Goal: Transaction & Acquisition: Purchase product/service

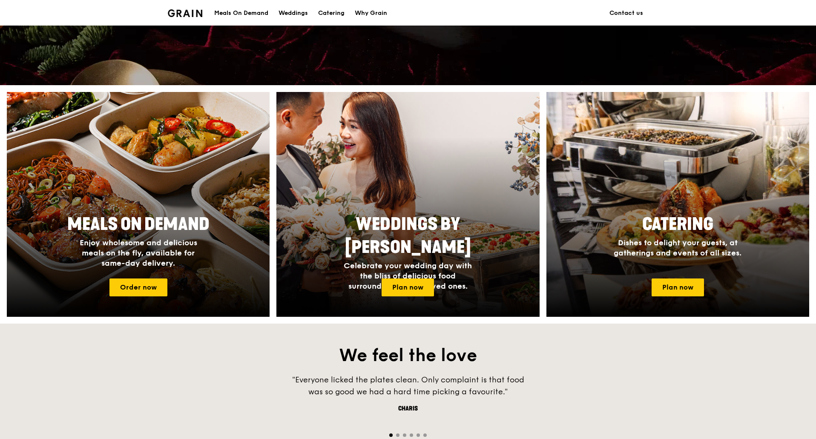
scroll to position [383, 0]
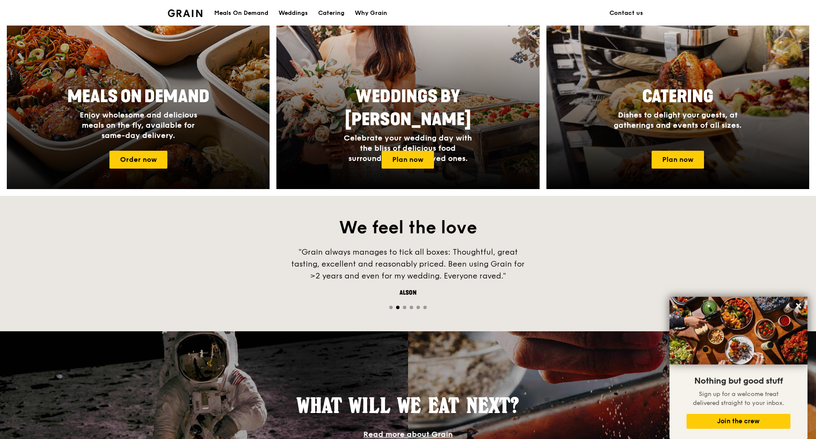
click at [146, 116] on span "Enjoy wholesome and delicious meals on the fly, available for same-day delivery." at bounding box center [138, 125] width 117 height 30
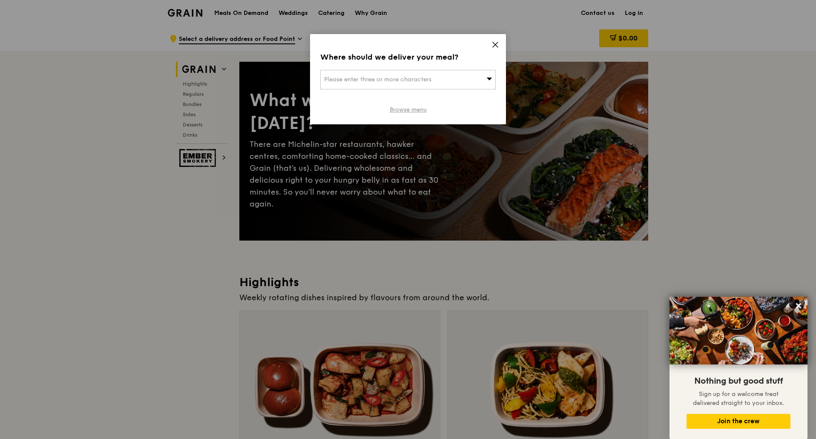
click at [397, 114] on div "Where should we deliver your meal? Please enter three or more characters Browse…" at bounding box center [408, 79] width 196 height 90
click at [395, 106] on link "Browse menu" at bounding box center [407, 110] width 37 height 9
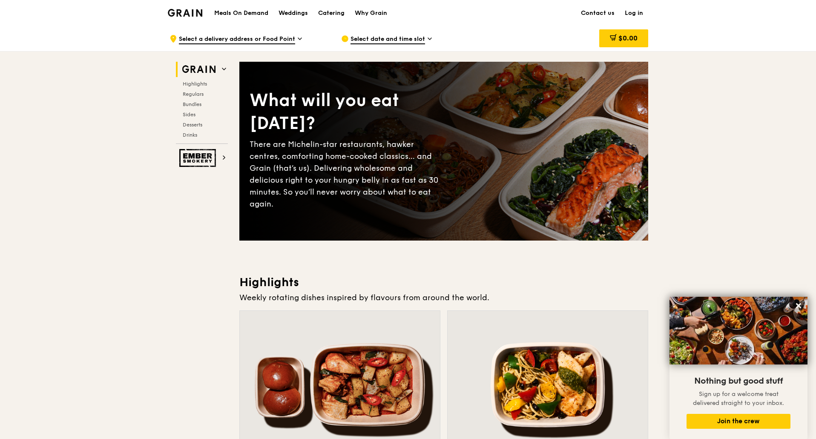
click at [402, 42] on span "Select date and time slot" at bounding box center [387, 39] width 74 height 9
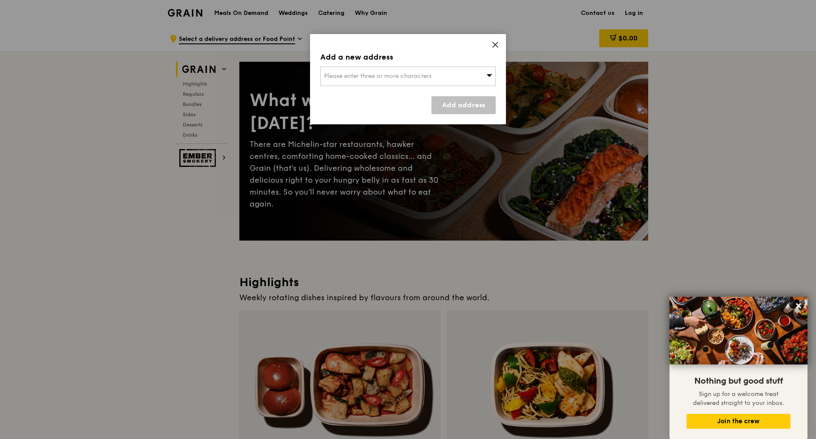
click at [385, 74] on span "Please enter three or more characters" at bounding box center [377, 75] width 107 height 7
click at [381, 63] on div "Add a new address Please enter three or more characters Please enter 3 or more …" at bounding box center [408, 79] width 196 height 90
click at [495, 46] on icon at bounding box center [495, 45] width 8 height 8
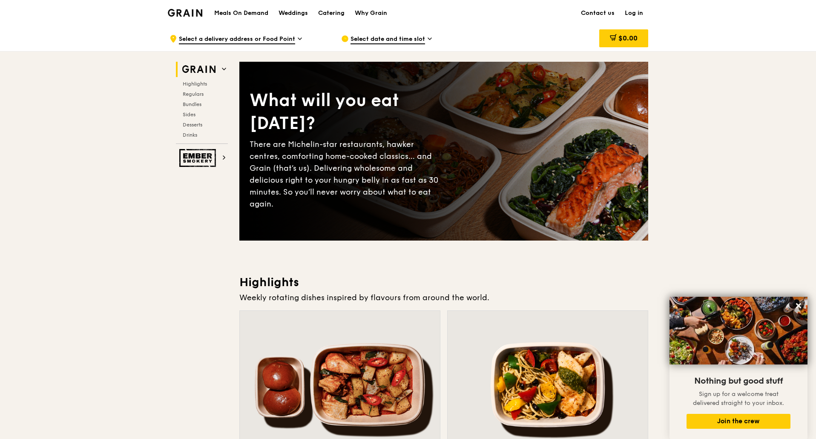
click at [255, 35] on span "Select a delivery address or Food Point" at bounding box center [237, 39] width 116 height 9
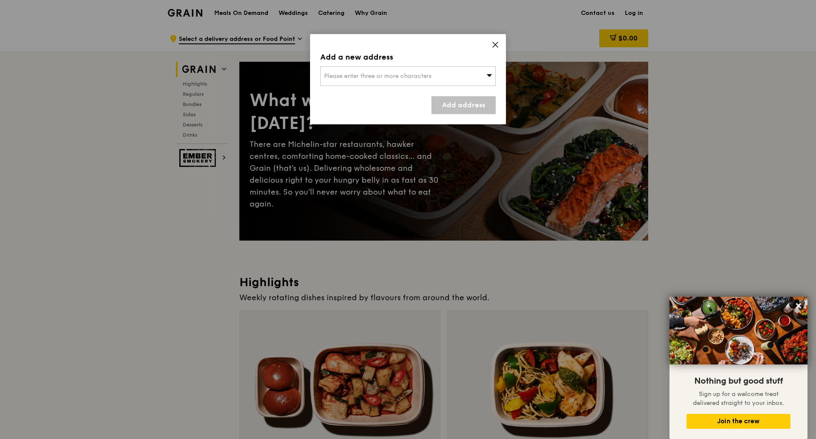
click at [431, 74] on span "Please enter three or more characters" at bounding box center [377, 75] width 107 height 7
click at [432, 74] on input "search" at bounding box center [408, 76] width 175 height 19
click at [487, 44] on div "Add a new address Please enter three or more characters Please enter 3 or more …" at bounding box center [408, 79] width 196 height 90
click at [496, 45] on icon at bounding box center [495, 45] width 8 height 8
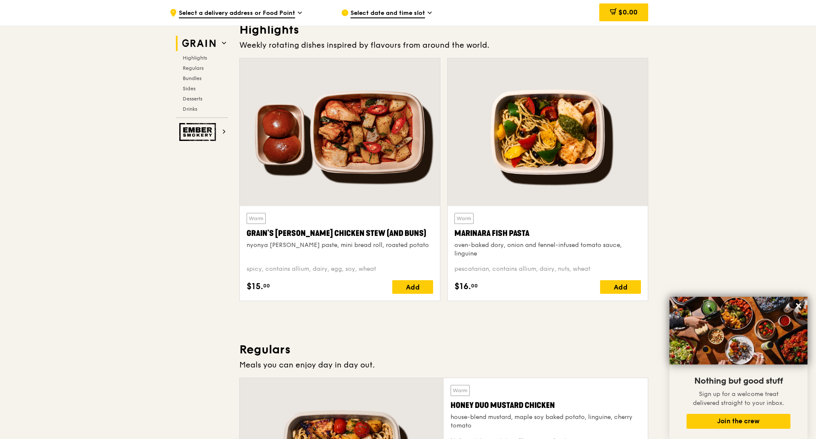
scroll to position [298, 0]
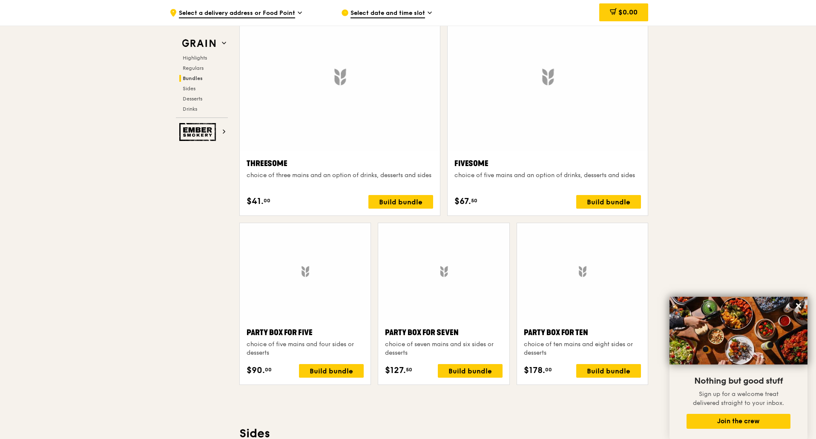
scroll to position [1490, 0]
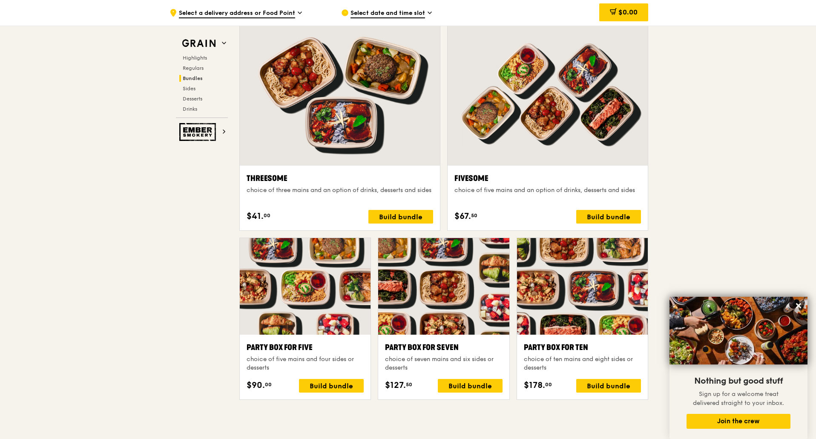
click at [717, 202] on div ".cls-1 { fill: none; stroke: #fff; stroke-linecap: round; stroke-linejoin: roun…" at bounding box center [408, 333] width 816 height 3594
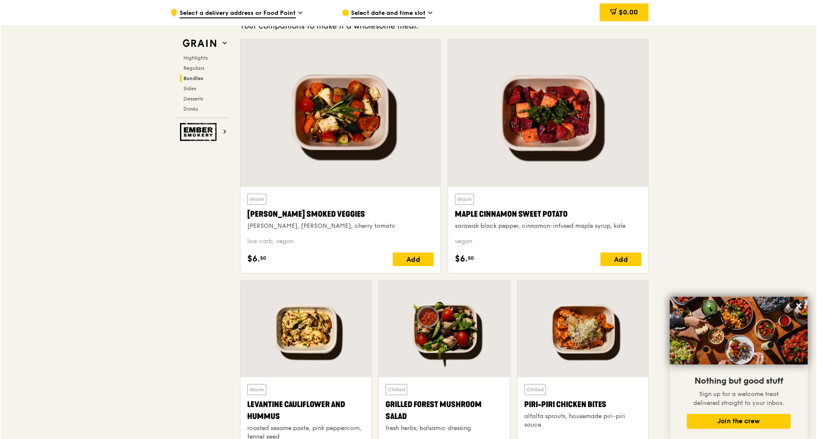
scroll to position [1745, 0]
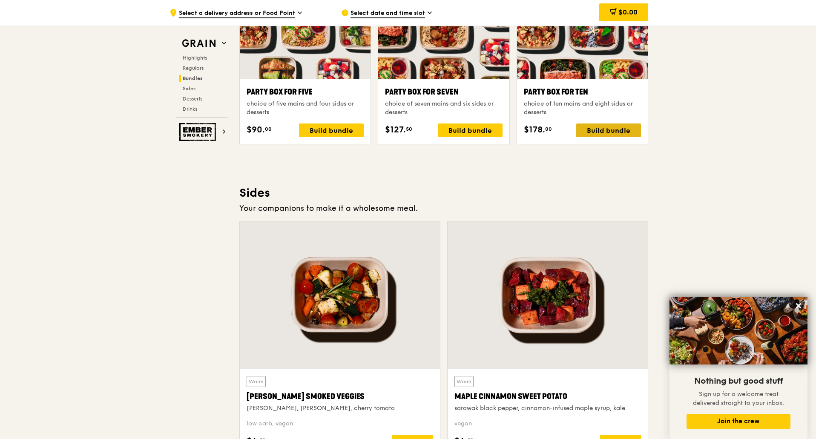
click at [621, 128] on div "Build bundle" at bounding box center [608, 130] width 65 height 14
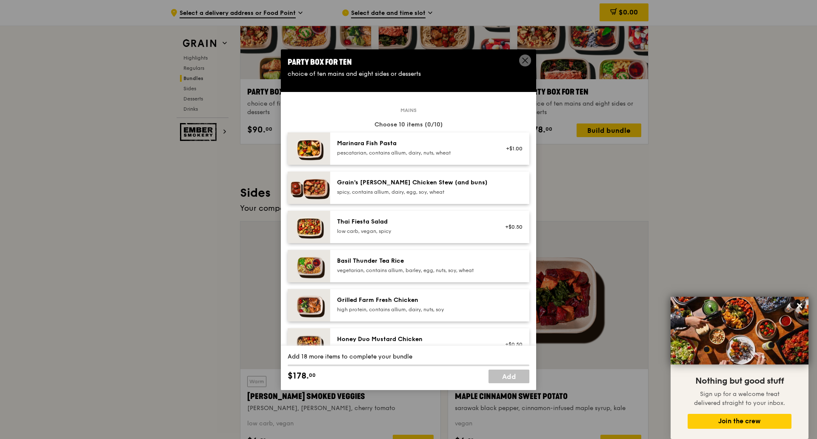
click at [471, 54] on div "Party Box for Ten choice of ten mains and eight sides or desserts" at bounding box center [408, 67] width 255 height 36
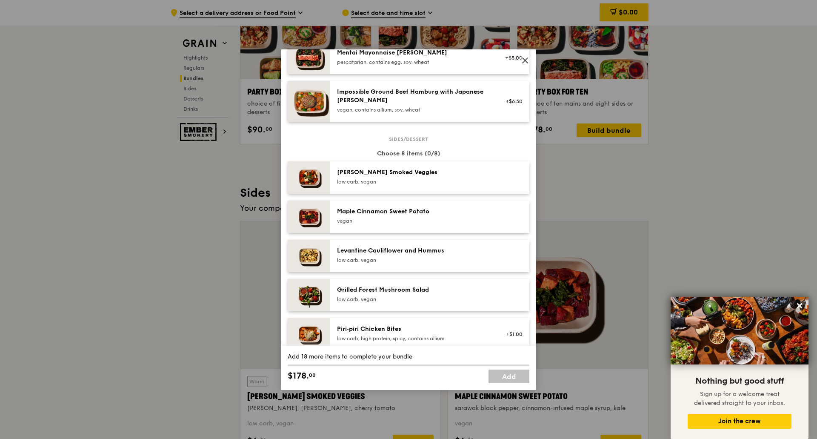
scroll to position [349, 0]
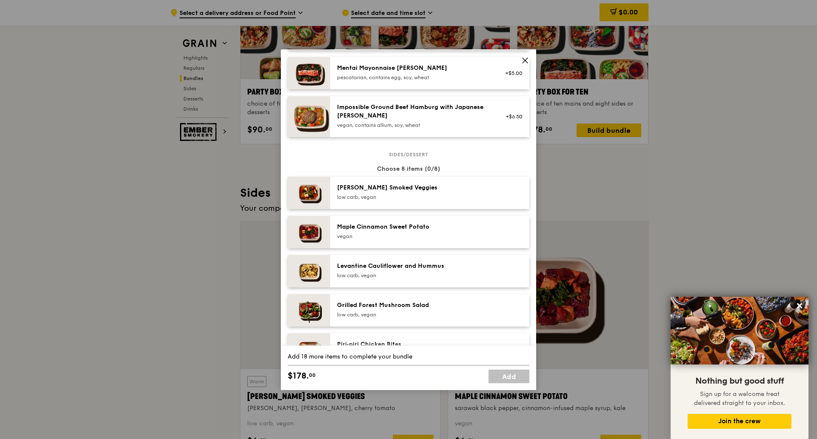
click at [414, 167] on div "Choose 8 items (0/8)" at bounding box center [409, 169] width 242 height 9
click at [414, 166] on div "Choose 8 items (0/8)" at bounding box center [409, 169] width 242 height 9
click at [458, 166] on div "Choose 8 items (0/8)" at bounding box center [409, 169] width 242 height 9
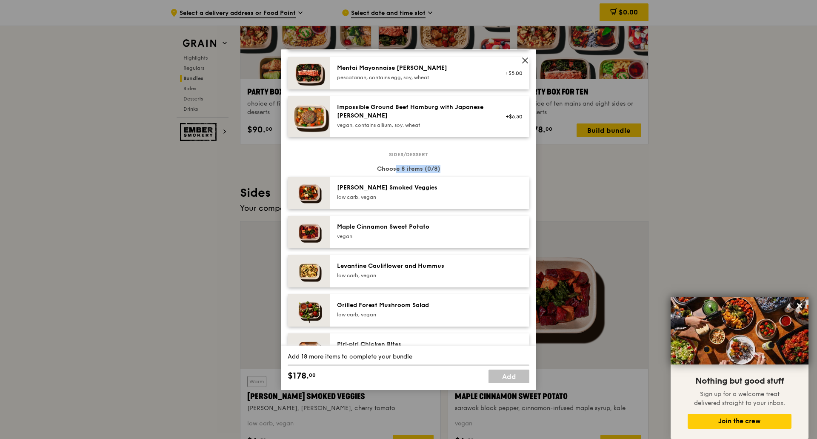
click at [458, 166] on div "Choose 8 items (0/8)" at bounding box center [409, 169] width 242 height 9
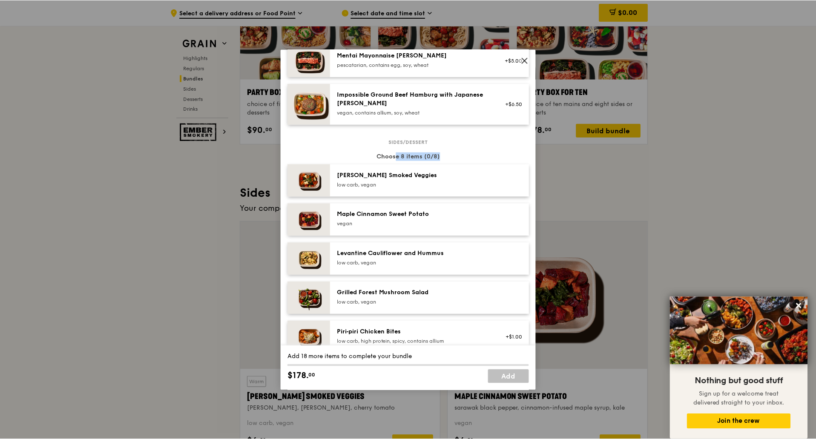
scroll to position [426, 0]
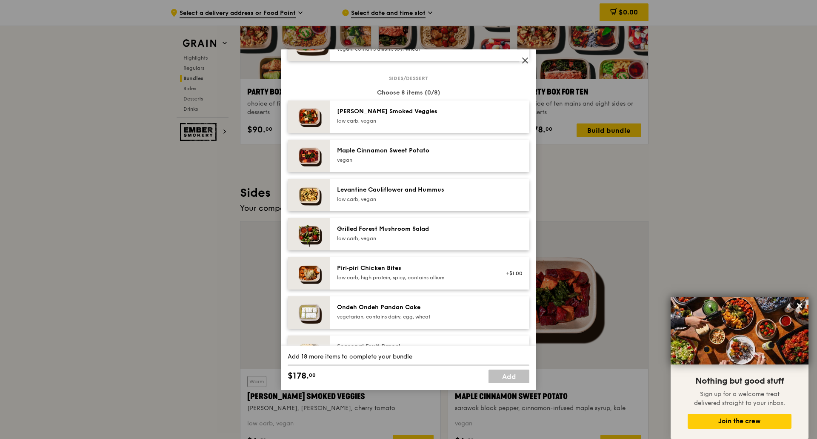
click at [522, 58] on icon at bounding box center [525, 61] width 8 height 8
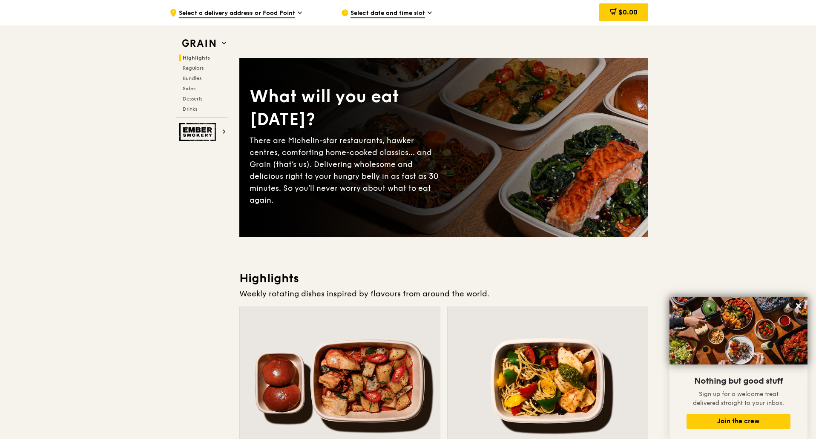
scroll to position [0, 0]
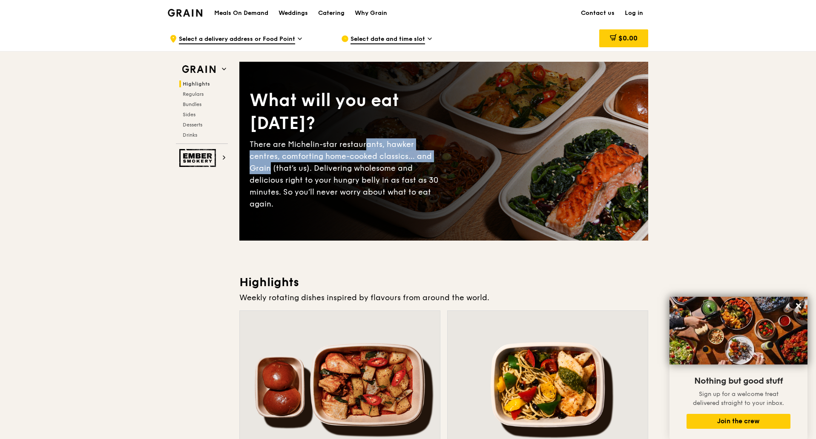
drag, startPoint x: 370, startPoint y: 155, endPoint x: 421, endPoint y: 158, distance: 50.8
click at [421, 158] on div "There are Michelin-star restaurants, hawker centres, comforting home-cooked cla…" at bounding box center [346, 174] width 194 height 72
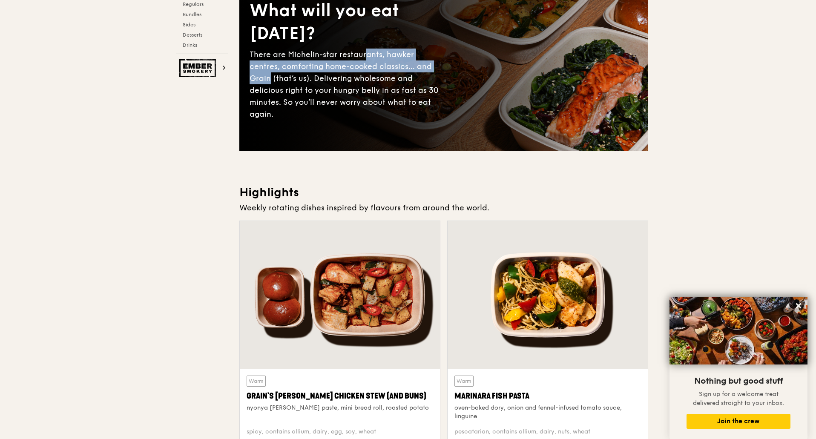
scroll to position [170, 0]
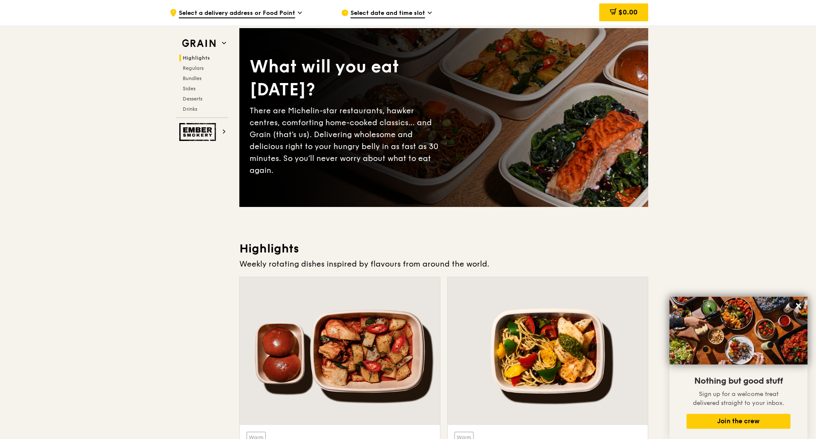
scroll to position [0, 0]
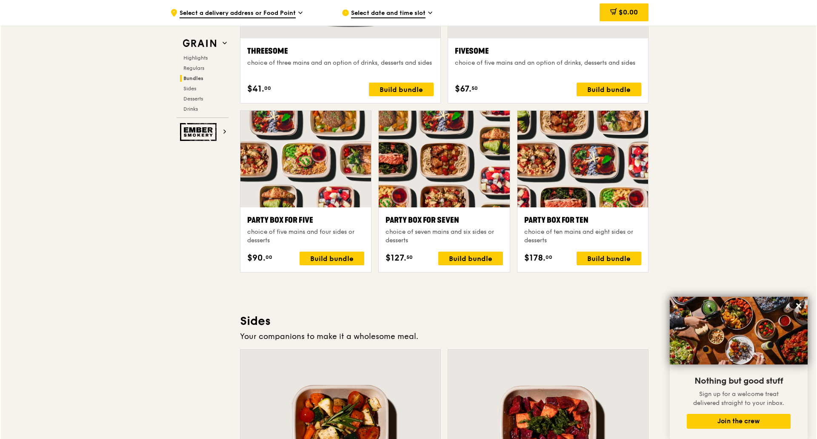
scroll to position [1617, 0]
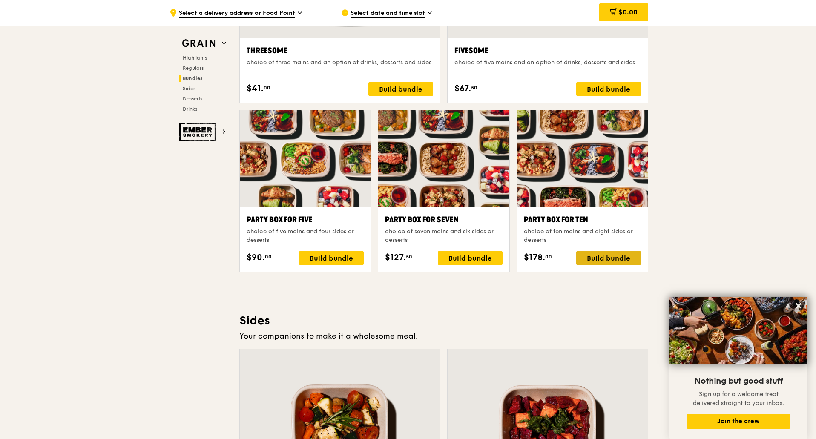
click at [606, 258] on div "Build bundle" at bounding box center [608, 258] width 65 height 14
click at [618, 260] on div "Build bundle" at bounding box center [608, 258] width 65 height 14
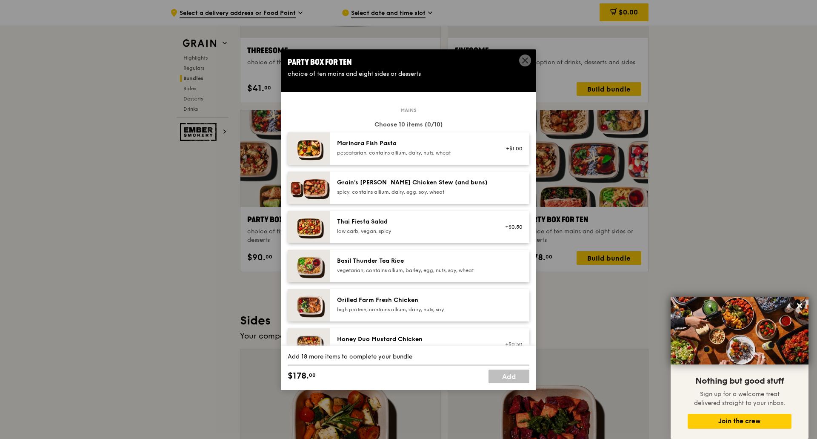
click at [318, 358] on div "Add 18 more items to complete your bundle" at bounding box center [409, 356] width 242 height 9
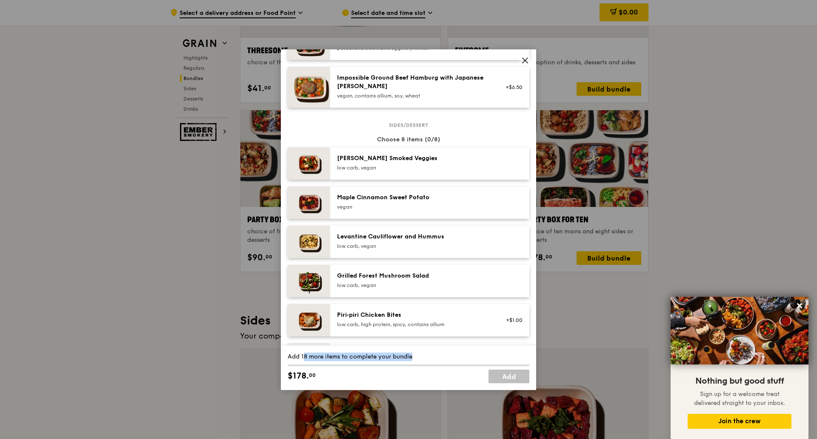
scroll to position [383, 0]
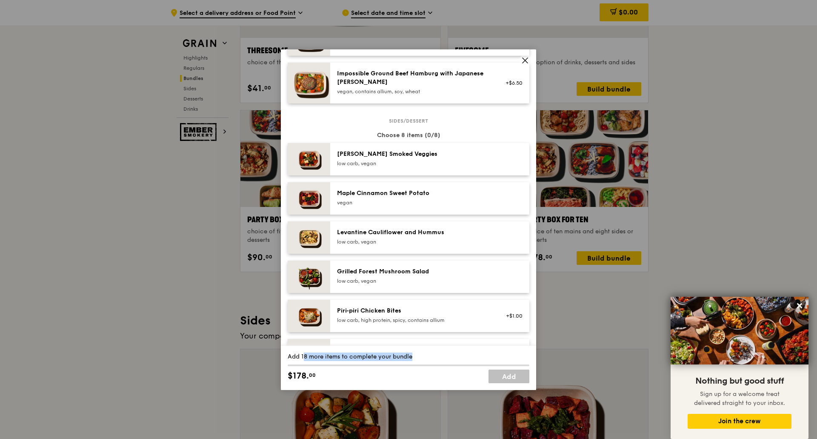
drag, startPoint x: 384, startPoint y: 121, endPoint x: 435, endPoint y: 126, distance: 51.4
click at [435, 126] on div "Sides/dessert Choose 8 items (0/8) [PERSON_NAME] Smoked Veggies low carb, vegan…" at bounding box center [409, 337] width 242 height 435
click at [433, 126] on div "Sides/dessert Choose 8 items (0/8) [PERSON_NAME] Smoked Veggies low carb, vegan…" at bounding box center [409, 337] width 242 height 435
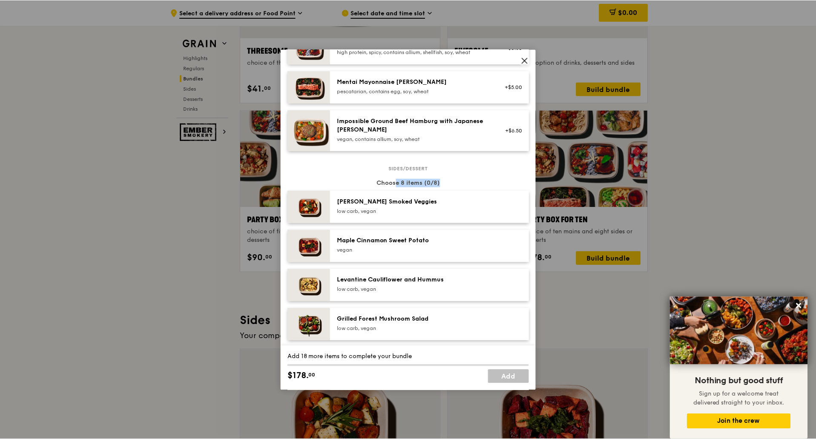
scroll to position [298, 0]
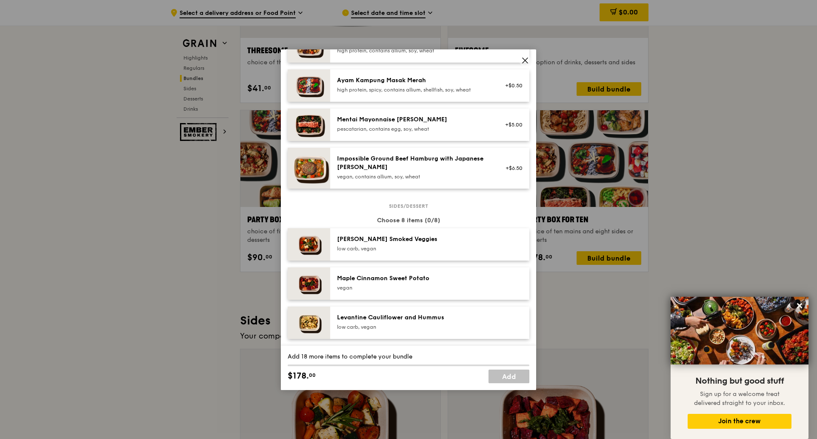
click at [524, 59] on icon at bounding box center [525, 60] width 5 height 5
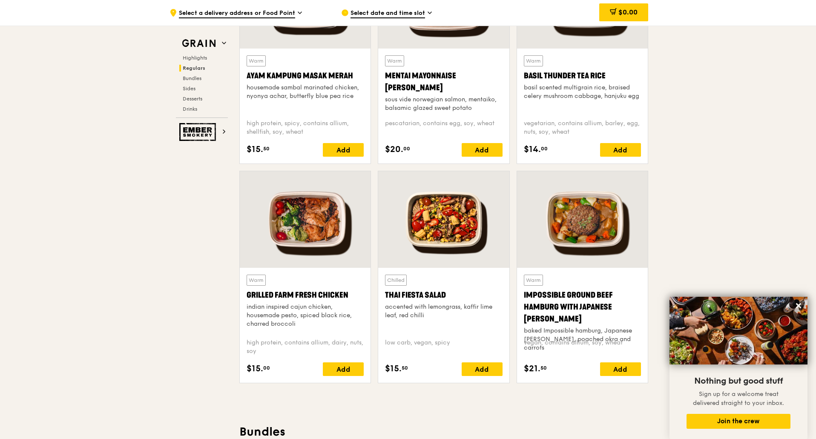
scroll to position [851, 0]
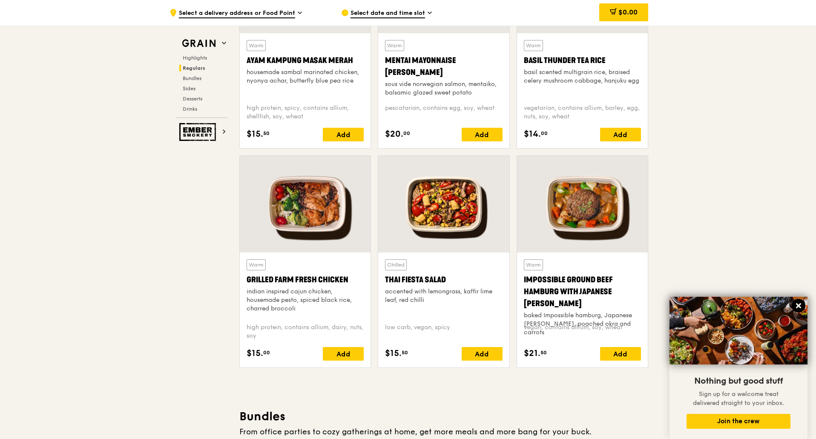
click at [797, 305] on icon at bounding box center [798, 305] width 5 height 5
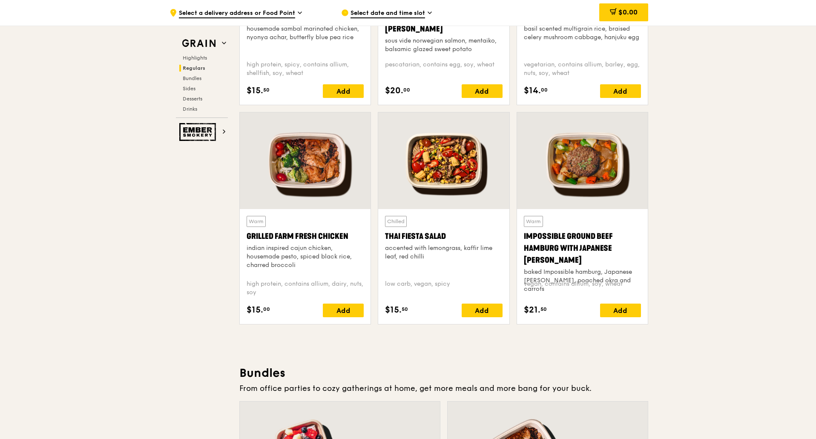
scroll to position [936, 0]
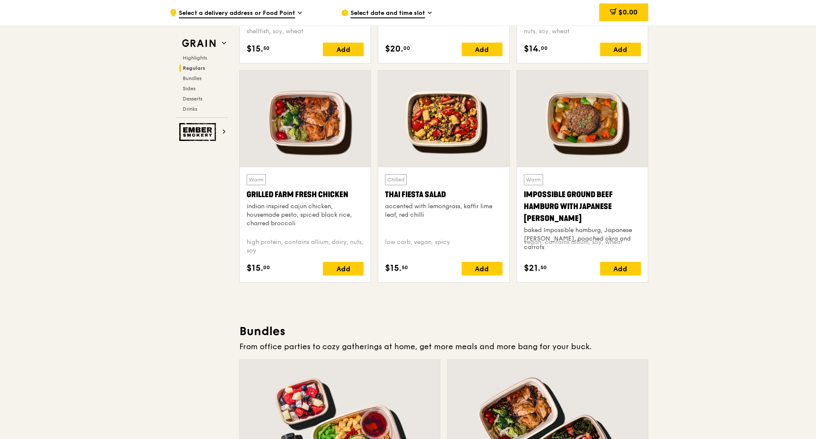
click at [449, 125] on div at bounding box center [443, 119] width 131 height 97
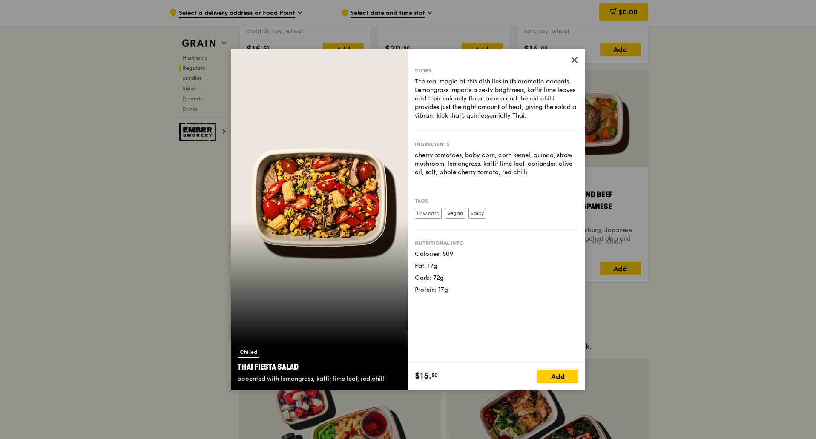
click at [458, 79] on div "The real magic of this dish lies in its aromatic accents. Lemongrass imparts a …" at bounding box center [496, 98] width 163 height 43
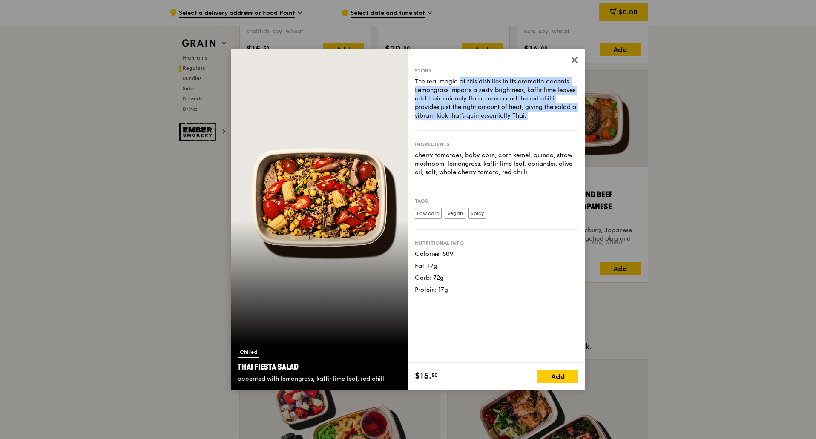
click at [458, 79] on div "The real magic of this dish lies in its aromatic accents. Lemongrass imparts a …" at bounding box center [496, 98] width 163 height 43
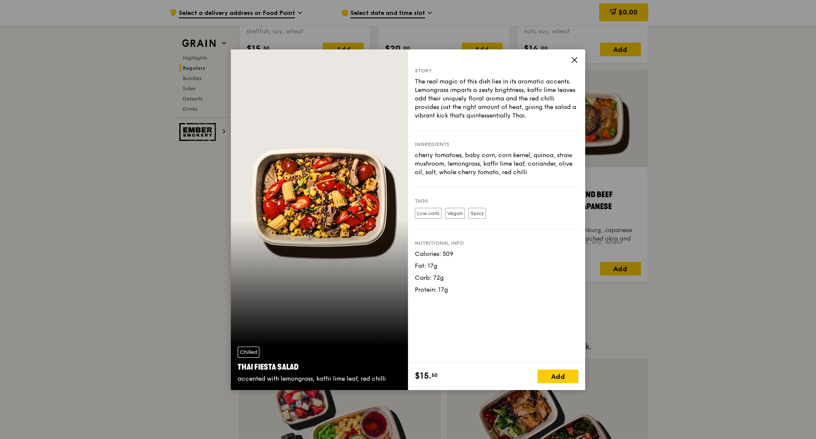
click at [584, 60] on div "Story The real magic of this dish lies in its aromatic accents. Lemongrass impa…" at bounding box center [496, 205] width 177 height 313
click at [574, 64] on span at bounding box center [574, 61] width 8 height 9
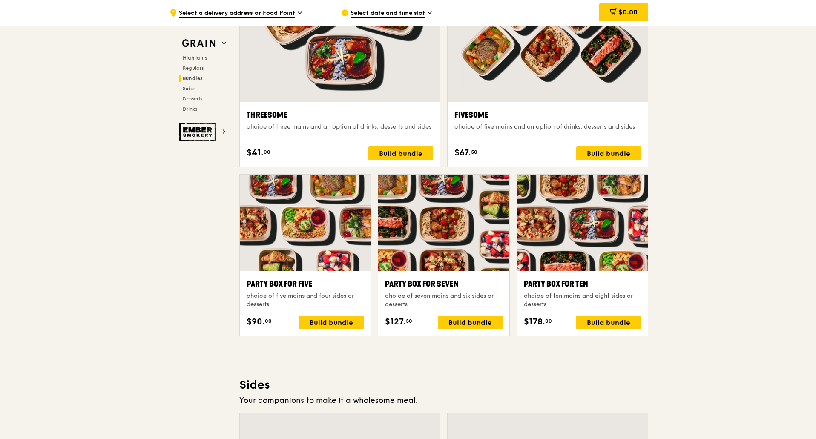
scroll to position [1660, 0]
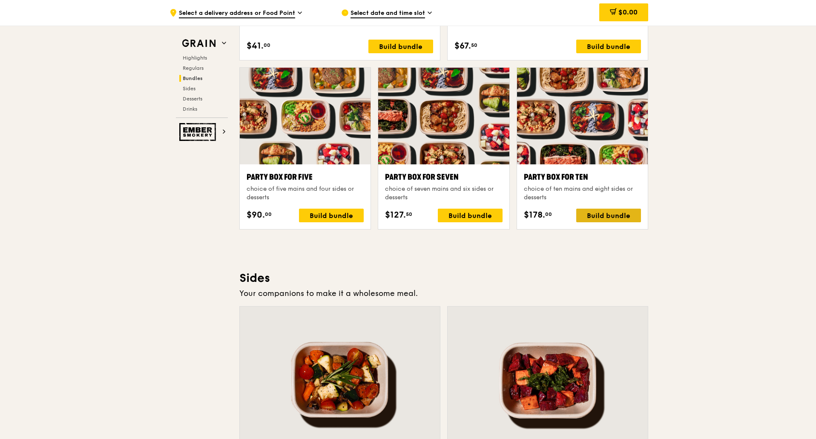
click at [597, 214] on div "Build bundle" at bounding box center [608, 216] width 65 height 14
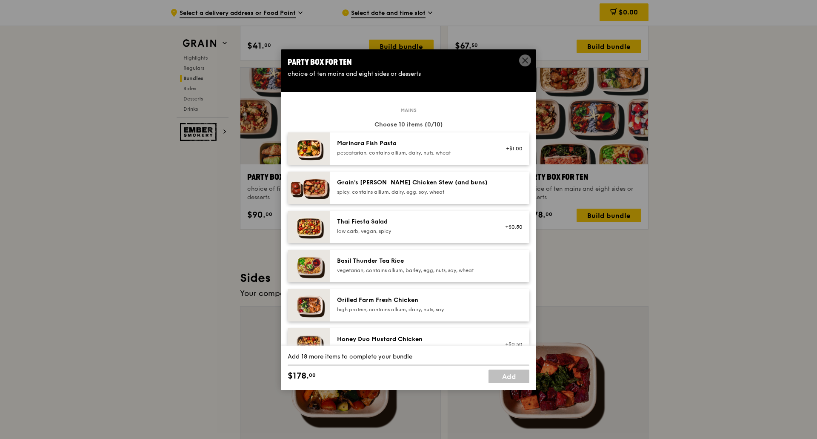
click at [441, 274] on div "Basil Thunder Tea Rice vegetarian, contains allium, barley, egg, nuts, soy, whe…" at bounding box center [413, 266] width 163 height 19
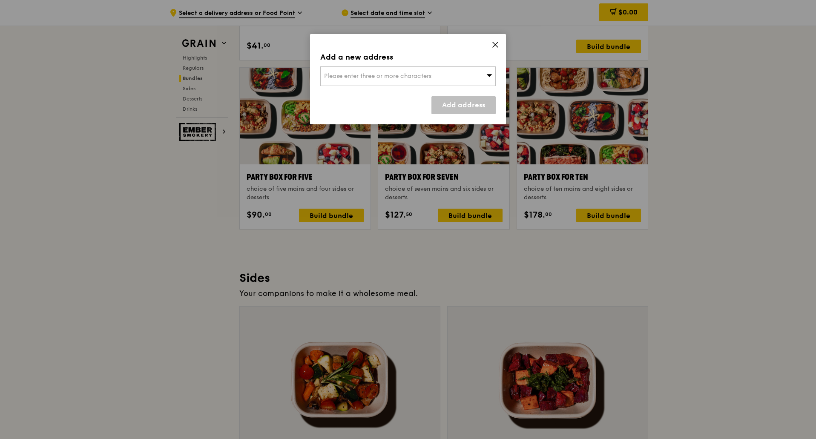
click at [417, 76] on span "Please enter three or more characters" at bounding box center [377, 75] width 107 height 7
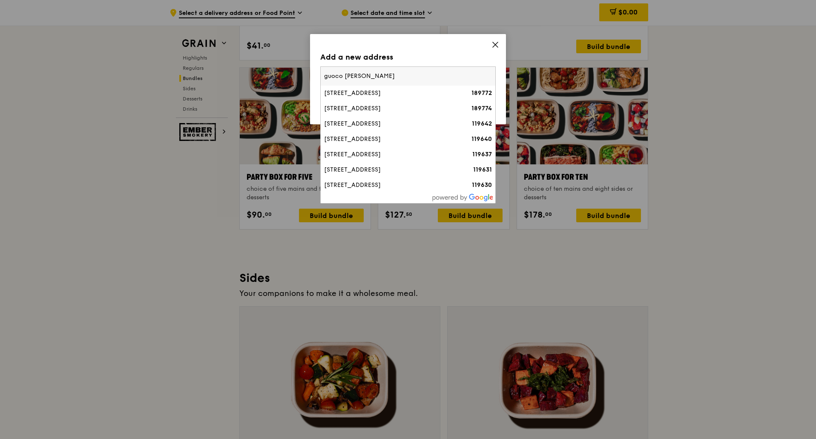
type input "guoco tower"
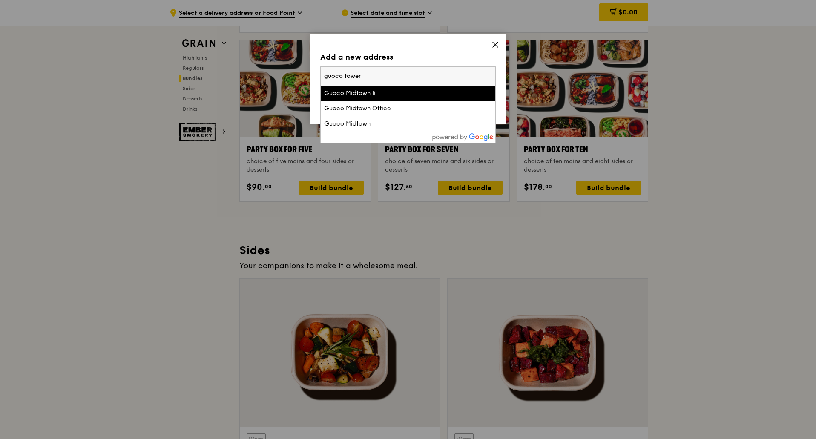
scroll to position [1703, 0]
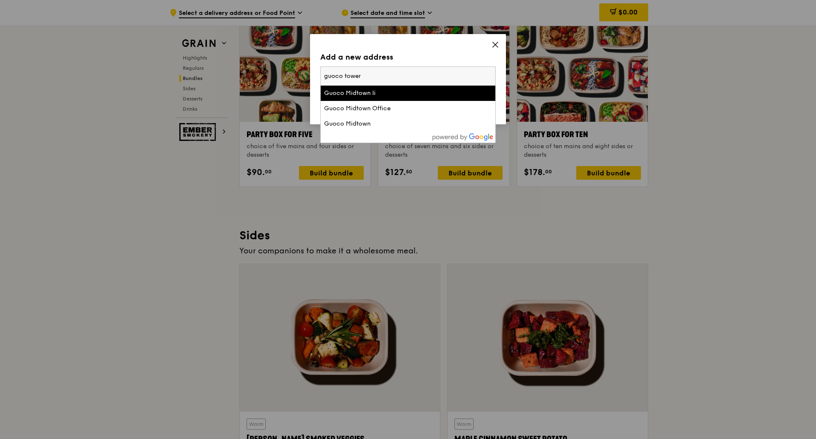
click at [413, 71] on input "guoco tower" at bounding box center [408, 76] width 175 height 19
drag, startPoint x: 422, startPoint y: 76, endPoint x: 255, endPoint y: 56, distance: 168.0
click at [255, 56] on div "Add a new address Please enter three or more characters guoco tower [GEOGRAPHIC…" at bounding box center [408, 219] width 816 height 439
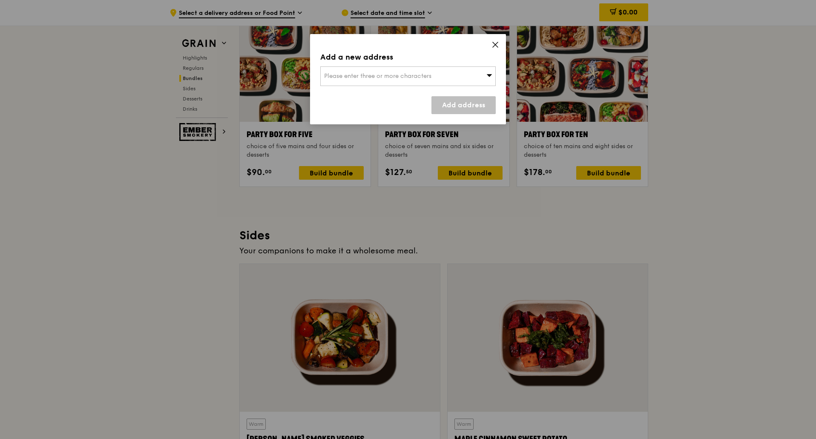
click at [332, 73] on span "Please enter three or more characters" at bounding box center [377, 75] width 107 height 7
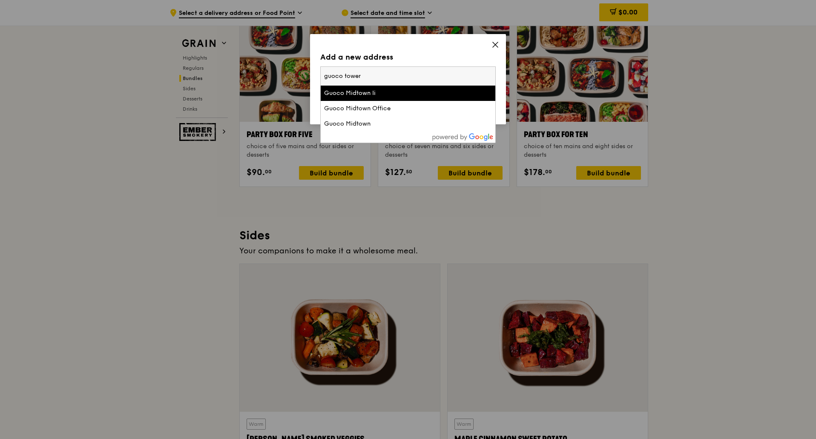
click at [361, 76] on input "guoco tower" at bounding box center [408, 76] width 175 height 19
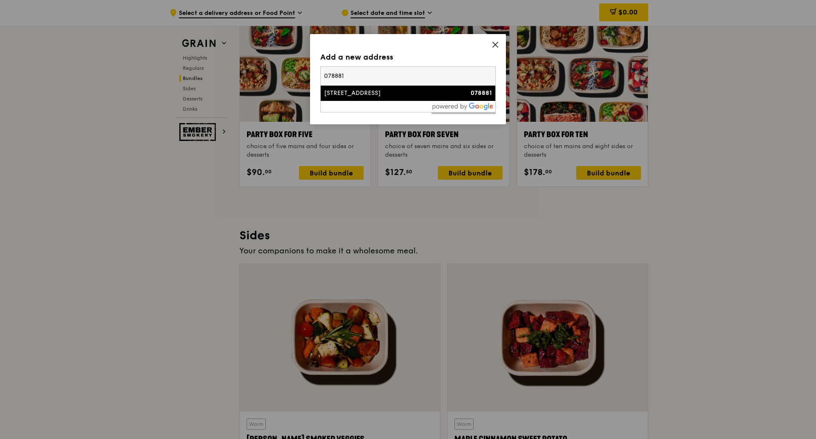
type input "078881"
click at [362, 86] on li "[STREET_ADDRESS] 078881" at bounding box center [408, 93] width 175 height 15
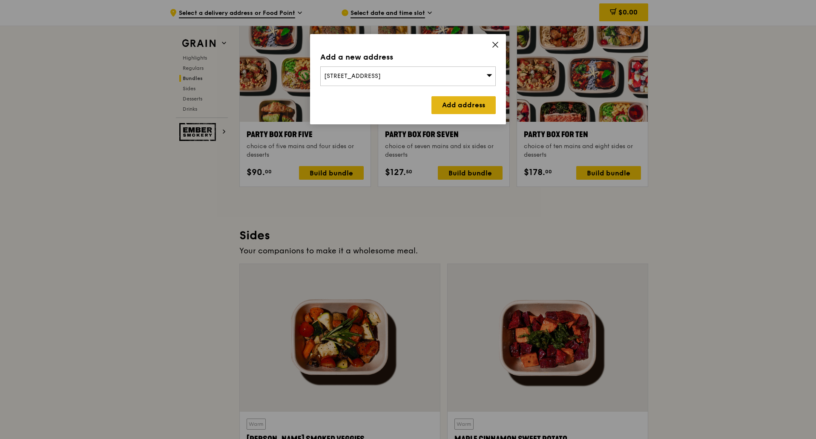
click at [450, 102] on link "Add address" at bounding box center [463, 105] width 64 height 18
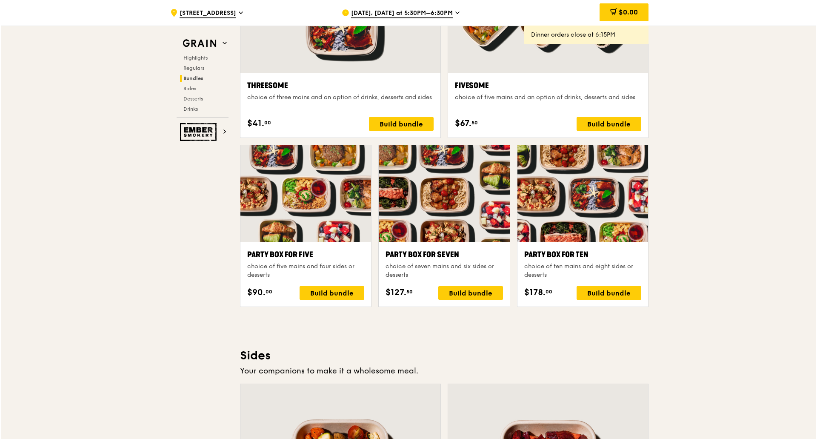
scroll to position [1532, 0]
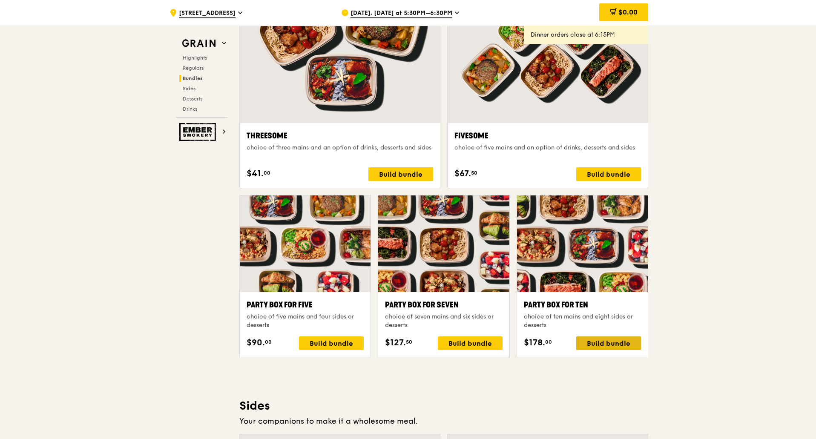
click at [608, 343] on div "Build bundle" at bounding box center [608, 343] width 65 height 14
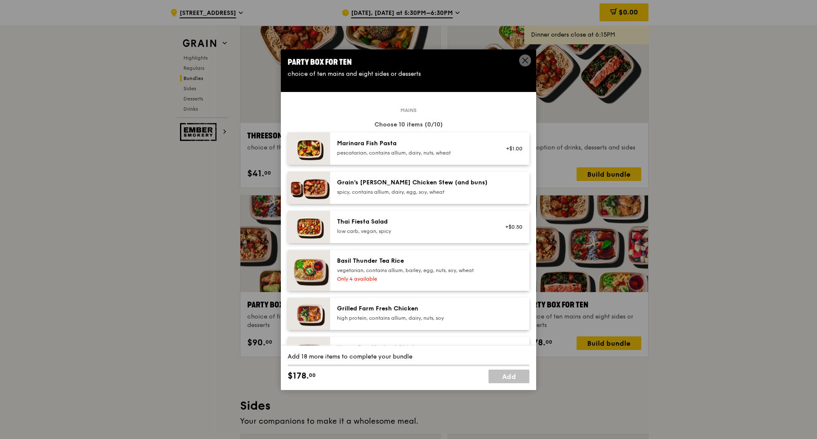
click at [482, 189] on div "spicy, contains allium, dairy, egg, soy, wheat" at bounding box center [413, 192] width 153 height 7
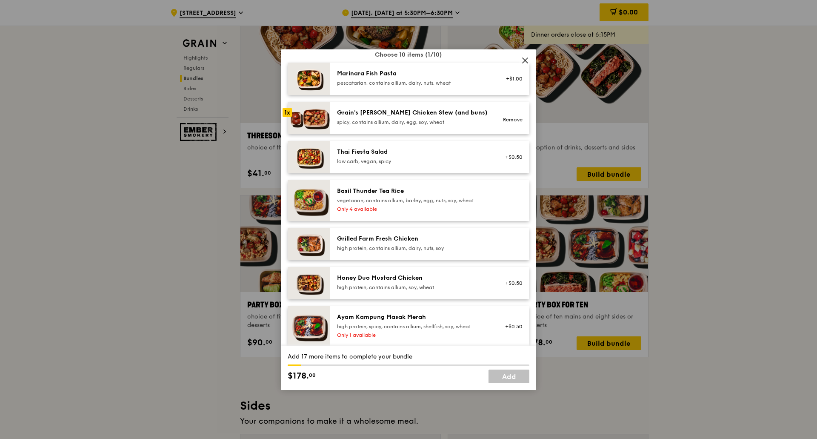
scroll to position [128, 0]
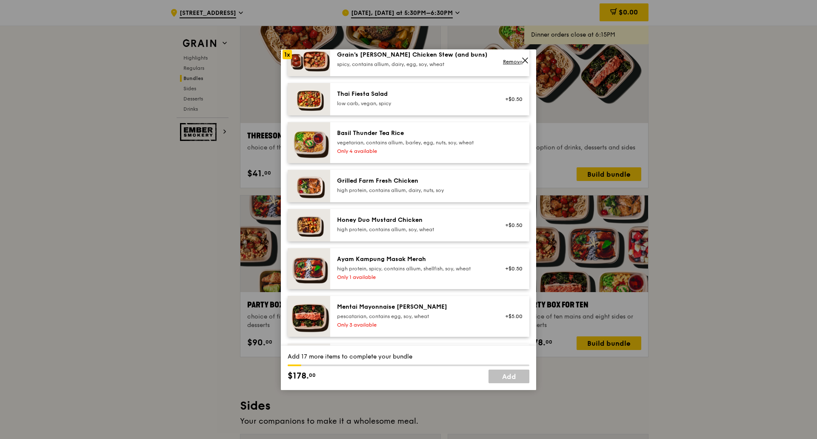
click at [461, 183] on div "Grilled Farm Fresh Chicken" at bounding box center [413, 181] width 153 height 9
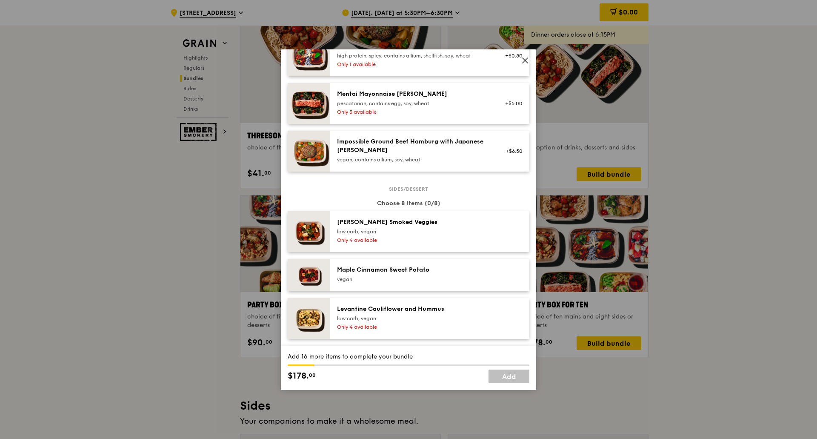
scroll to position [298, 0]
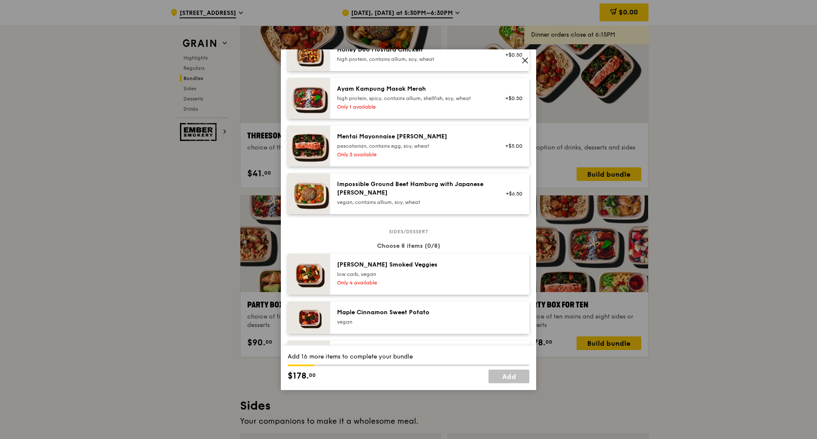
drag, startPoint x: 448, startPoint y: 195, endPoint x: 458, endPoint y: 126, distance: 70.5
click at [458, 126] on div "Mains Choose 10 items (2/10) Marinara Fish Pasta pescatarian, contains allium, …" at bounding box center [409, 21] width 242 height 419
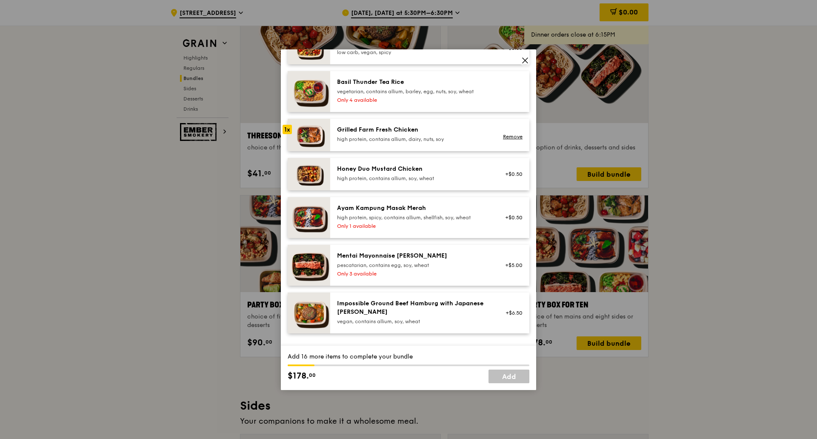
scroll to position [128, 0]
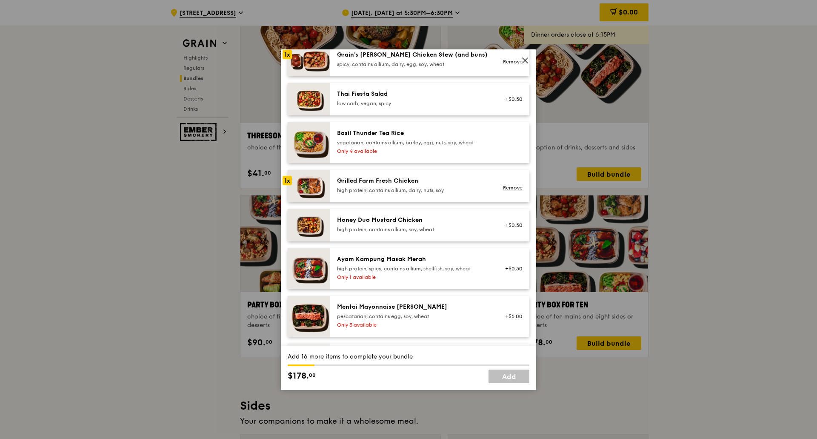
click at [441, 184] on div "Grilled Farm Fresh Chicken" at bounding box center [413, 181] width 153 height 9
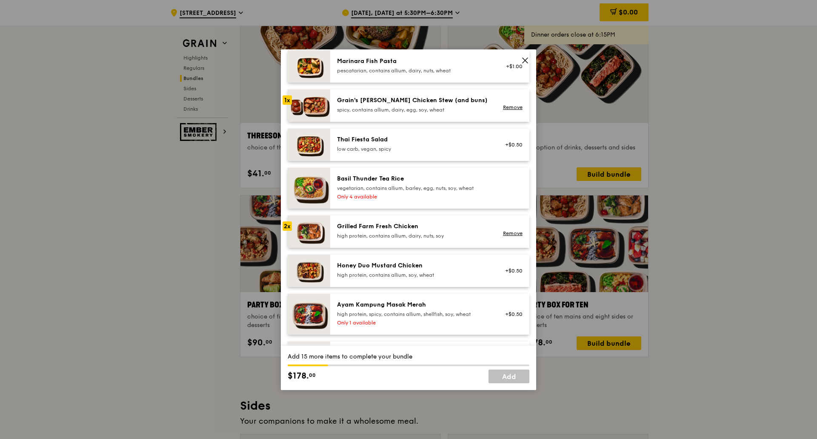
scroll to position [43, 0]
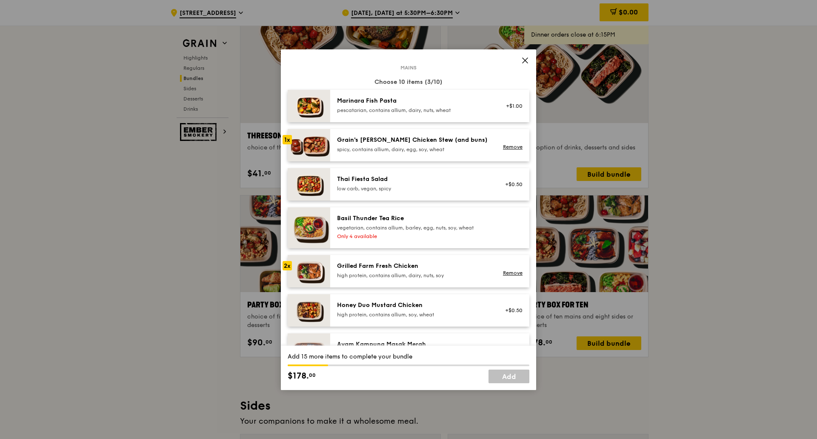
click at [432, 188] on div "low carb, vegan, spicy" at bounding box center [413, 188] width 153 height 7
click at [420, 103] on div "Marinara Fish Pasta" at bounding box center [413, 101] width 153 height 9
click at [422, 111] on div "pescatarian, contains allium, dairy, nuts, wheat" at bounding box center [413, 110] width 153 height 7
click at [414, 230] on div "vegetarian, contains allium, barley, egg, nuts, soy, wheat" at bounding box center [413, 227] width 153 height 7
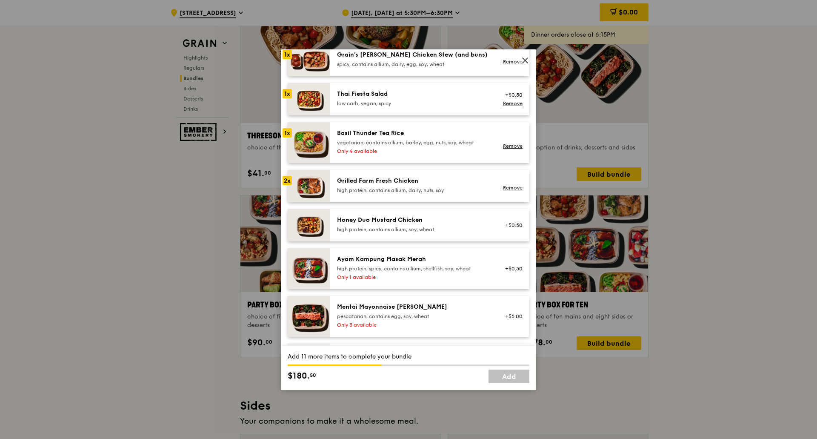
click at [414, 230] on div "high protein, contains allium, soy, wheat" at bounding box center [413, 229] width 153 height 7
click at [417, 257] on div "Ayam Kampung Masak Merah" at bounding box center [413, 259] width 153 height 9
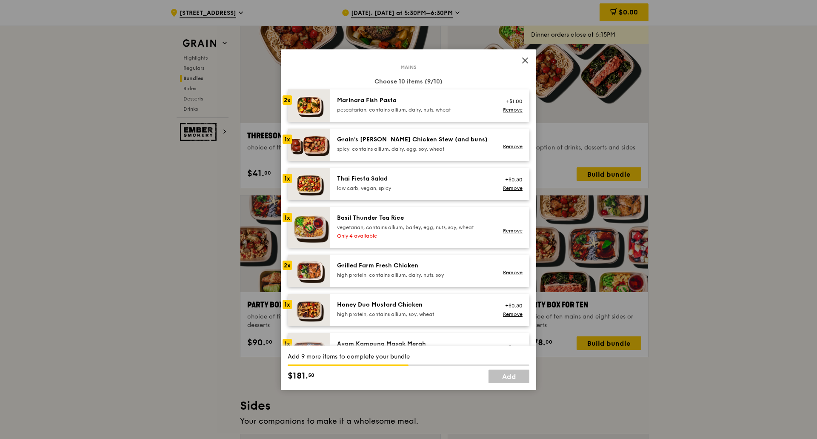
scroll to position [43, 0]
click at [409, 176] on div "Thai Fiesta Salad" at bounding box center [413, 179] width 153 height 9
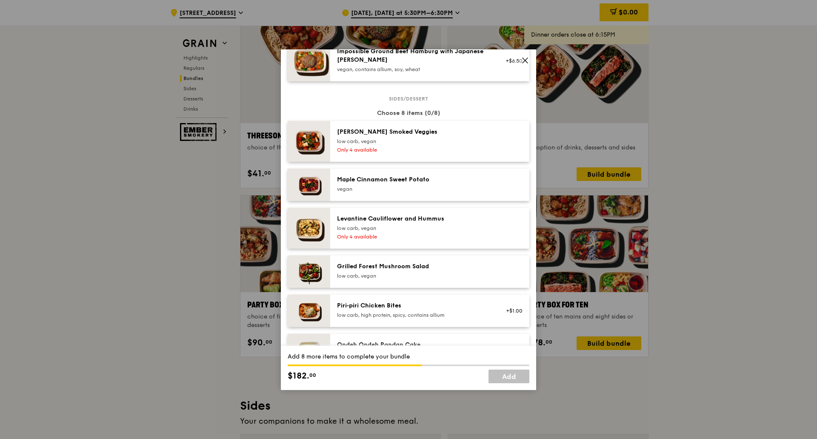
scroll to position [426, 0]
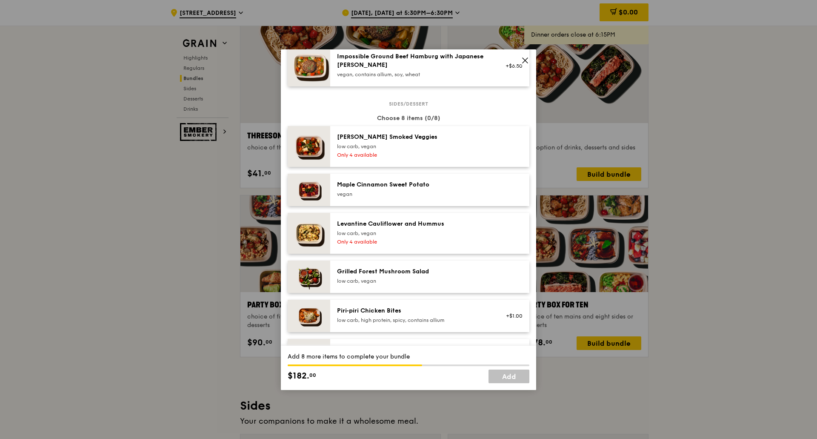
click at [421, 152] on div "Only 4 available" at bounding box center [413, 155] width 153 height 7
click at [423, 194] on div "vegan" at bounding box center [413, 194] width 153 height 7
click at [435, 194] on div "vegan" at bounding box center [413, 194] width 153 height 7
click at [434, 227] on div "Levantine Cauliflower and Hummus" at bounding box center [413, 224] width 153 height 9
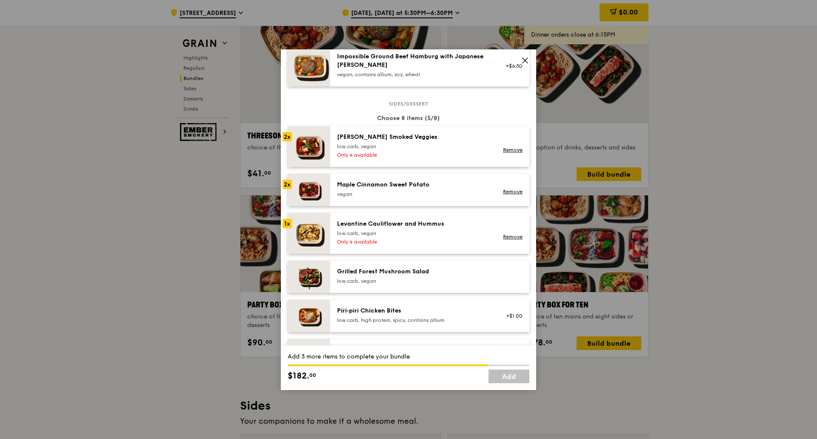
click at [438, 231] on div "low carb, vegan" at bounding box center [413, 233] width 153 height 7
click at [440, 275] on div "Grilled Forest Mushroom Salad" at bounding box center [413, 271] width 153 height 9
click at [456, 277] on div "Grilled Forest Mushroom Salad low carb, vegan" at bounding box center [413, 275] width 153 height 17
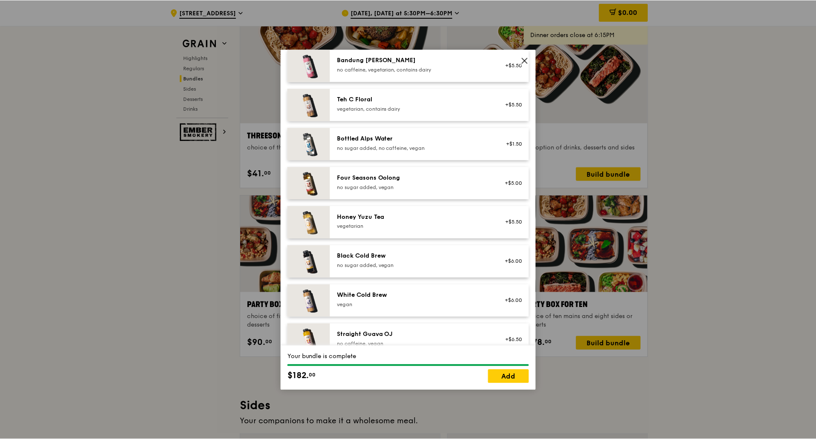
scroll to position [1010, 0]
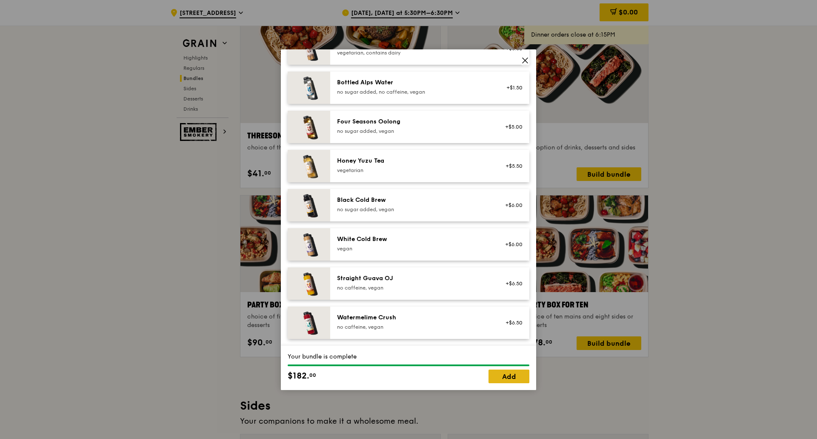
click at [498, 375] on link "Add" at bounding box center [509, 376] width 41 height 14
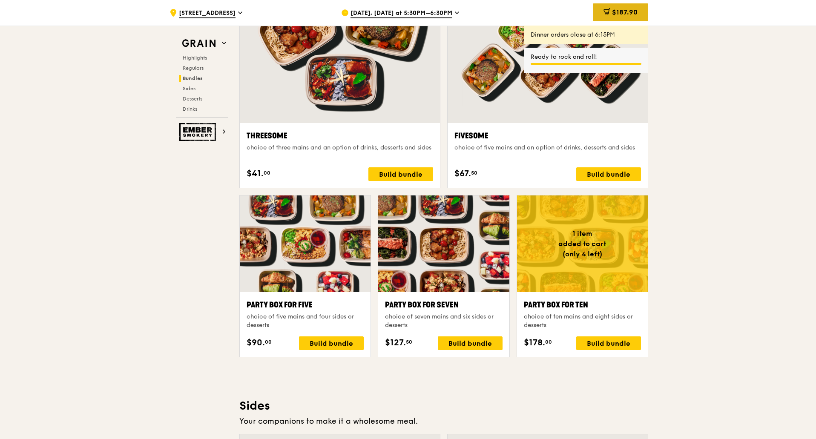
click at [637, 10] on span "$187.90" at bounding box center [625, 12] width 26 height 8
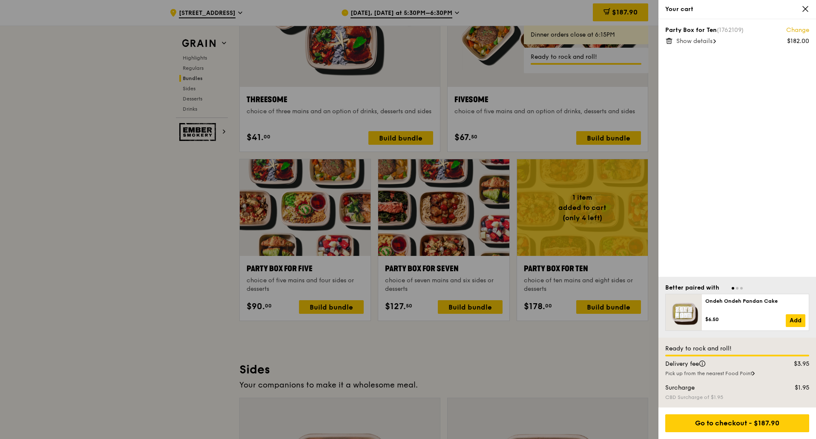
scroll to position [1532, 0]
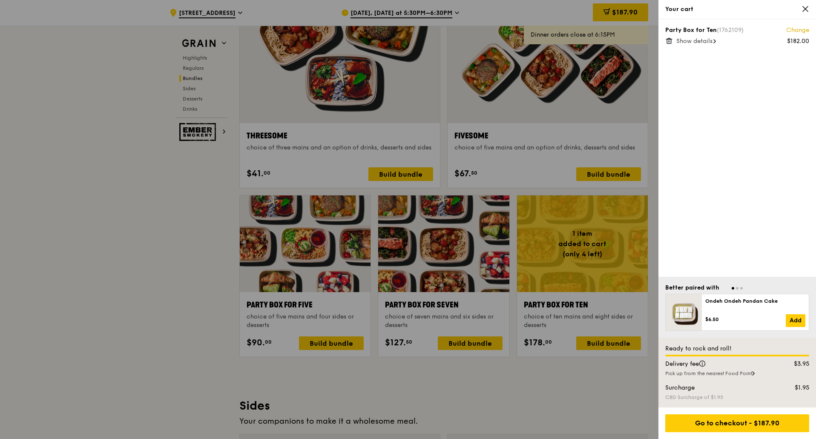
click at [803, 8] on icon at bounding box center [805, 9] width 8 height 8
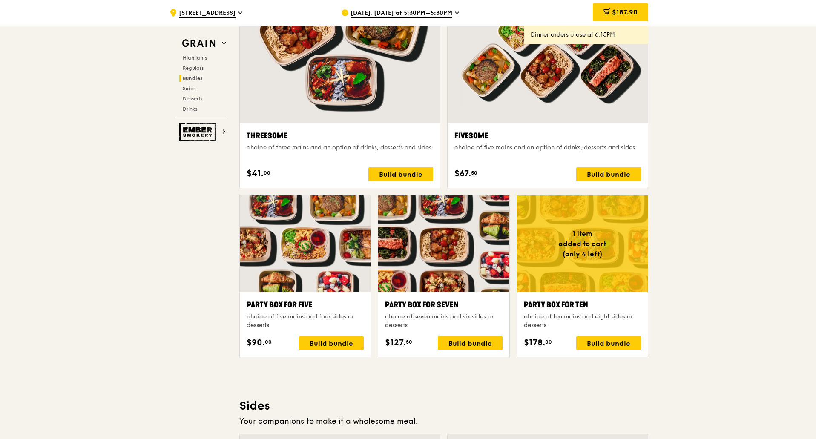
click at [730, 207] on div ".cls-1 { fill: none; stroke: #fff; stroke-linecap: round; stroke-linejoin: roun…" at bounding box center [408, 290] width 816 height 3594
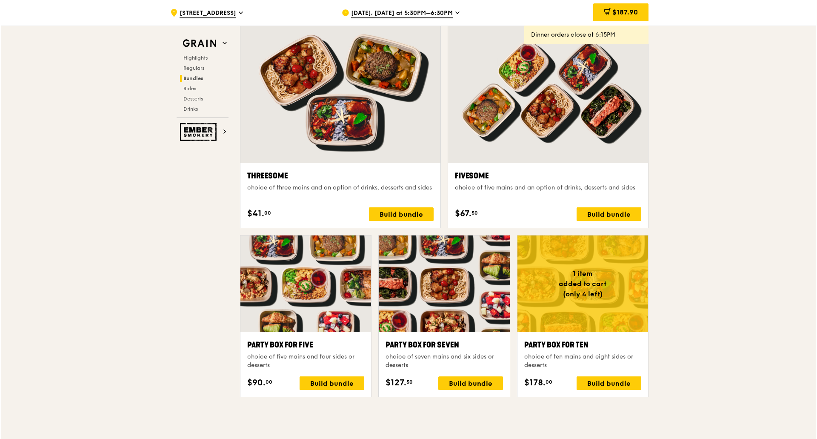
scroll to position [1575, 0]
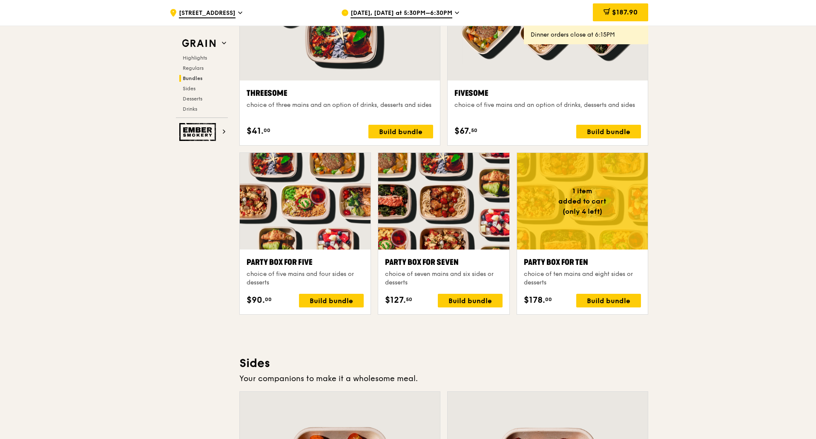
click at [605, 202] on div at bounding box center [582, 201] width 131 height 97
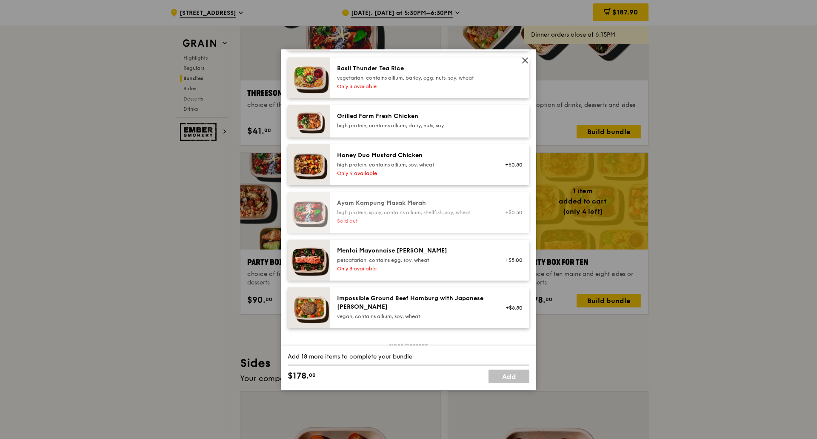
scroll to position [213, 0]
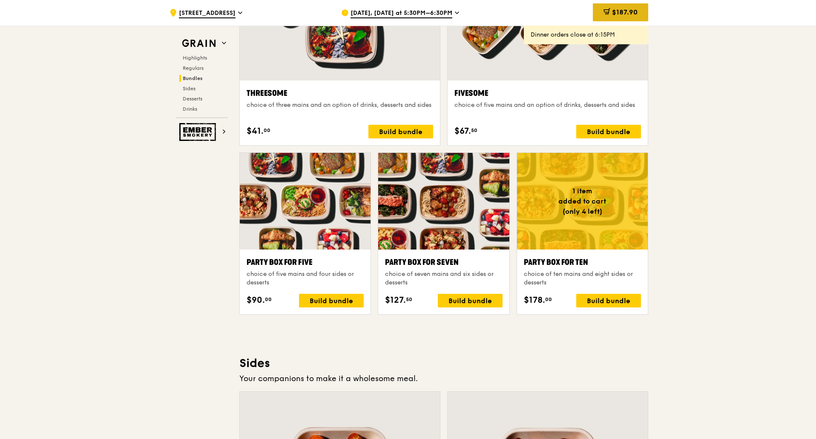
click at [622, 13] on span "$187.90" at bounding box center [625, 12] width 26 height 8
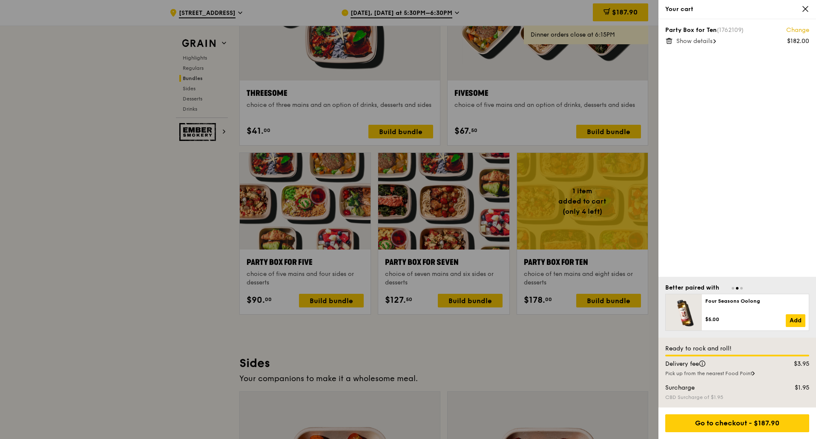
click at [670, 40] on icon at bounding box center [669, 41] width 8 height 8
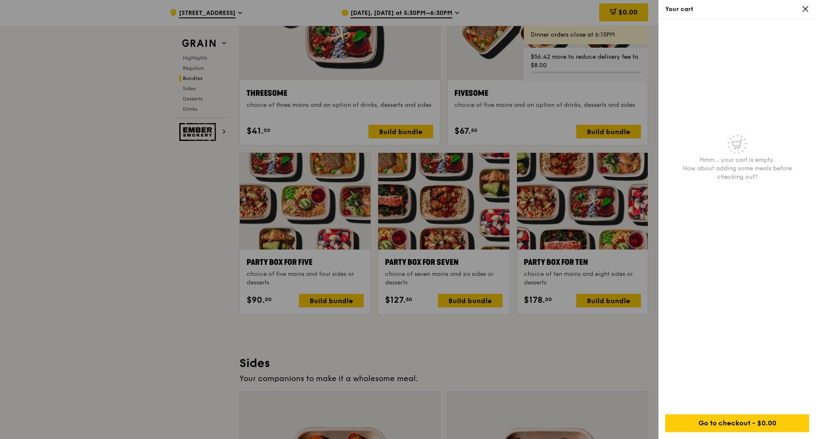
click at [174, 234] on div at bounding box center [408, 219] width 816 height 439
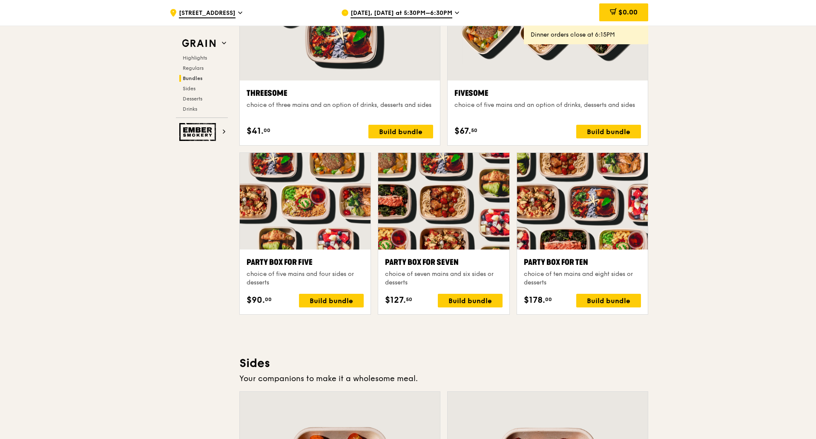
click at [562, 229] on div at bounding box center [582, 201] width 131 height 97
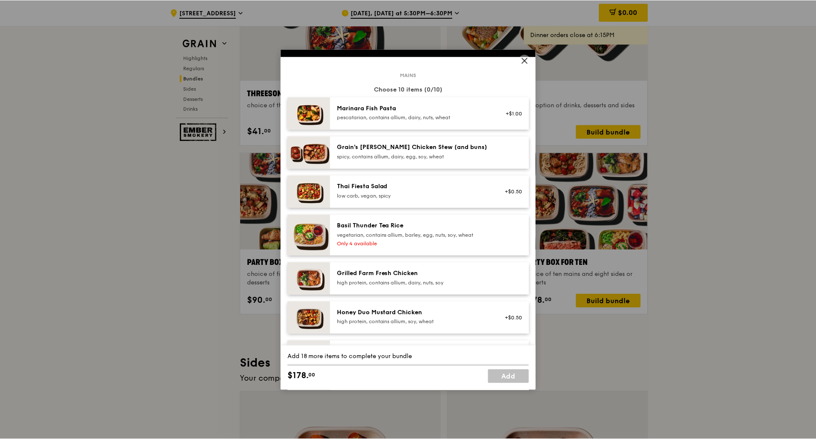
scroll to position [0, 0]
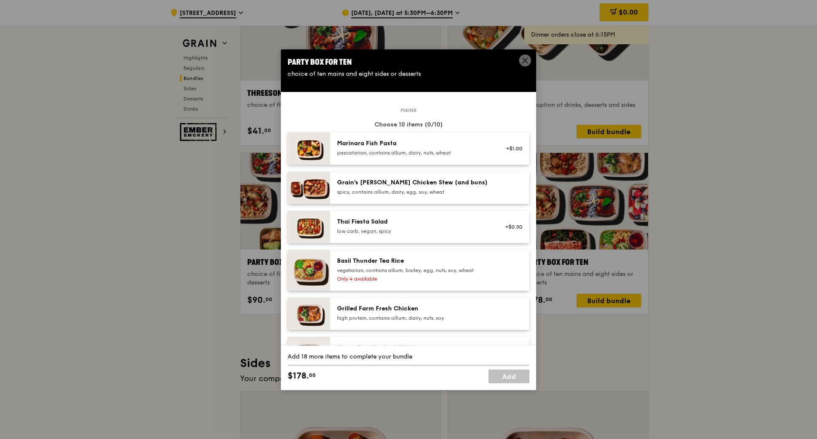
click at [528, 60] on icon at bounding box center [525, 61] width 8 height 8
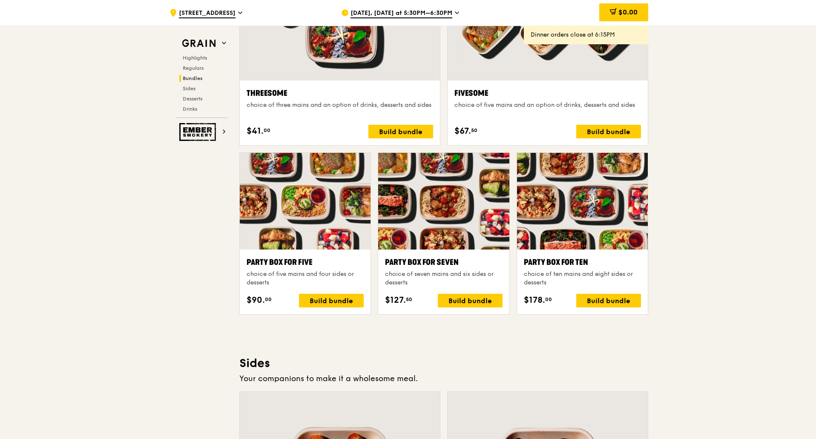
click at [734, 159] on div ".cls-1 { fill: none; stroke: #fff; stroke-linecap: round; stroke-linejoin: roun…" at bounding box center [408, 248] width 816 height 3594
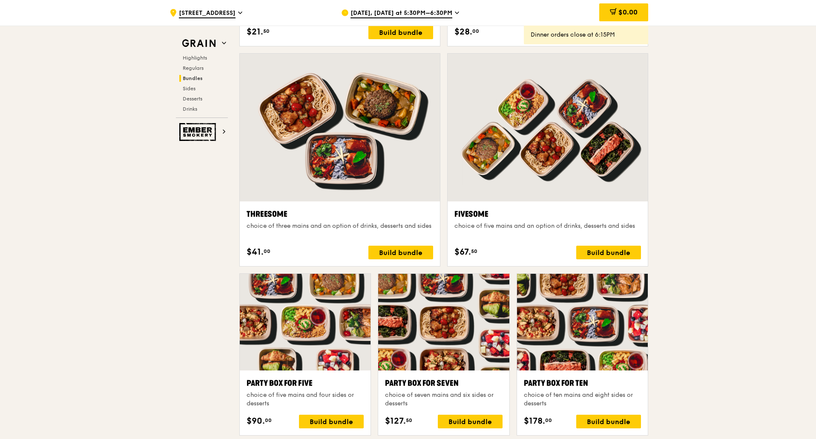
scroll to position [1447, 0]
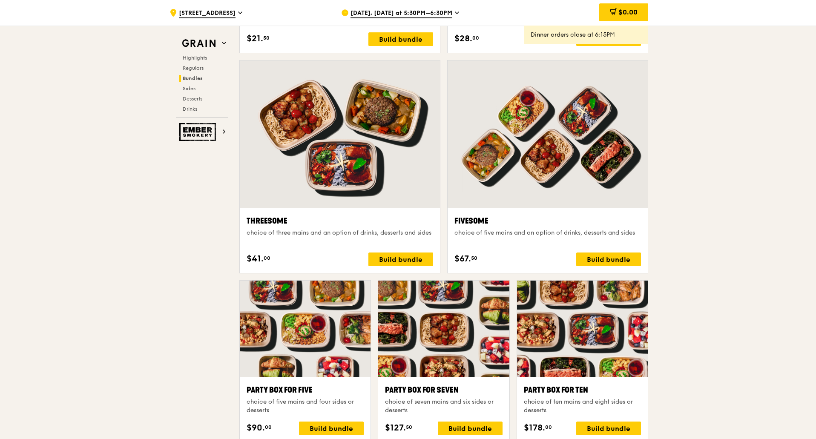
click at [761, 184] on div ".cls-1 { fill: none; stroke: #fff; stroke-linecap: round; stroke-linejoin: roun…" at bounding box center [408, 375] width 816 height 3594
click at [678, 269] on div ".cls-1 { fill: none; stroke: #fff; stroke-linecap: round; stroke-linejoin: roun…" at bounding box center [408, 375] width 816 height 3594
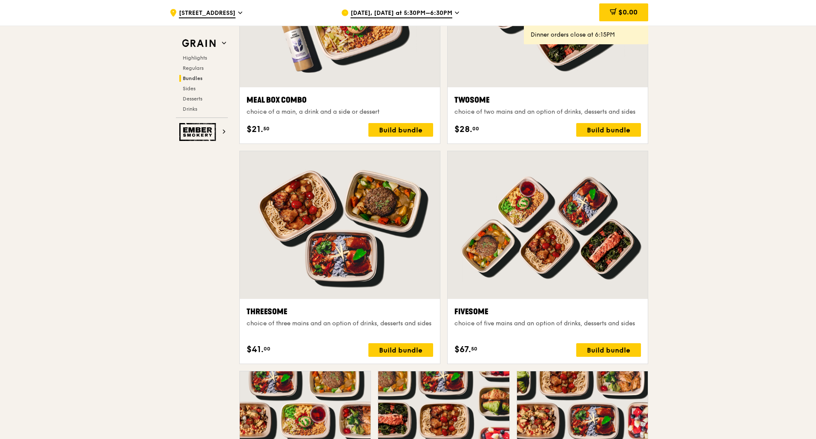
scroll to position [1405, 0]
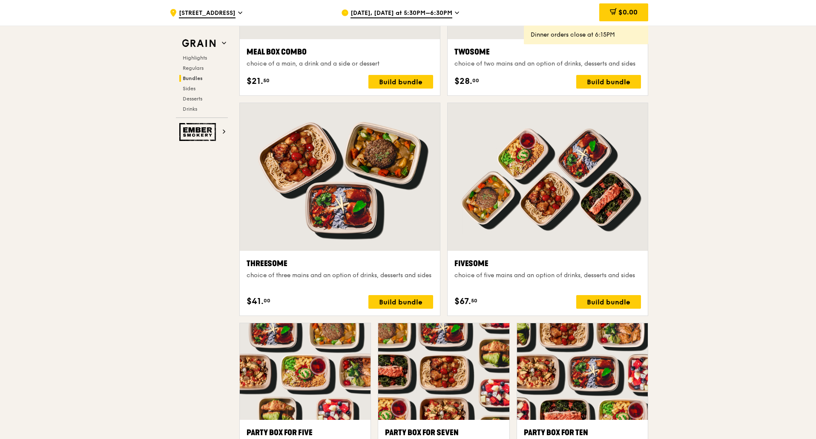
click at [664, 205] on div ".cls-1 { fill: none; stroke: #fff; stroke-linecap: round; stroke-linejoin: roun…" at bounding box center [408, 418] width 816 height 3594
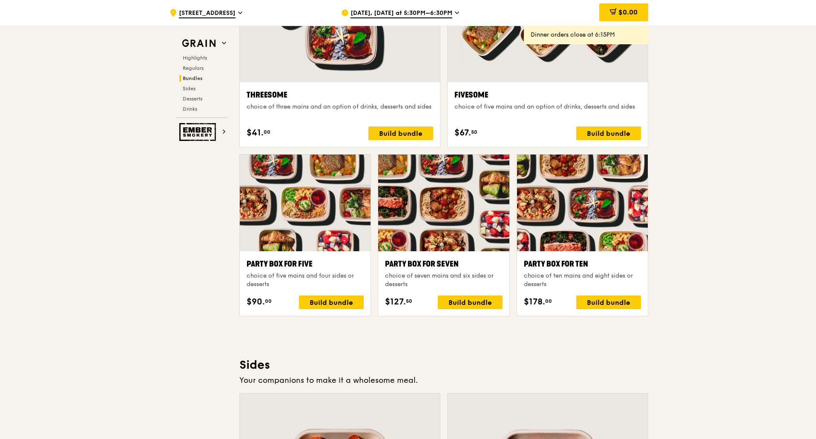
scroll to position [1575, 0]
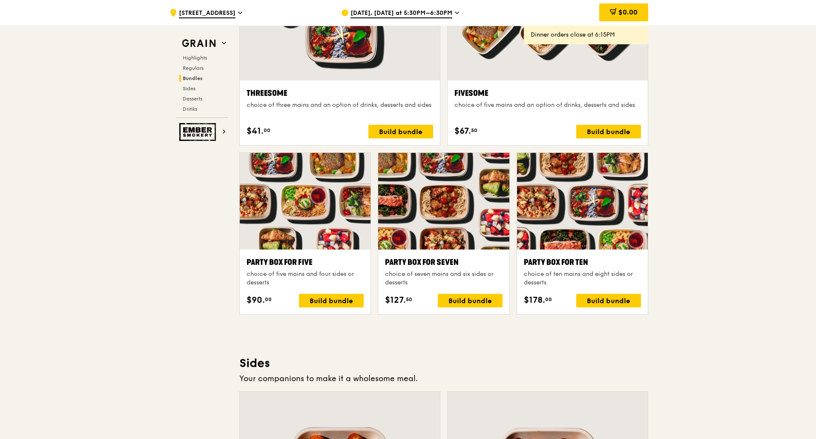
click at [591, 212] on div at bounding box center [582, 201] width 131 height 97
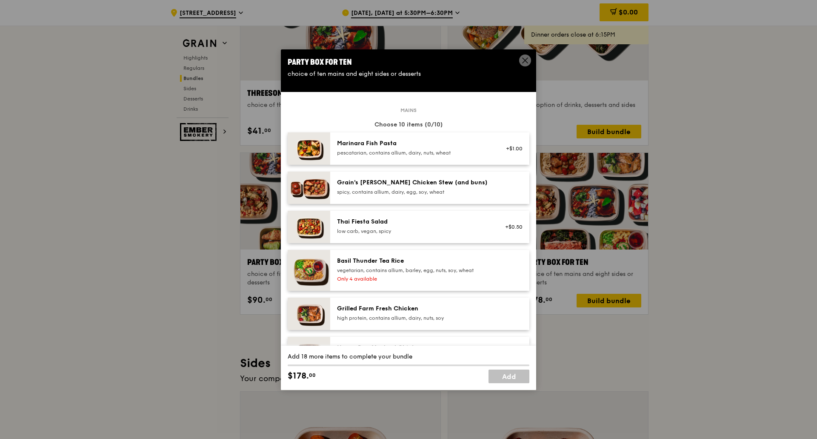
click at [528, 58] on icon at bounding box center [525, 61] width 8 height 8
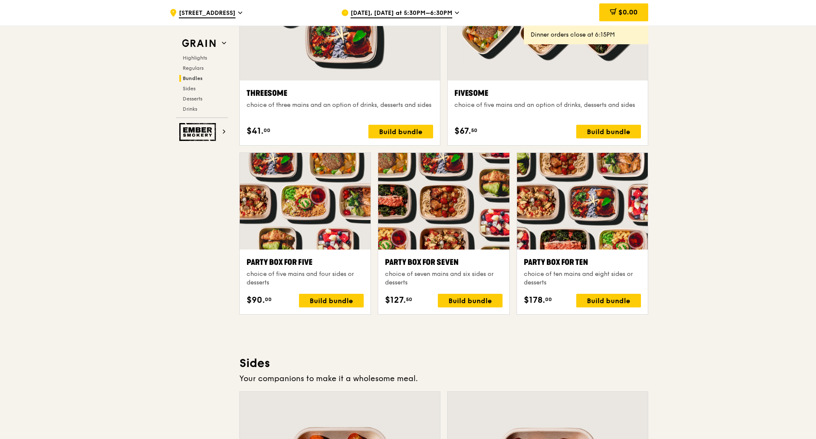
click at [721, 197] on div ".cls-1 { fill: none; stroke: #fff; stroke-linecap: round; stroke-linejoin: roun…" at bounding box center [408, 248] width 816 height 3594
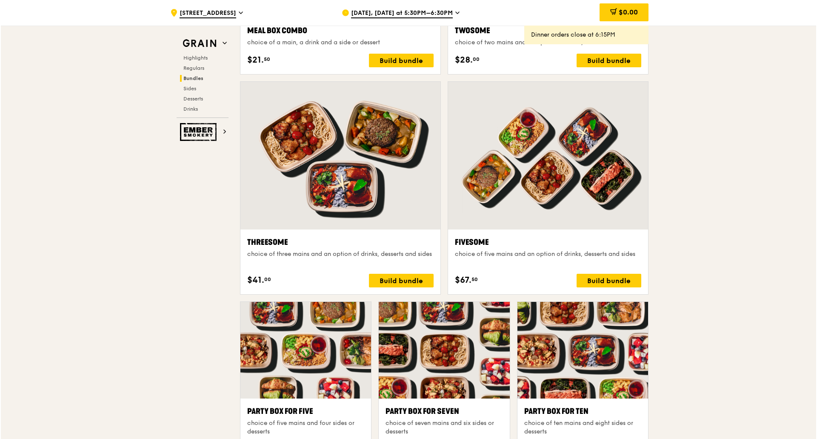
scroll to position [1447, 0]
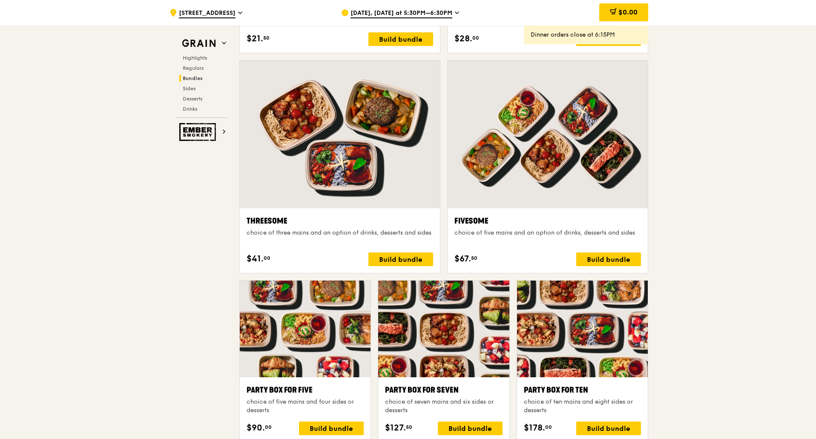
click at [580, 208] on div "Fivesome choice of five mains and an option of drinks, desserts and sides $67. …" at bounding box center [547, 240] width 200 height 65
click at [594, 258] on div "Build bundle" at bounding box center [608, 259] width 65 height 14
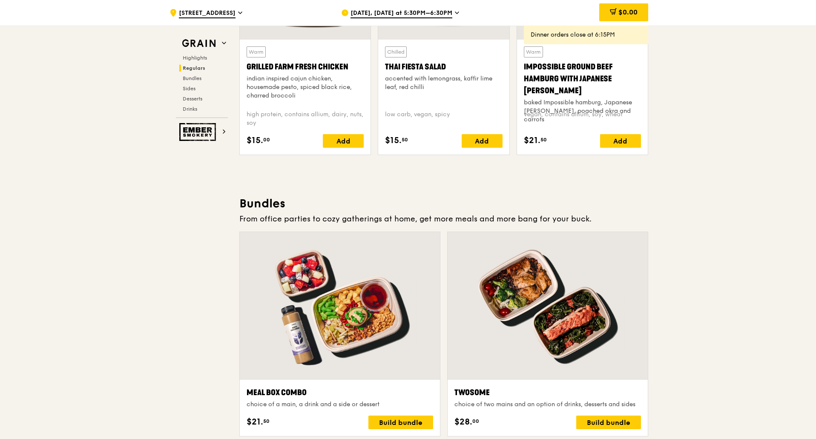
scroll to position [1405, 0]
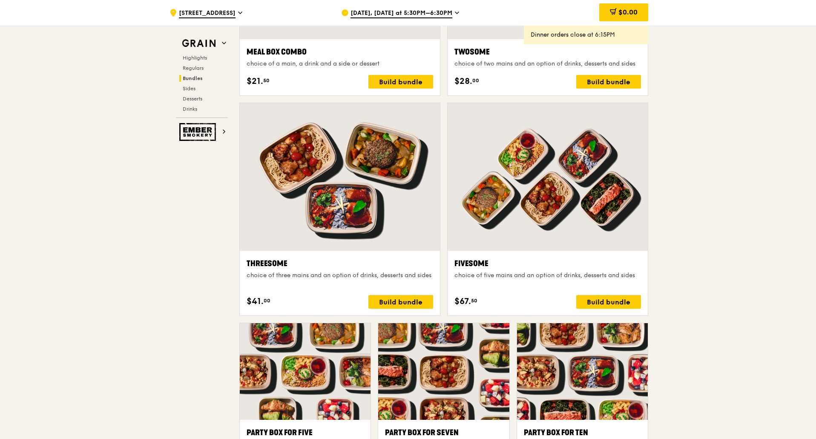
click at [679, 218] on div ".cls-1 { fill: none; stroke: #fff; stroke-linecap: round; stroke-linejoin: roun…" at bounding box center [408, 418] width 816 height 3594
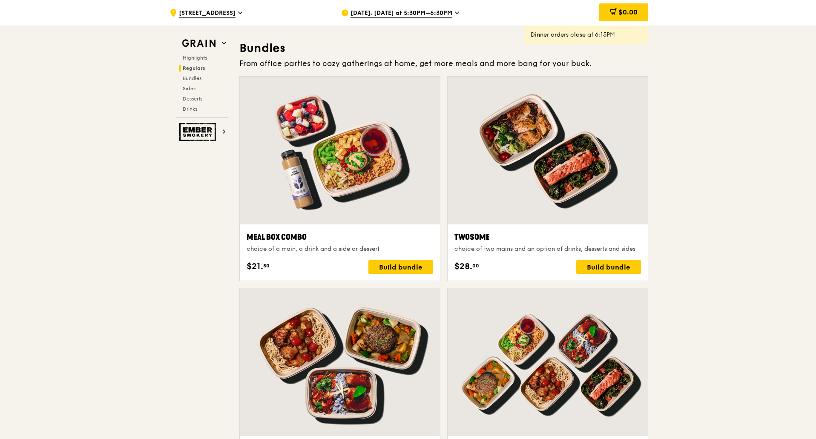
scroll to position [1277, 0]
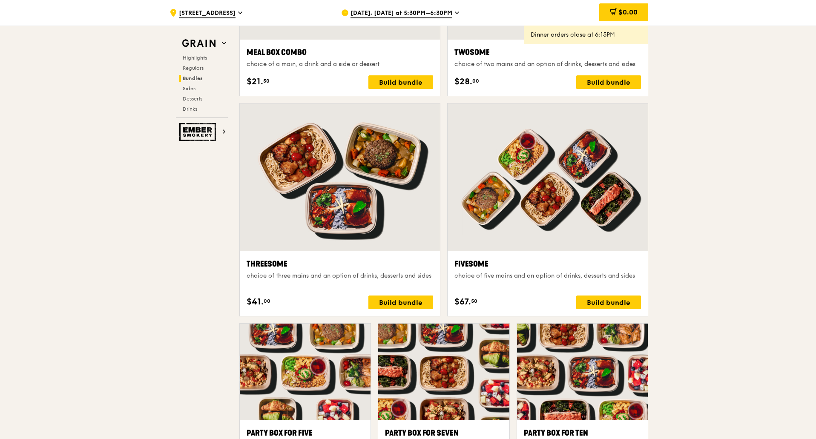
scroll to position [1405, 0]
click at [723, 295] on div ".cls-1 { fill: none; stroke: #fff; stroke-linecap: round; stroke-linejoin: roun…" at bounding box center [408, 418] width 816 height 3594
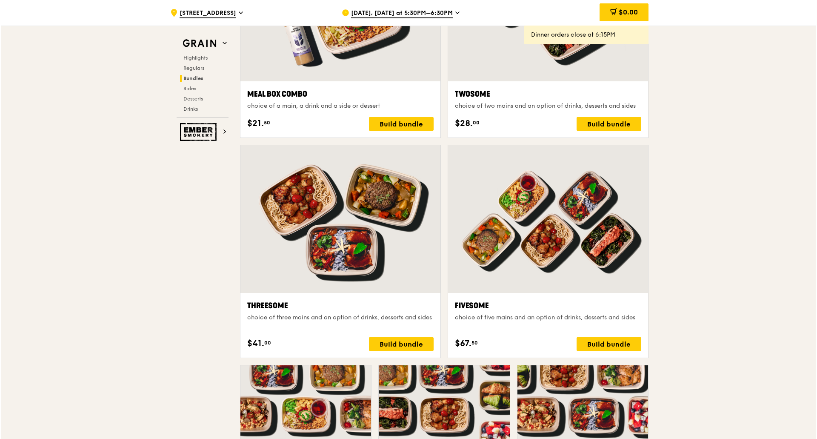
scroll to position [1362, 0]
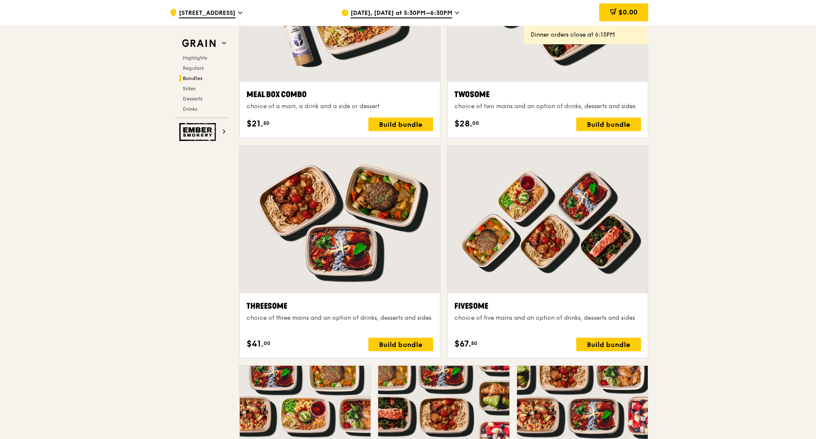
click at [598, 245] on div at bounding box center [547, 220] width 200 height 148
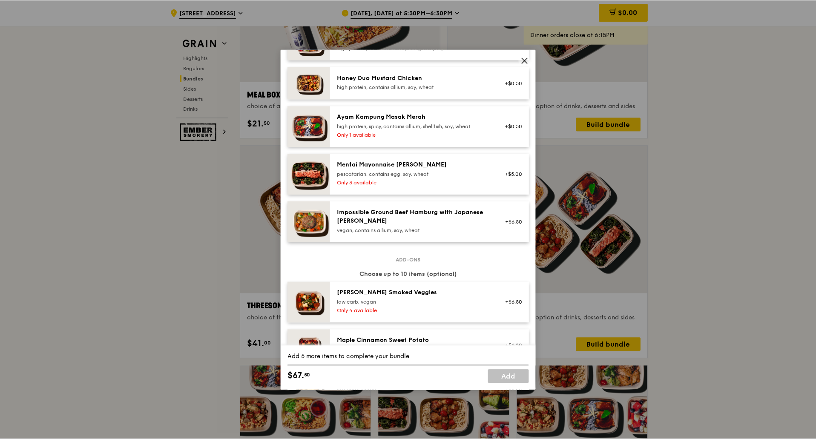
scroll to position [255, 0]
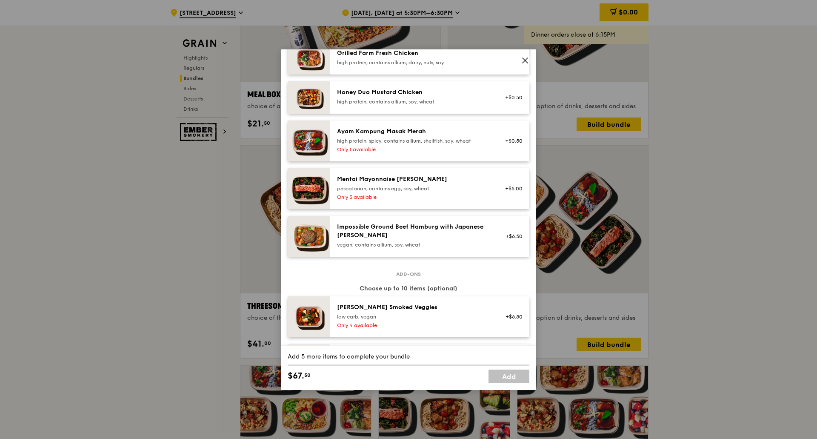
drag, startPoint x: 521, startPoint y: 61, endPoint x: 548, endPoint y: 95, distance: 43.3
click at [521, 61] on span at bounding box center [525, 60] width 12 height 12
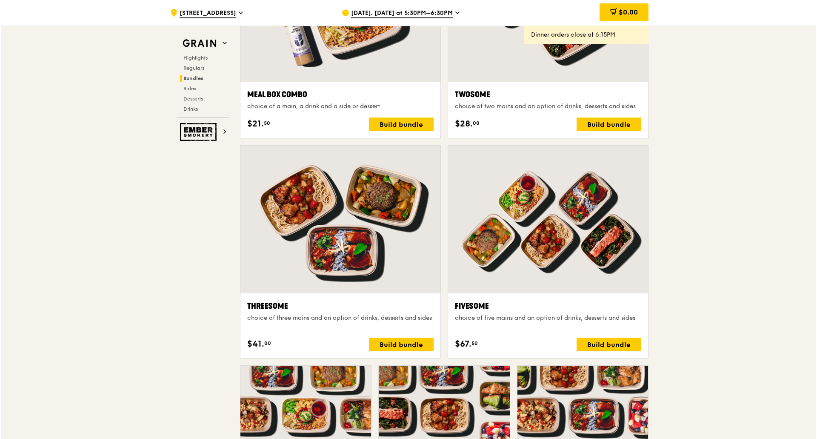
scroll to position [1405, 0]
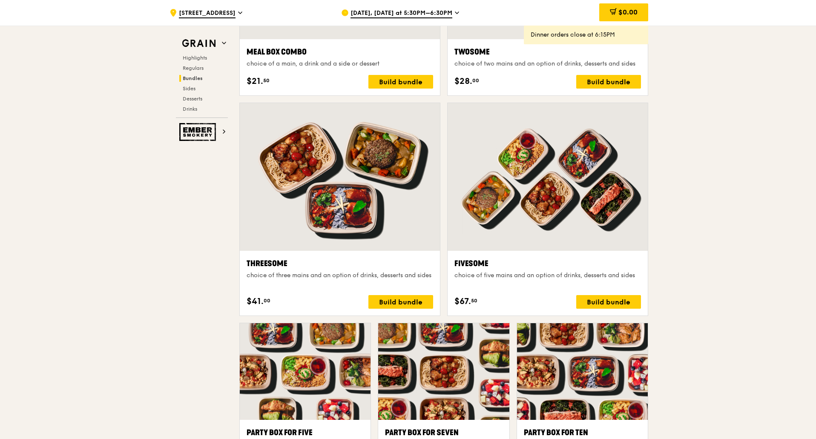
click at [560, 207] on div at bounding box center [547, 177] width 200 height 148
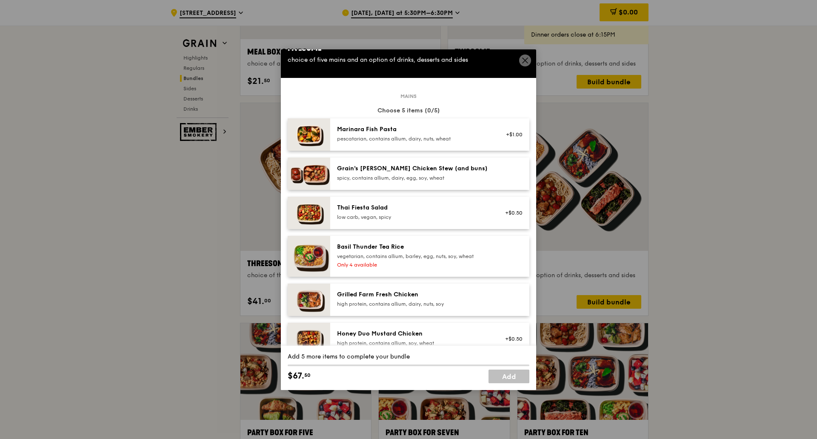
scroll to position [0, 0]
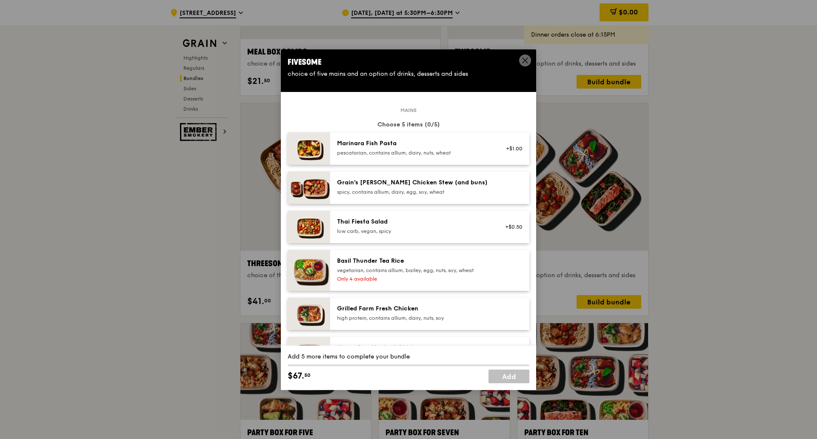
click at [441, 194] on div "spicy, contains allium, dairy, egg, soy, wheat" at bounding box center [413, 192] width 153 height 7
click at [439, 222] on div "Thai Fiesta Salad" at bounding box center [413, 222] width 153 height 9
click at [411, 145] on div "Marinara Fish Pasta" at bounding box center [413, 143] width 153 height 9
click at [415, 276] on div "Only 4 available" at bounding box center [413, 278] width 153 height 7
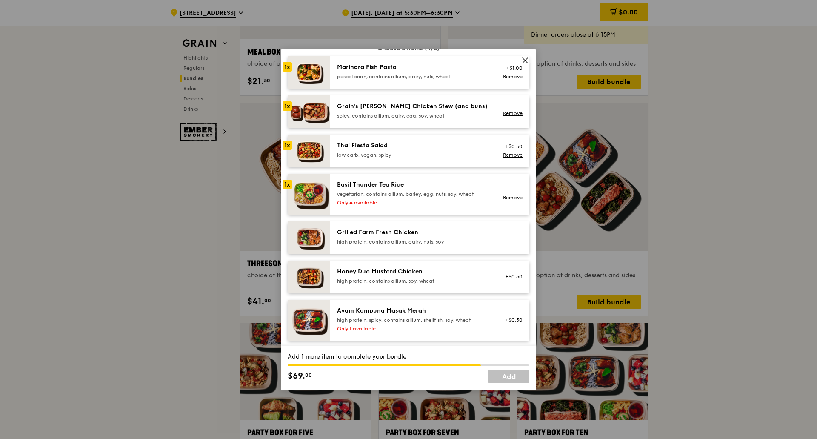
scroll to position [85, 0]
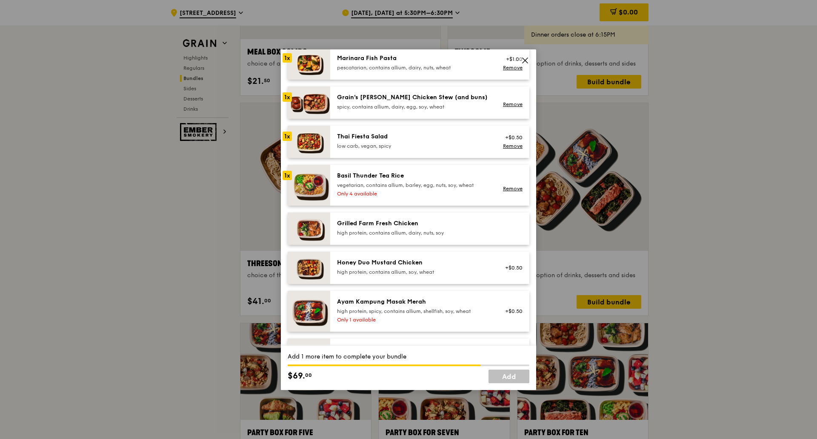
click at [415, 231] on div "high protein, contains allium, dairy, nuts, soy" at bounding box center [413, 232] width 153 height 7
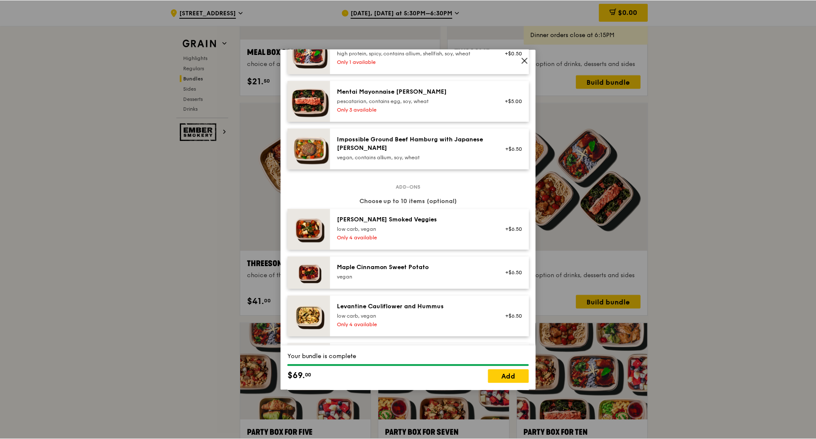
scroll to position [341, 0]
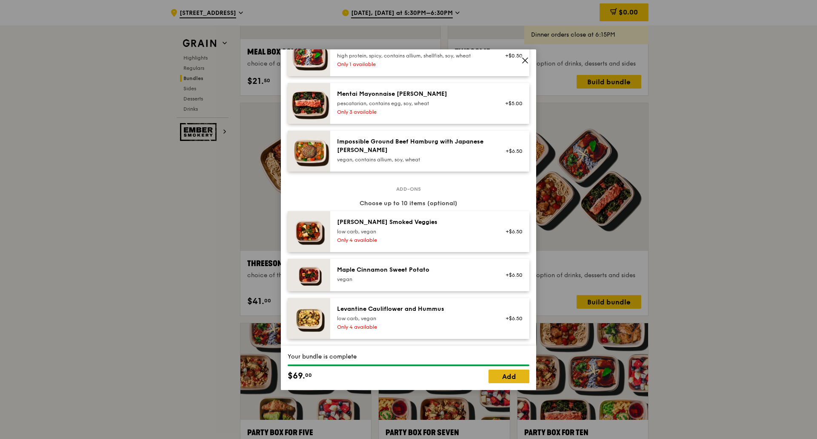
click at [504, 375] on link "Add" at bounding box center [509, 376] width 41 height 14
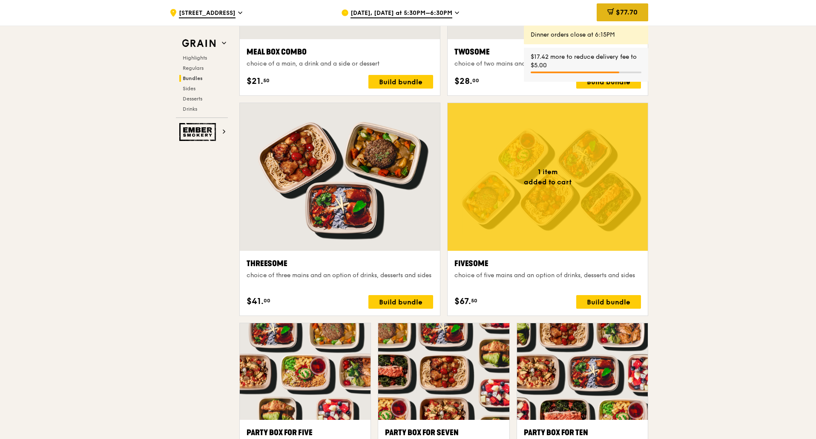
click at [612, 10] on icon at bounding box center [610, 11] width 7 height 7
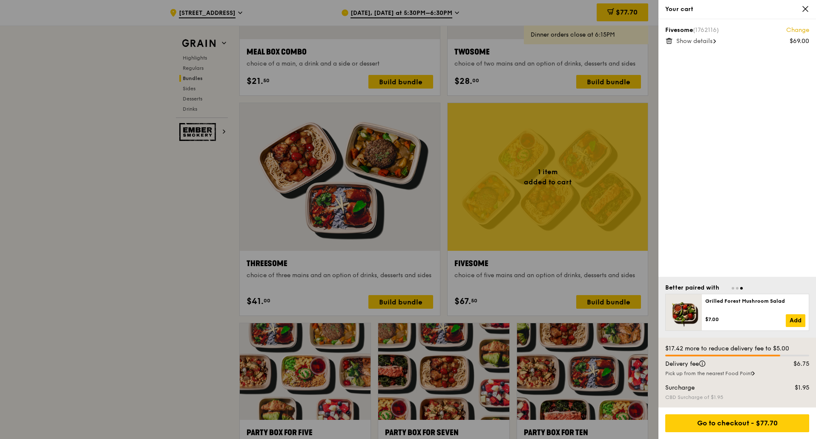
click at [667, 40] on icon at bounding box center [669, 41] width 8 height 8
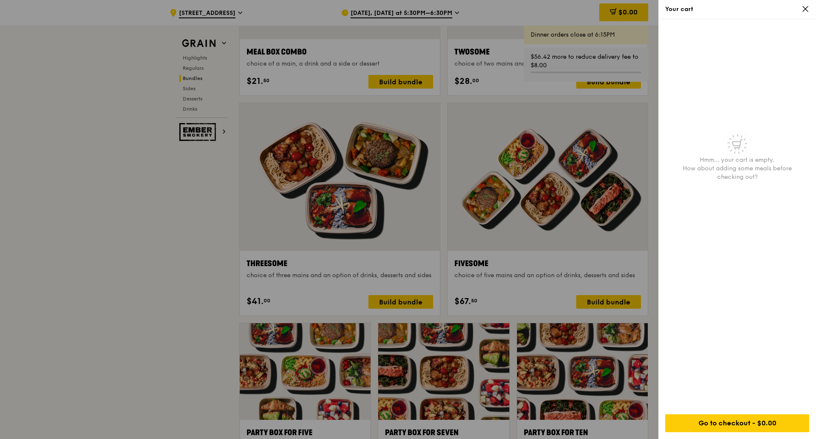
click at [801, 7] on icon at bounding box center [805, 9] width 8 height 8
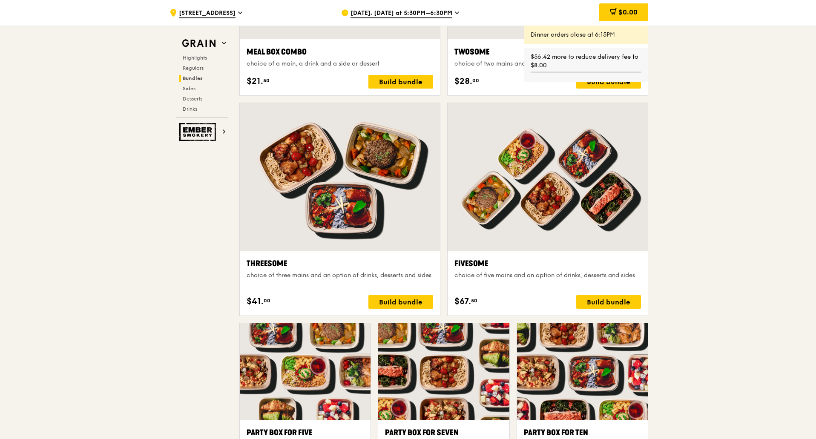
drag, startPoint x: 693, startPoint y: 306, endPoint x: 701, endPoint y: 279, distance: 28.7
click at [693, 306] on div ".cls-1 { fill: none; stroke: #fff; stroke-linecap: round; stroke-linejoin: roun…" at bounding box center [408, 418] width 816 height 3594
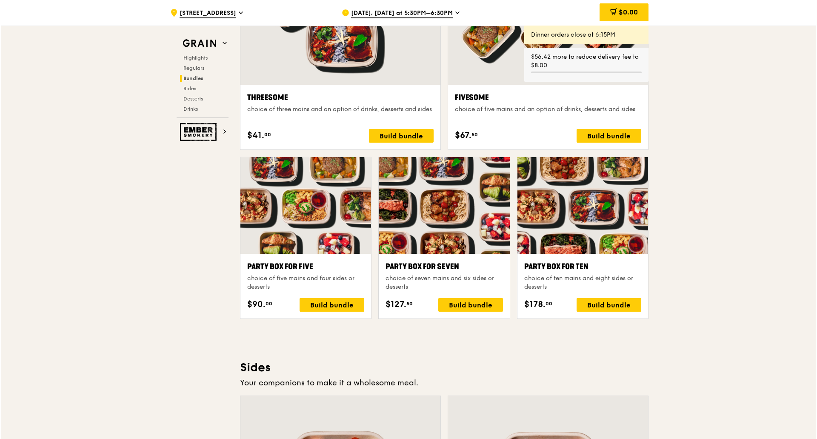
scroll to position [1575, 0]
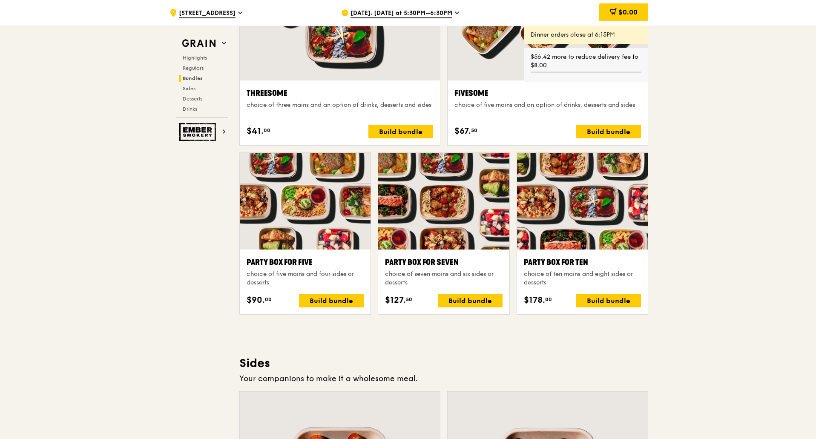
click at [582, 190] on div at bounding box center [582, 201] width 131 height 97
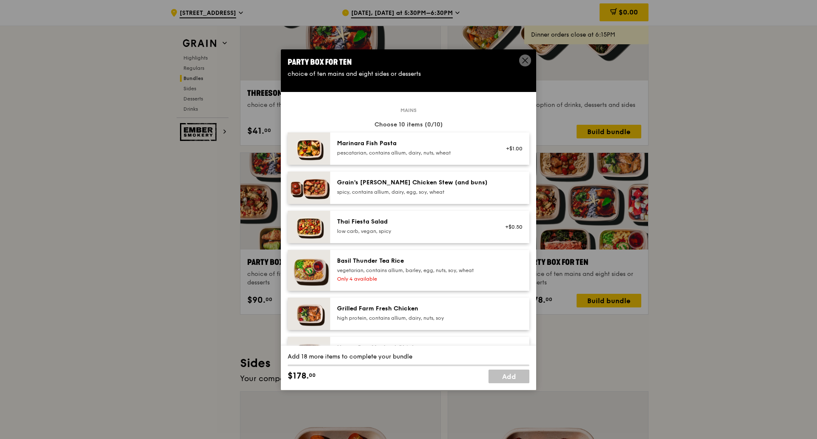
click at [309, 231] on img at bounding box center [309, 227] width 43 height 32
click at [518, 230] on div "+$0.50 Remove" at bounding box center [511, 227] width 33 height 19
click at [505, 230] on link "Remove" at bounding box center [513, 231] width 20 height 6
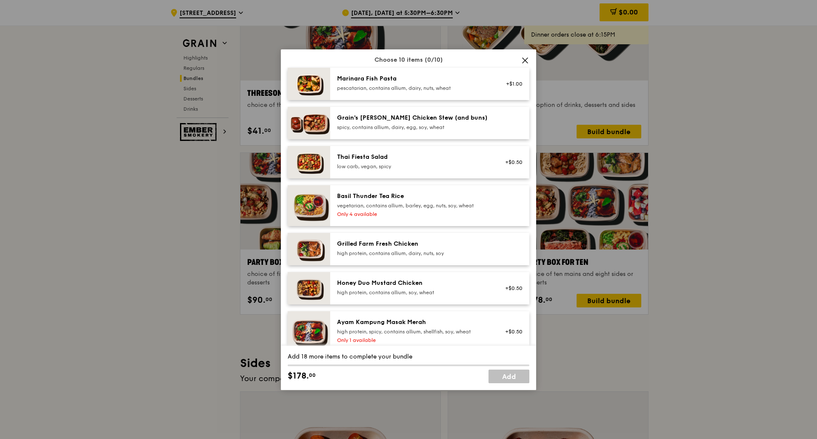
scroll to position [69, 0]
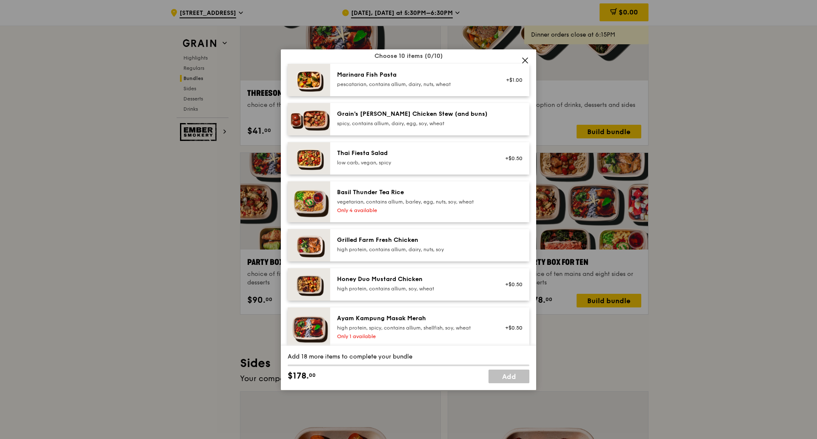
click at [527, 61] on icon at bounding box center [525, 60] width 5 height 5
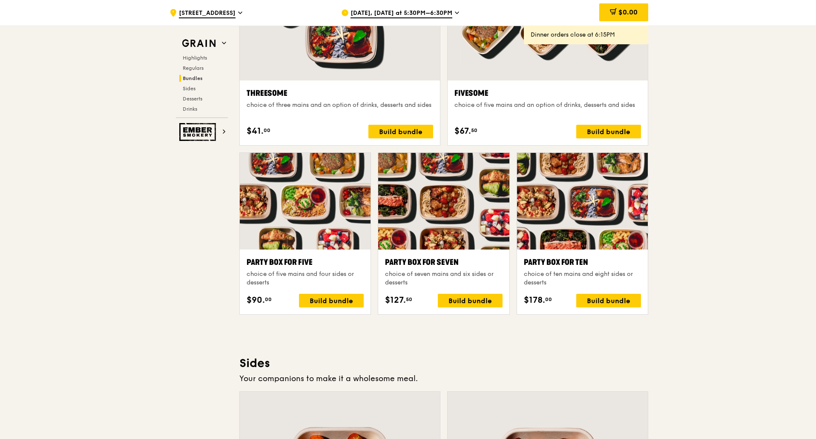
click at [688, 212] on div ".cls-1 { fill: none; stroke: #fff; stroke-linecap: round; stroke-linejoin: roun…" at bounding box center [408, 248] width 816 height 3594
drag, startPoint x: 694, startPoint y: 240, endPoint x: 688, endPoint y: 241, distance: 5.6
click at [694, 240] on div ".cls-1 { fill: none; stroke: #fff; stroke-linecap: round; stroke-linejoin: roun…" at bounding box center [408, 248] width 816 height 3594
click at [704, 312] on div ".cls-1 { fill: none; stroke: #fff; stroke-linecap: round; stroke-linejoin: roun…" at bounding box center [408, 248] width 816 height 3594
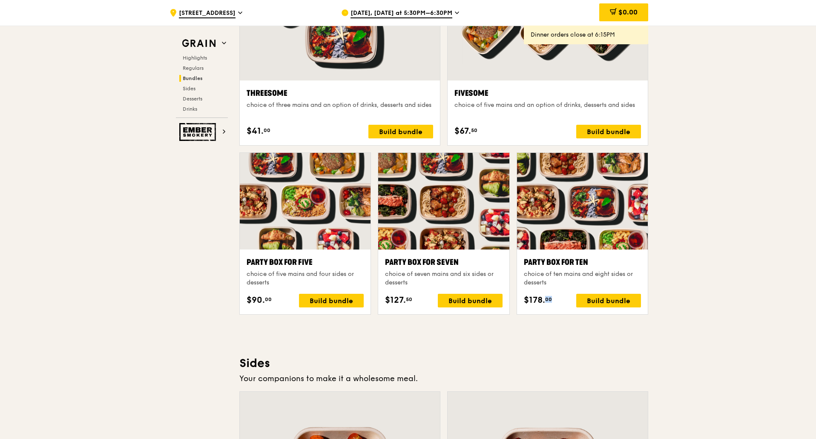
click at [704, 312] on div ".cls-1 { fill: none; stroke: #fff; stroke-linecap: round; stroke-linejoin: roun…" at bounding box center [408, 248] width 816 height 3594
click at [687, 296] on div ".cls-1 { fill: none; stroke: #fff; stroke-linecap: round; stroke-linejoin: roun…" at bounding box center [408, 248] width 816 height 3594
click at [667, 277] on div ".cls-1 { fill: none; stroke: #fff; stroke-linecap: round; stroke-linejoin: roun…" at bounding box center [408, 248] width 816 height 3594
click at [758, 295] on div ".cls-1 { fill: none; stroke: #fff; stroke-linecap: round; stroke-linejoin: roun…" at bounding box center [408, 248] width 816 height 3594
drag, startPoint x: 541, startPoint y: 282, endPoint x: 520, endPoint y: 277, distance: 21.9
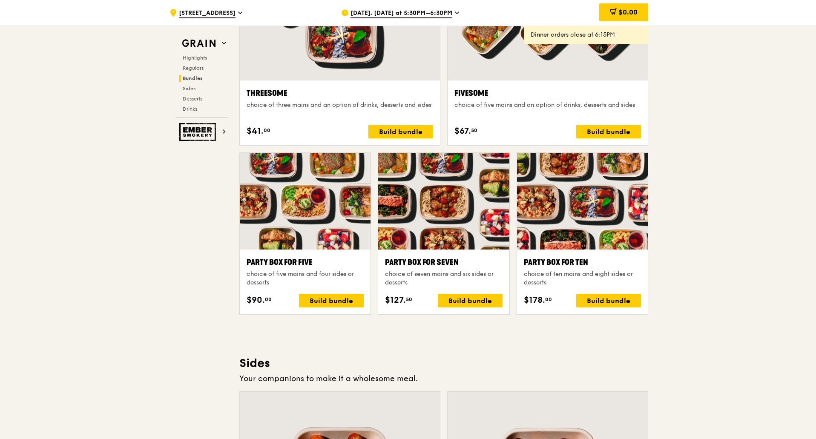
click at [520, 277] on div "Party Box for Ten choice of ten mains and eight sides or desserts $178. 00 Buil…" at bounding box center [582, 281] width 131 height 65
click at [691, 292] on div ".cls-1 { fill: none; stroke: #fff; stroke-linecap: round; stroke-linejoin: roun…" at bounding box center [408, 248] width 816 height 3594
drag, startPoint x: 553, startPoint y: 273, endPoint x: 627, endPoint y: 274, distance: 74.1
click at [627, 274] on div "choice of ten mains and eight sides or desserts" at bounding box center [582, 278] width 117 height 17
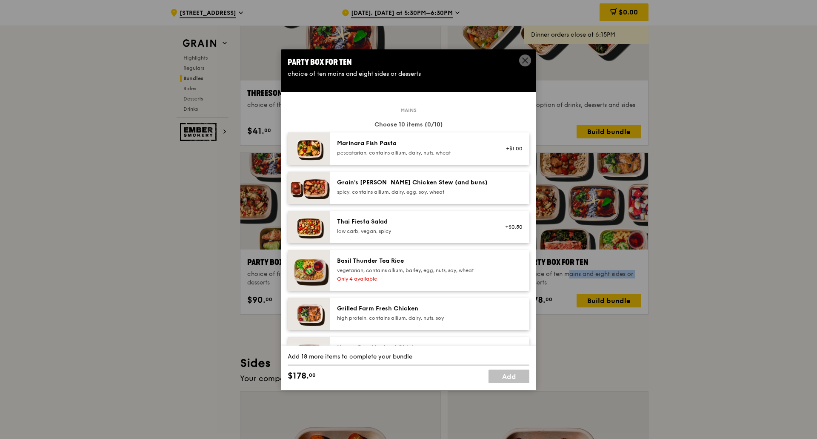
copy div "ten mains and eight sides"
drag, startPoint x: 317, startPoint y: 74, endPoint x: 390, endPoint y: 75, distance: 73.6
click at [390, 75] on div "choice of ten mains and eight sides or desserts" at bounding box center [409, 74] width 242 height 9
copy div "ten mains and eight sides"
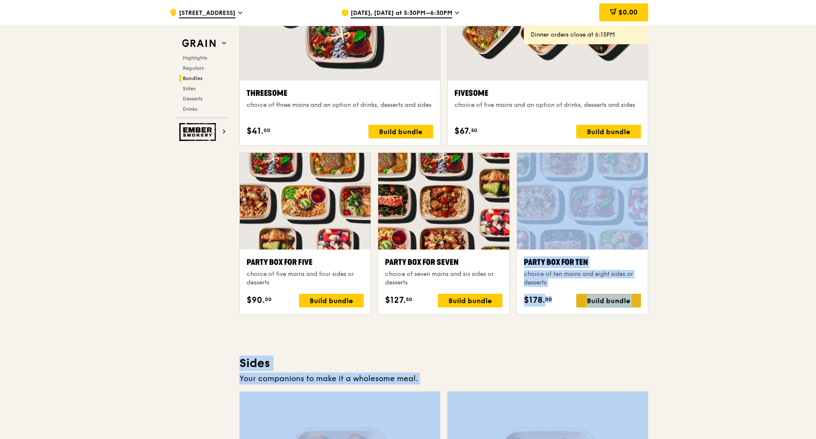
click at [612, 300] on div "Build bundle" at bounding box center [608, 301] width 65 height 14
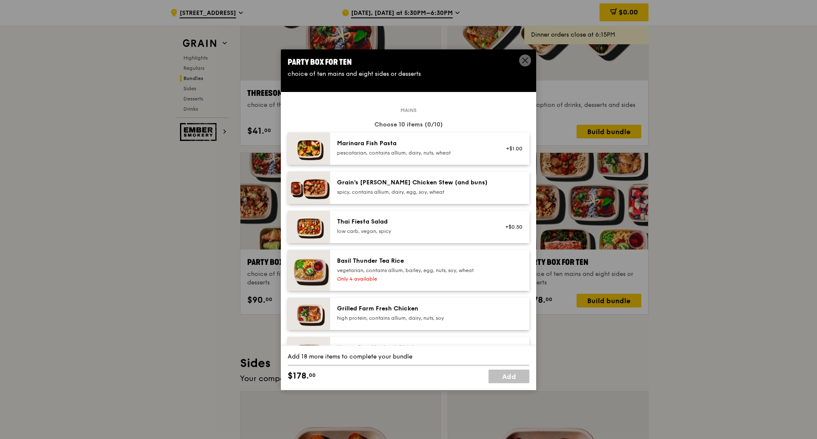
click at [365, 144] on div "Marinara Fish Pasta" at bounding box center [413, 143] width 153 height 9
click at [381, 140] on div "Marinara Fish Pasta" at bounding box center [413, 143] width 153 height 9
drag, startPoint x: 458, startPoint y: 197, endPoint x: 443, endPoint y: 209, distance: 20.0
click at [459, 196] on div "Grain's [PERSON_NAME] Chicken Stew (and buns) spicy, contains allium, dairy, eg…" at bounding box center [413, 187] width 163 height 19
click at [433, 235] on div "Thai Fiesta Salad low carb, vegan, spicy" at bounding box center [413, 227] width 163 height 19
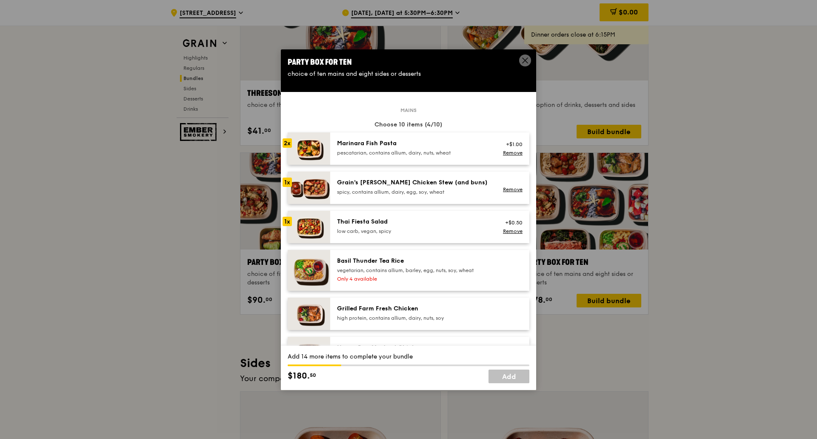
click at [435, 231] on div "low carb, vegan, spicy" at bounding box center [413, 231] width 153 height 7
click at [422, 273] on div "vegetarian, contains allium, barley, egg, nuts, soy, wheat" at bounding box center [413, 270] width 153 height 7
click at [414, 303] on div "Grilled Farm Fresh Chicken high protein, contains allium, dairy, nuts, soy" at bounding box center [429, 314] width 199 height 32
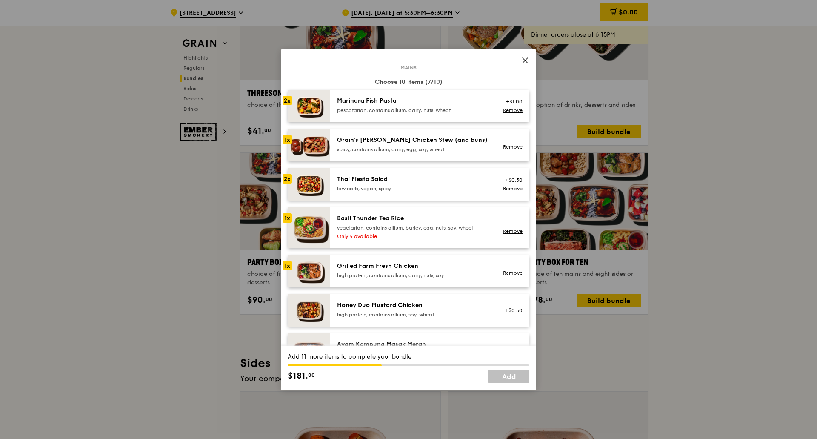
click at [412, 301] on div "Honey Duo Mustard Chicken" at bounding box center [413, 305] width 153 height 9
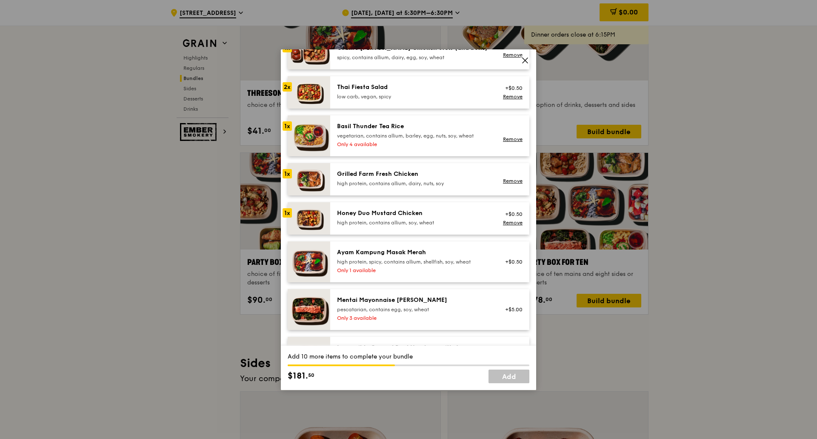
scroll to position [170, 0]
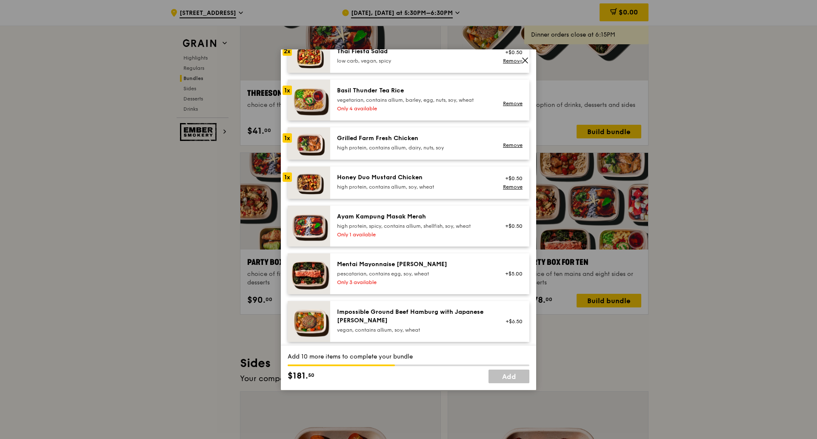
click at [424, 223] on div "high protein, spicy, contains allium, shellfish, soy, wheat" at bounding box center [413, 226] width 153 height 7
click at [414, 272] on div "pescatarian, contains egg, soy, wheat" at bounding box center [413, 273] width 153 height 7
click at [504, 280] on link "Remove" at bounding box center [513, 279] width 20 height 6
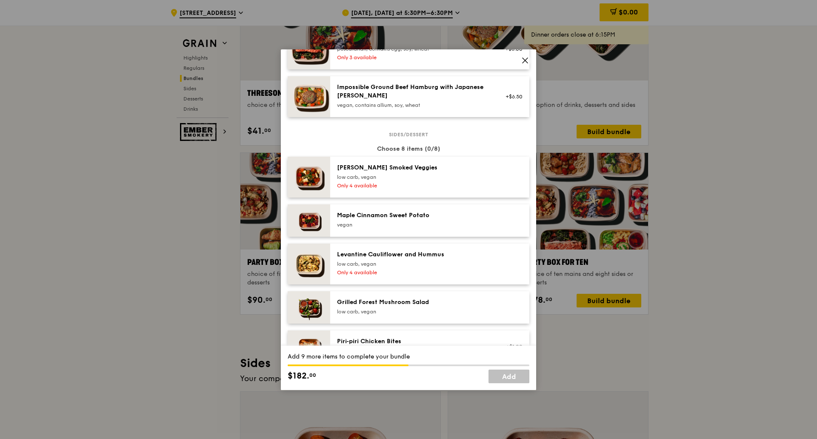
scroll to position [383, 0]
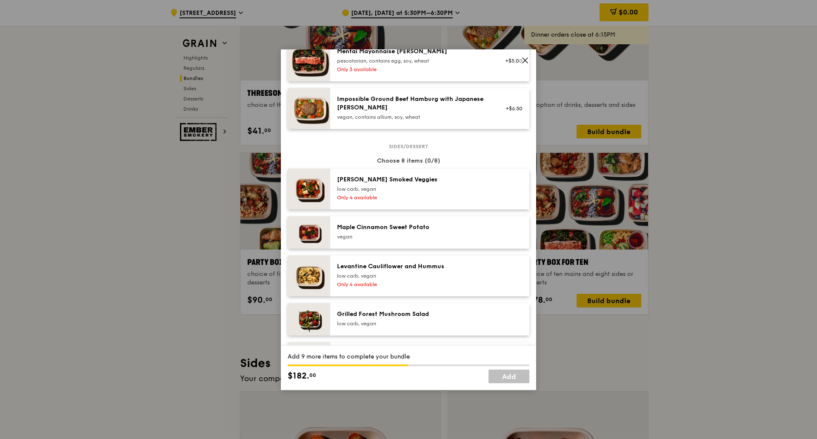
click at [395, 192] on div "low carb, vegan" at bounding box center [413, 189] width 153 height 7
click at [388, 229] on div "Maple Cinnamon Sweet Potato" at bounding box center [413, 227] width 153 height 9
click at [389, 280] on div "Levantine Cauliflower and Hummus low carb, vegan Only 4 available" at bounding box center [413, 275] width 163 height 27
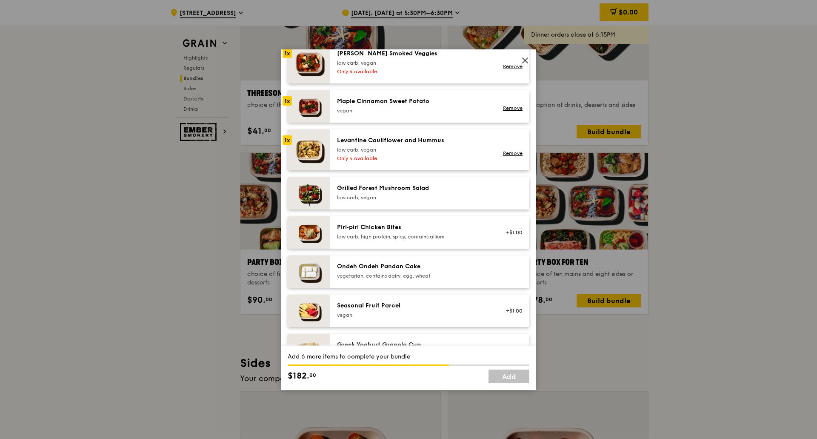
scroll to position [511, 0]
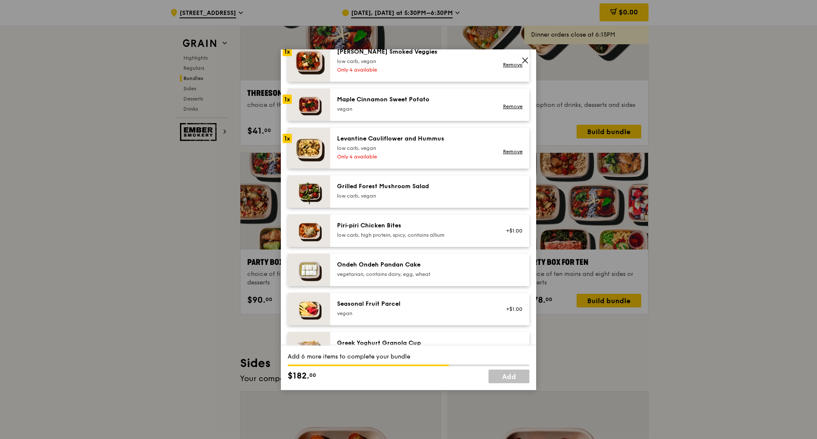
click at [363, 193] on div "low carb, vegan" at bounding box center [413, 195] width 153 height 7
click at [389, 276] on div "vegetarian, contains dairy, egg, wheat" at bounding box center [413, 274] width 153 height 7
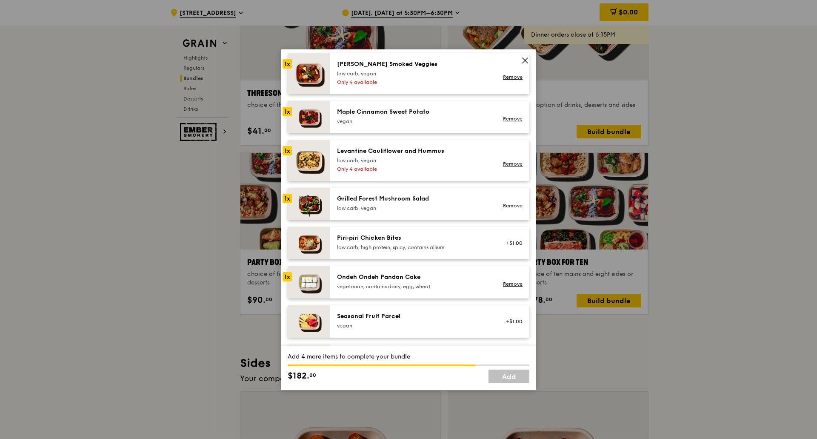
scroll to position [468, 0]
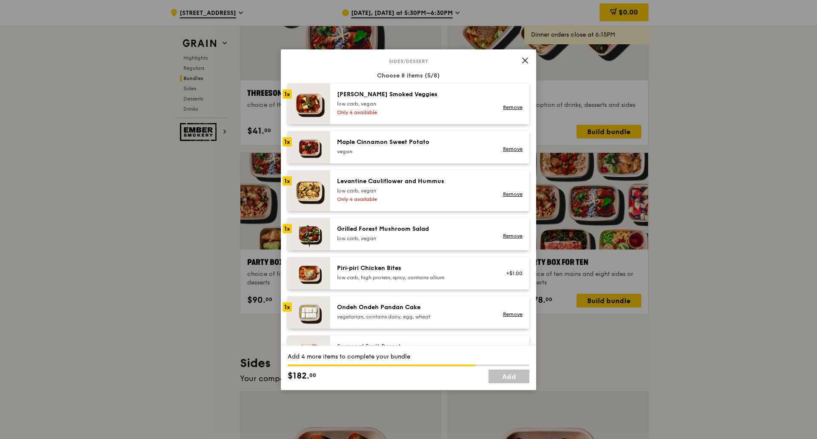
click at [383, 311] on div "Ondeh Ondeh Pandan Cake" at bounding box center [413, 307] width 153 height 9
click at [387, 229] on div "Grilled Forest Mushroom Salad" at bounding box center [413, 229] width 153 height 9
click at [393, 189] on div "low carb, vegan" at bounding box center [413, 190] width 153 height 7
click at [410, 154] on div "vegan" at bounding box center [413, 151] width 153 height 7
click at [369, 109] on div "Only 4 available" at bounding box center [413, 112] width 153 height 7
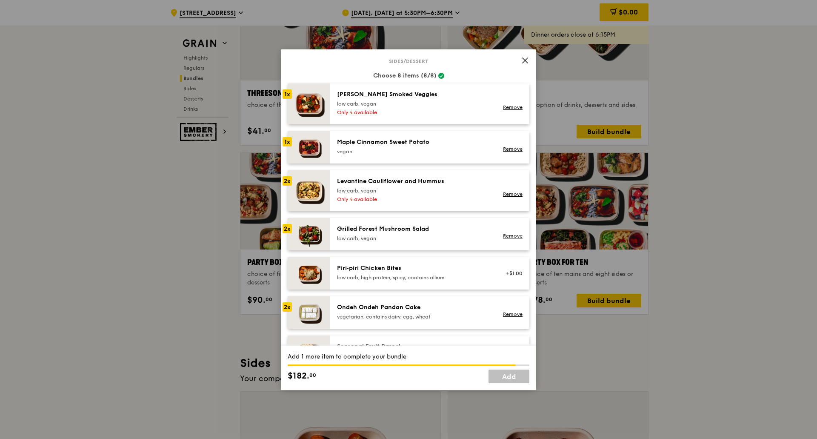
click at [443, 106] on div "low carb, vegan" at bounding box center [413, 103] width 153 height 7
click at [378, 147] on div "Maple Cinnamon Sweet Potato [GEOGRAPHIC_DATA]" at bounding box center [413, 146] width 153 height 17
click at [286, 140] on div "1x" at bounding box center [287, 141] width 9 height 9
click at [432, 141] on div "Maple Cinnamon Sweet Potato" at bounding box center [413, 142] width 153 height 9
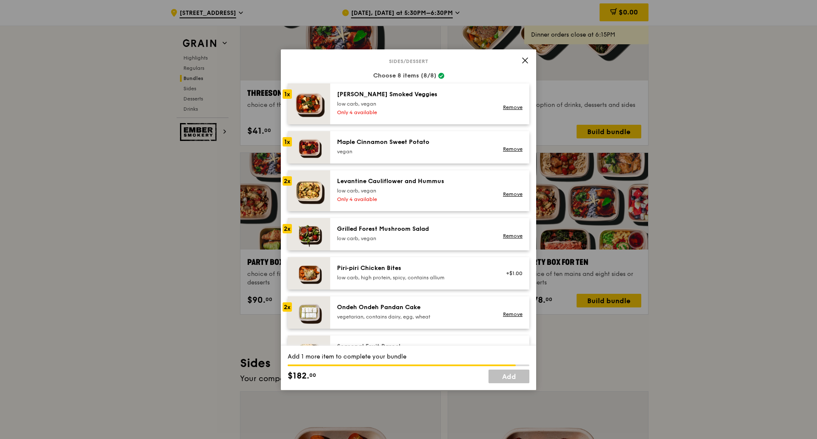
click at [432, 141] on div "Maple Cinnamon Sweet Potato" at bounding box center [413, 142] width 153 height 9
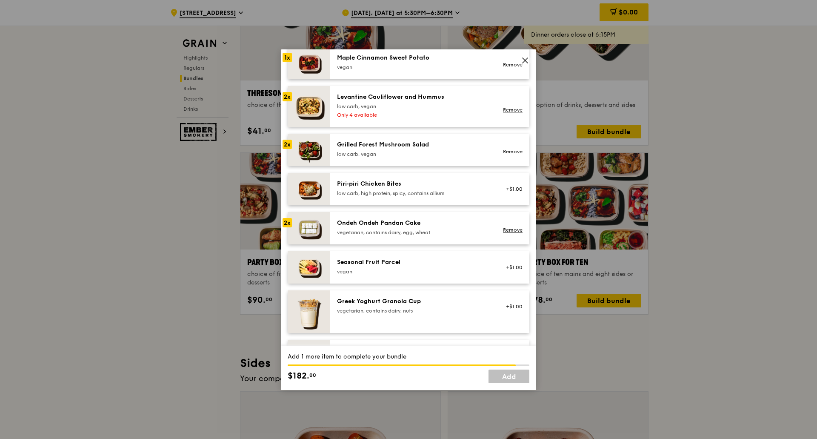
scroll to position [553, 0]
click at [392, 215] on div "Ondeh Ondeh Pandan Cake vegetarian, contains dairy, egg, wheat Remove" at bounding box center [429, 227] width 199 height 32
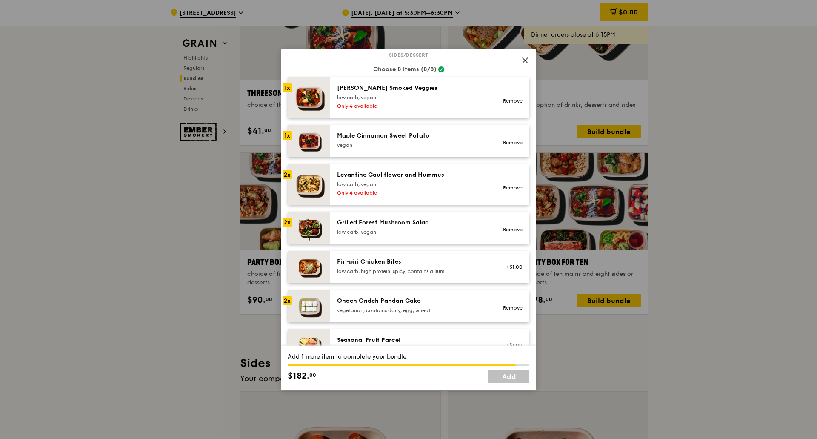
scroll to position [468, 0]
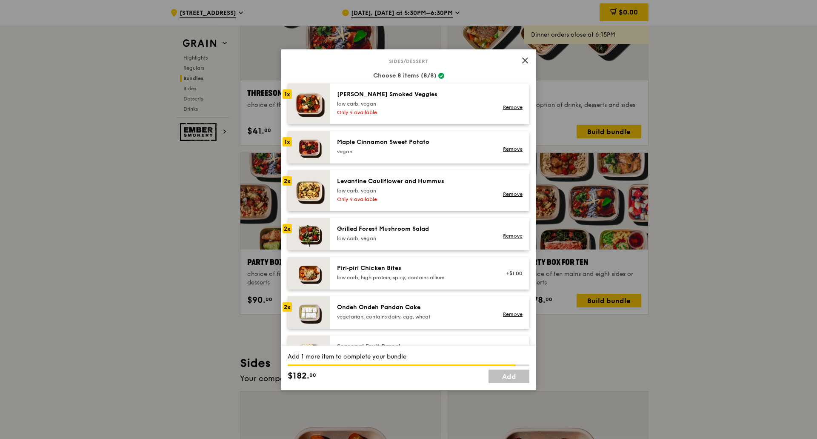
click at [381, 272] on div "Piri‑piri Chicken Bites" at bounding box center [413, 268] width 153 height 9
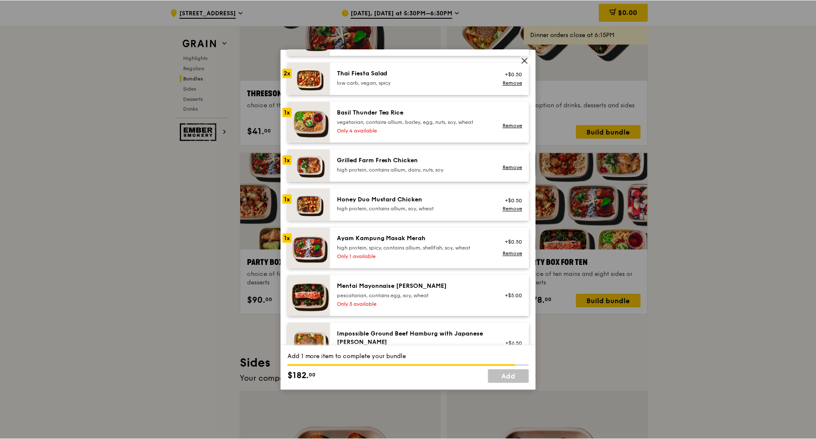
scroll to position [128, 0]
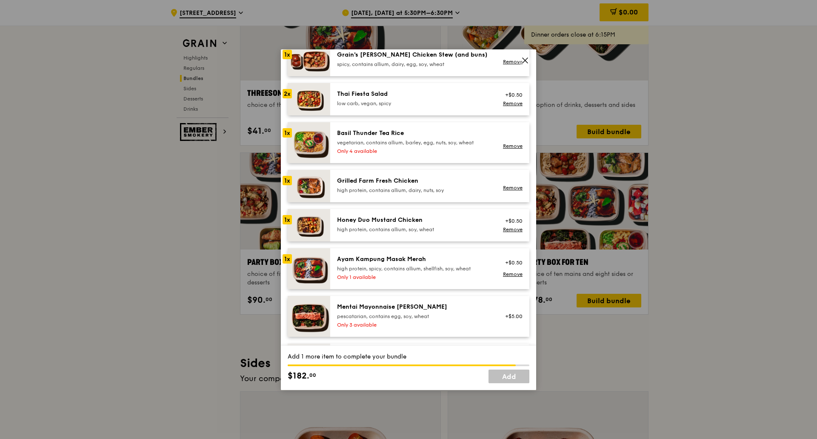
click at [415, 187] on div "high protein, contains allium, dairy, nuts, soy" at bounding box center [413, 190] width 153 height 7
click at [496, 374] on link "Add" at bounding box center [509, 376] width 41 height 14
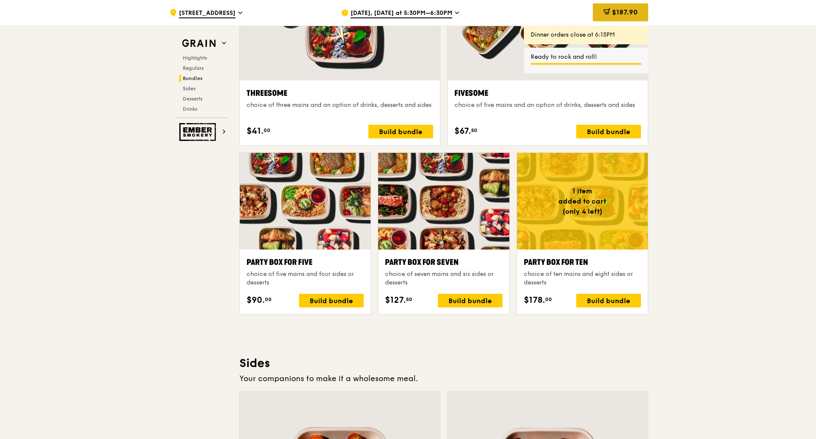
click at [627, 11] on span "$187.90" at bounding box center [625, 12] width 26 height 8
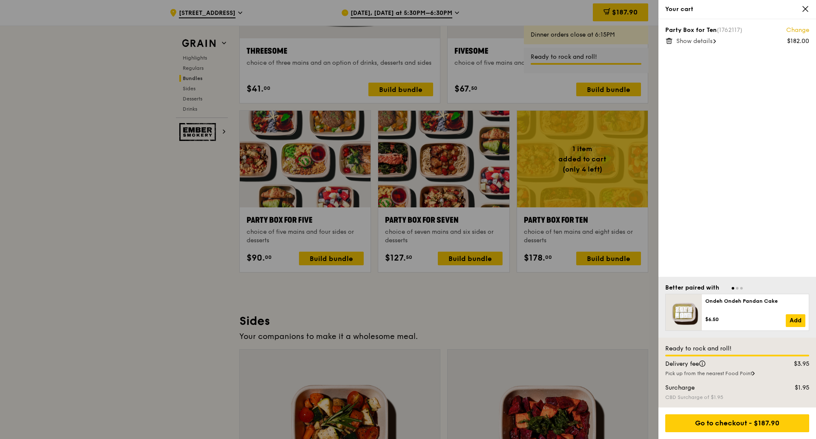
scroll to position [1617, 0]
drag, startPoint x: 503, startPoint y: 275, endPoint x: 499, endPoint y: 260, distance: 15.4
click at [504, 277] on div at bounding box center [408, 219] width 816 height 439
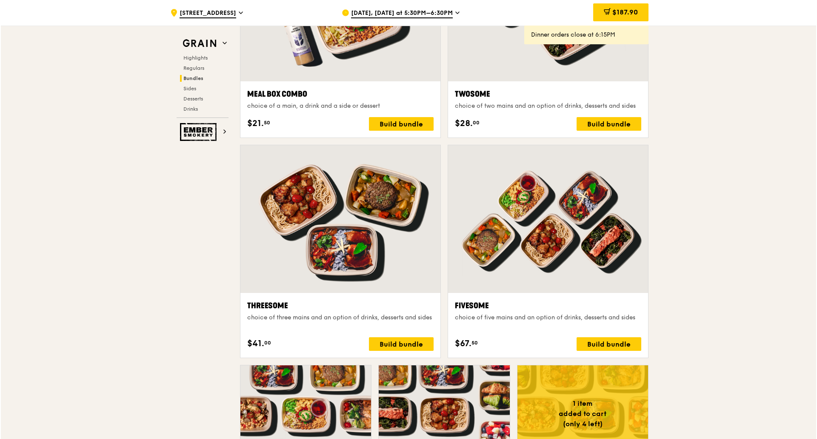
scroll to position [1362, 0]
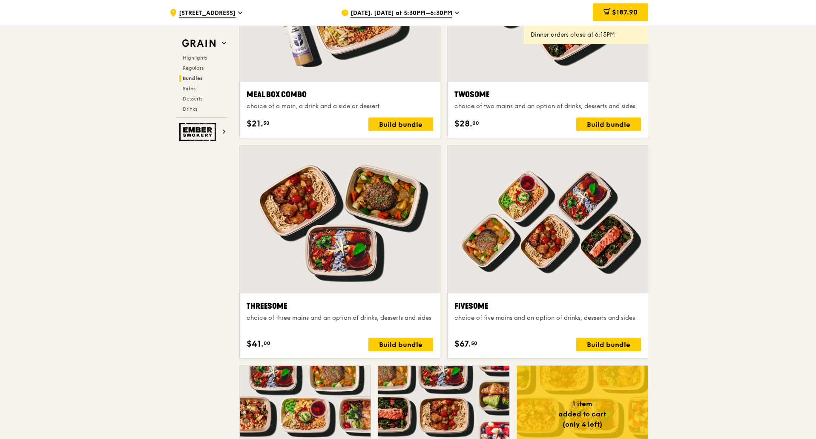
click at [579, 305] on div "Fivesome" at bounding box center [547, 306] width 186 height 12
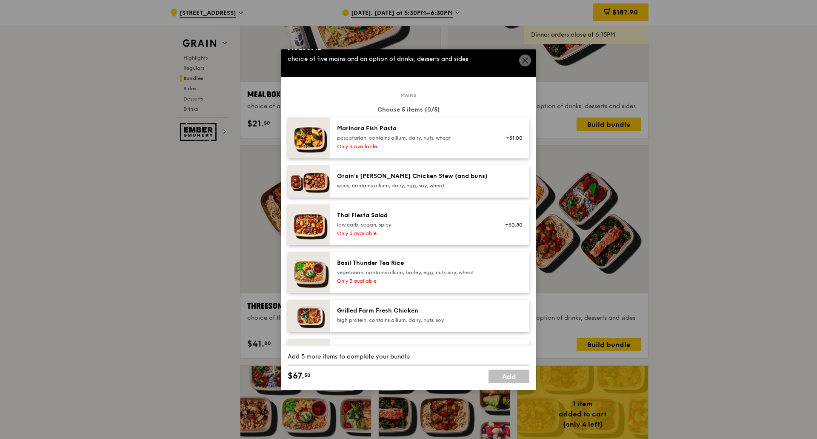
scroll to position [0, 0]
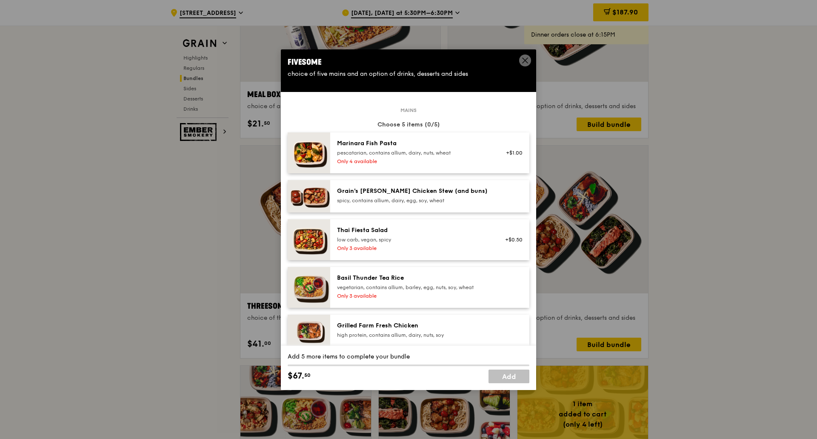
click at [403, 160] on div "Only 4 available" at bounding box center [413, 161] width 153 height 7
click at [413, 195] on div "Grain's [PERSON_NAME] Chicken Stew (and buns)" at bounding box center [413, 191] width 153 height 9
click at [421, 235] on div "Thai Fiesta Salad low carb, vegan, spicy" at bounding box center [413, 234] width 153 height 17
click at [416, 291] on div "Basil Thunder Tea Rice vegetarian, contains allium, barley, egg, nuts, soy, whe…" at bounding box center [413, 287] width 163 height 27
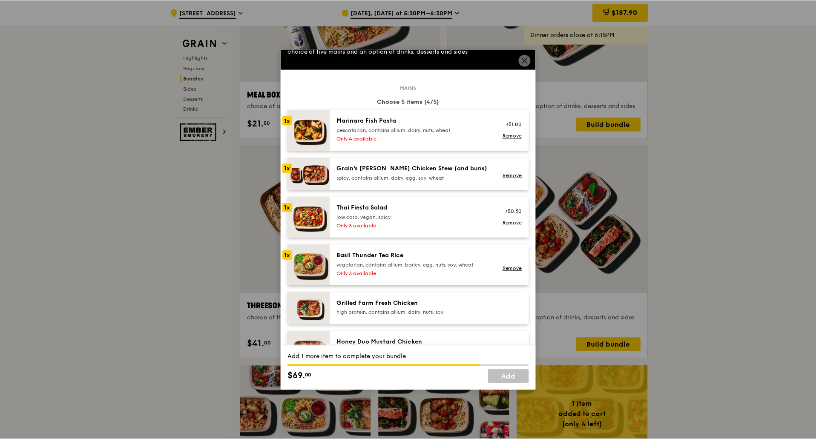
scroll to position [43, 0]
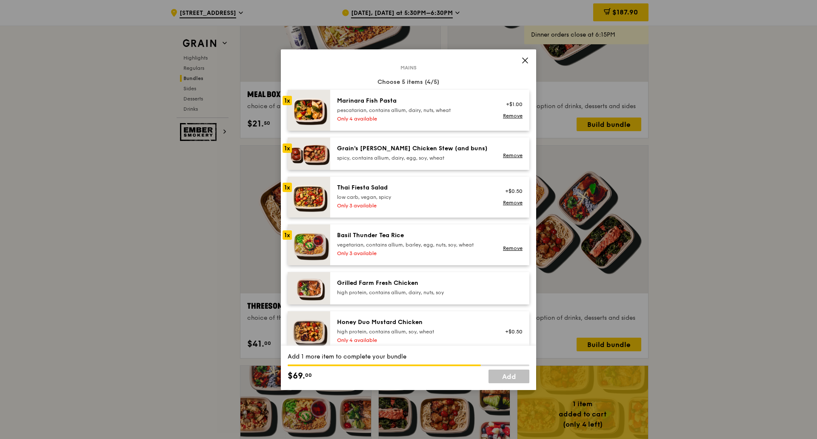
click at [415, 283] on div "Grilled Farm Fresh Chicken" at bounding box center [413, 283] width 153 height 9
click at [499, 375] on link "Add" at bounding box center [509, 376] width 41 height 14
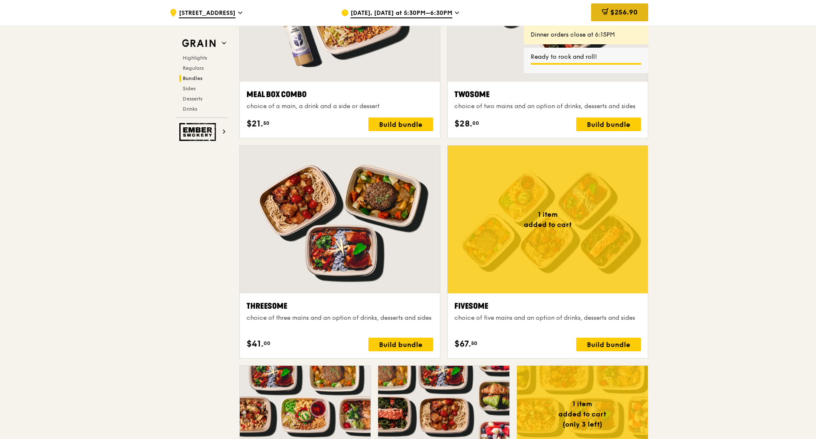
click at [627, 14] on span "$256.90" at bounding box center [623, 12] width 27 height 8
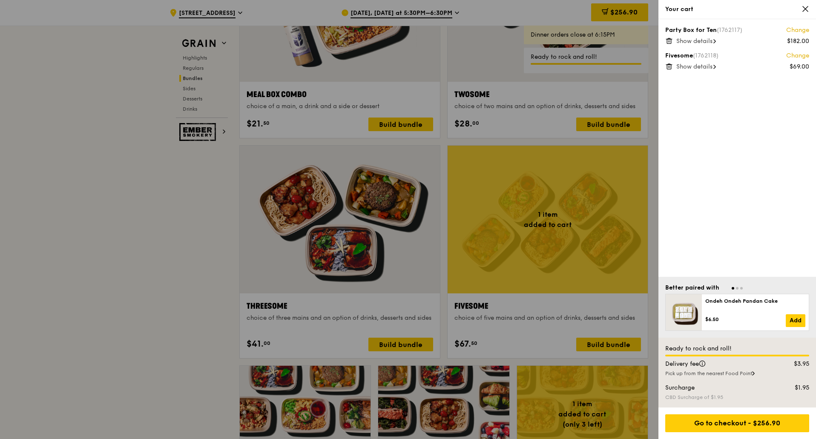
click at [670, 41] on icon at bounding box center [669, 41] width 8 height 8
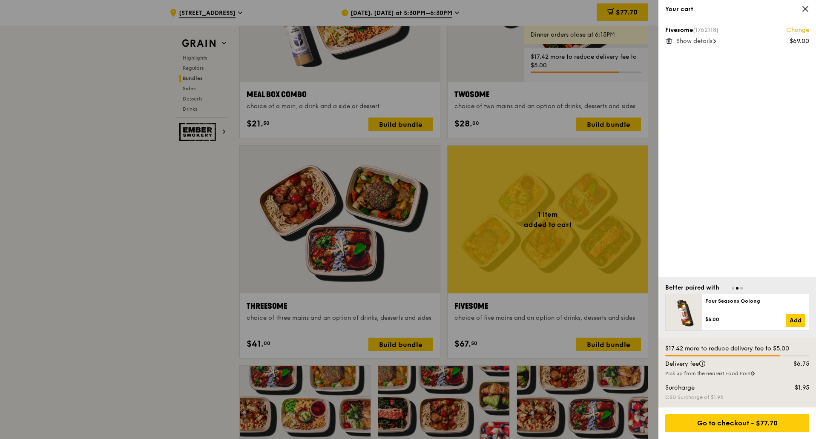
click at [199, 263] on div at bounding box center [408, 219] width 816 height 439
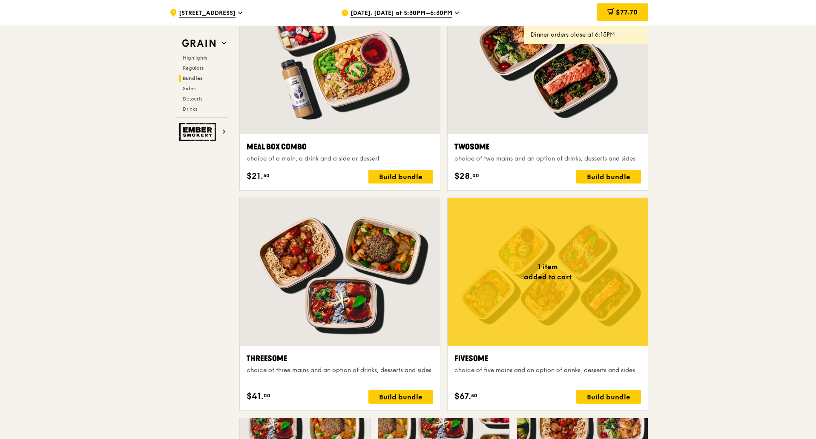
scroll to position [1405, 0]
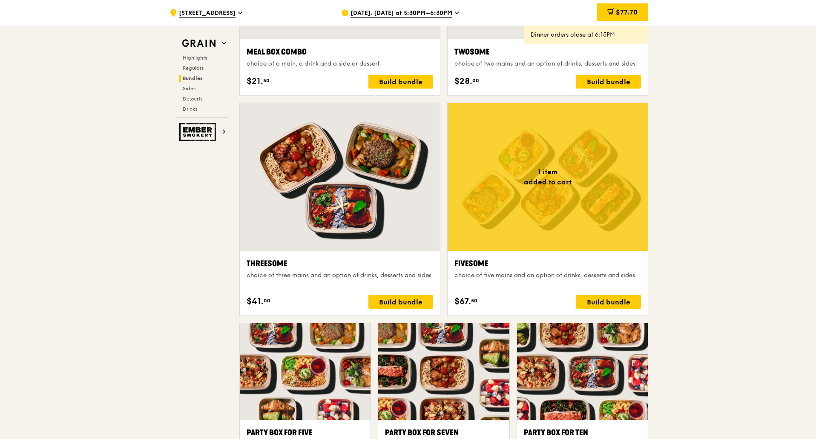
click at [704, 248] on div ".cls-1 { fill: none; stroke: #fff; stroke-linecap: round; stroke-linejoin: roun…" at bounding box center [408, 418] width 816 height 3594
click at [633, 10] on span "$77.70" at bounding box center [626, 12] width 22 height 8
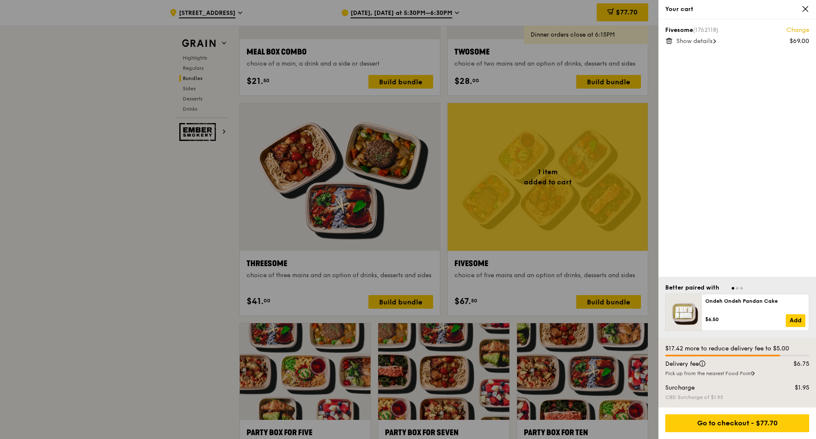
click at [668, 38] on icon at bounding box center [669, 41] width 8 height 8
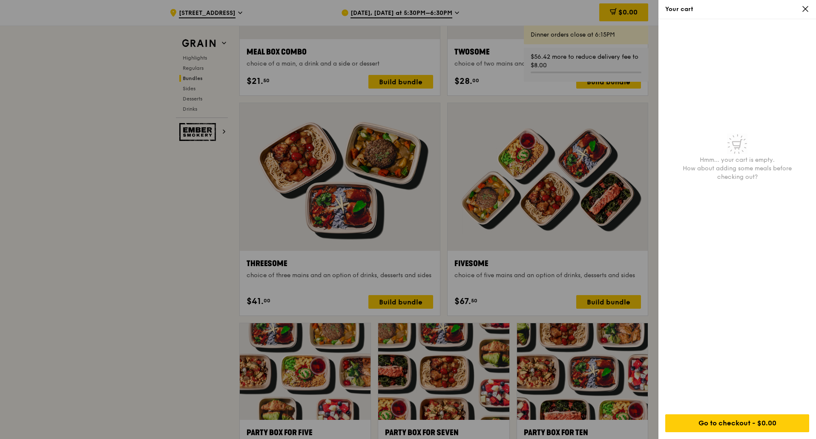
click at [804, 10] on icon at bounding box center [805, 9] width 8 height 8
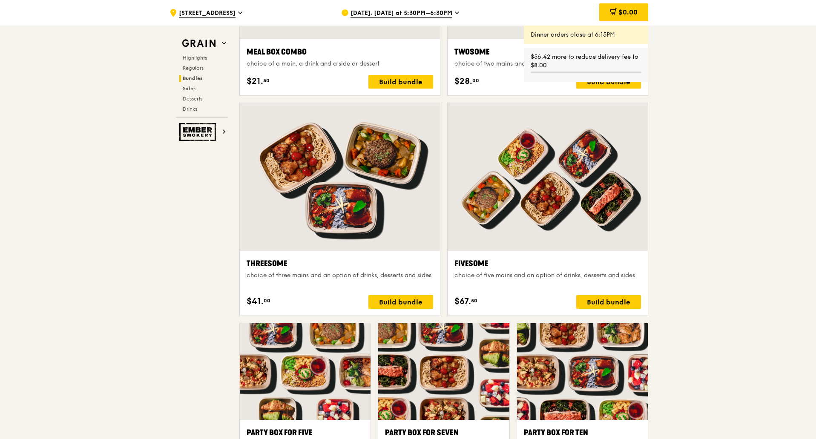
click at [735, 192] on div ".cls-1 { fill: none; stroke: #fff; stroke-linecap: round; stroke-linejoin: roun…" at bounding box center [408, 418] width 816 height 3594
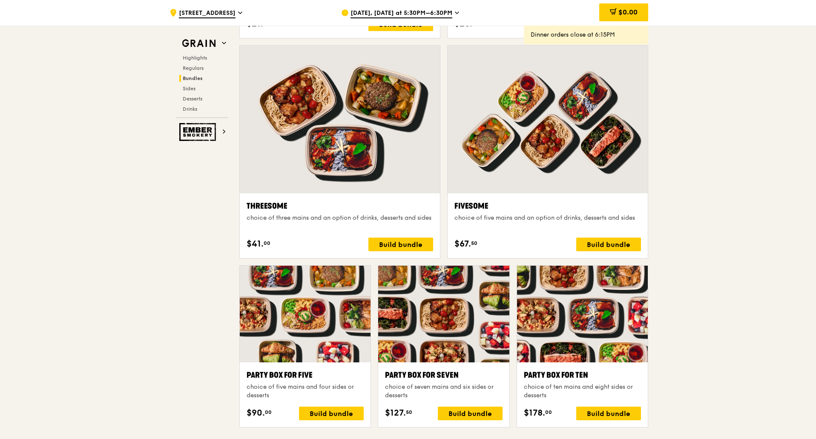
scroll to position [1447, 0]
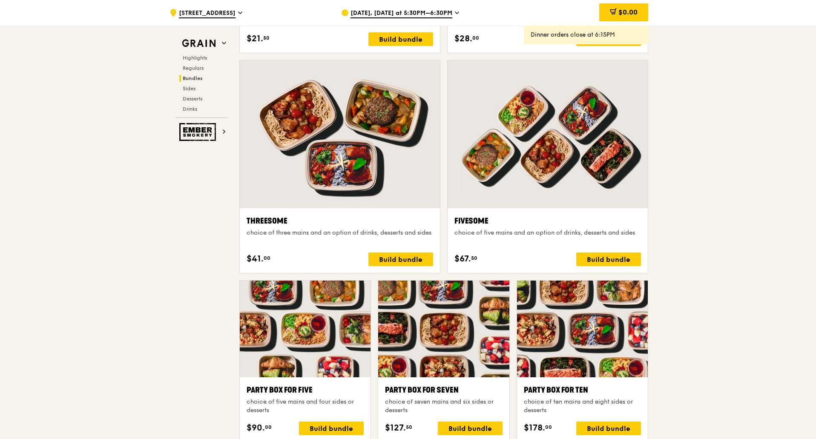
click at [589, 316] on div at bounding box center [582, 328] width 131 height 97
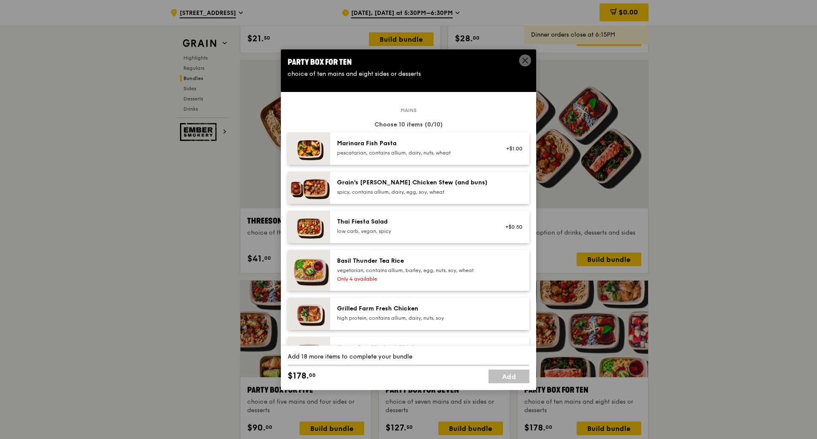
click at [525, 55] on span at bounding box center [525, 60] width 12 height 12
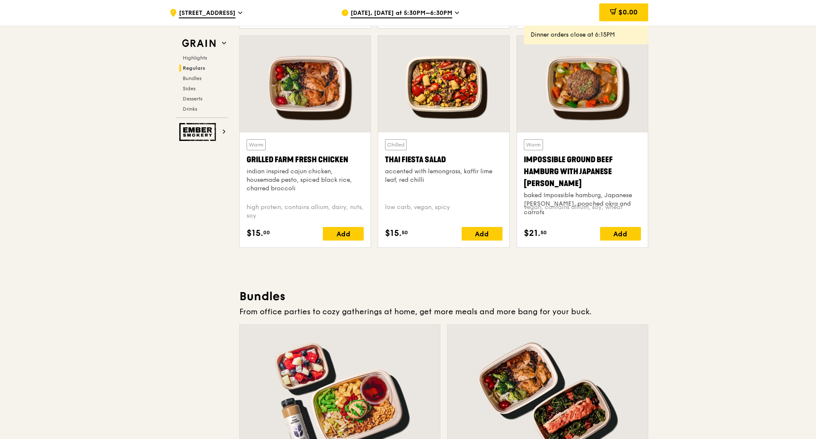
scroll to position [894, 0]
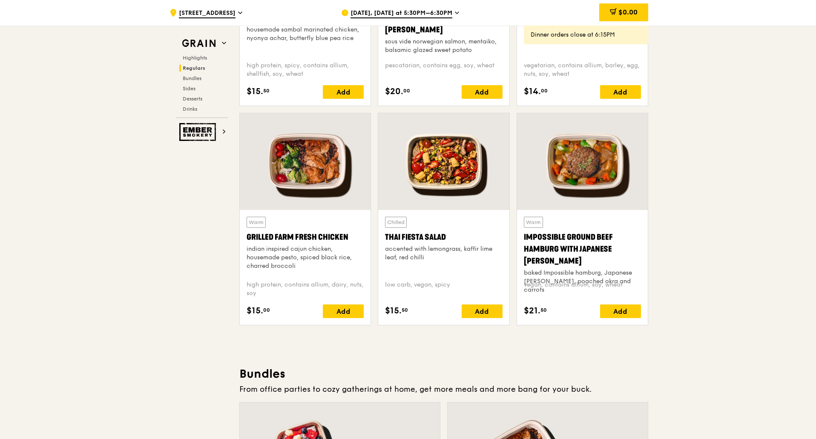
click at [469, 175] on div at bounding box center [443, 161] width 131 height 97
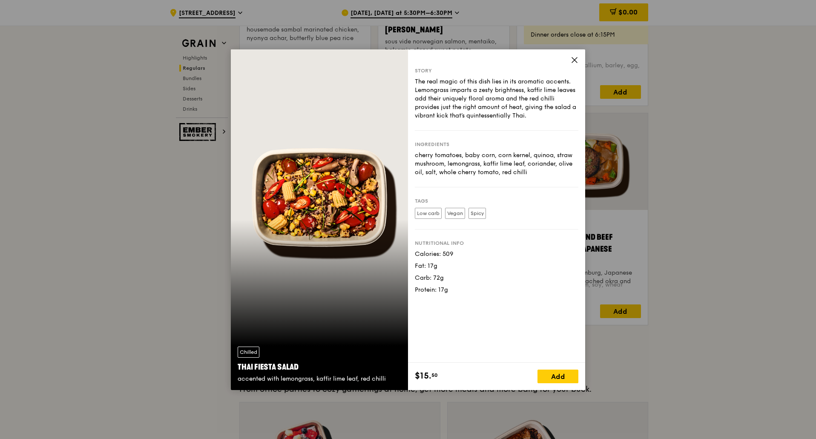
click at [571, 57] on icon at bounding box center [574, 60] width 8 height 8
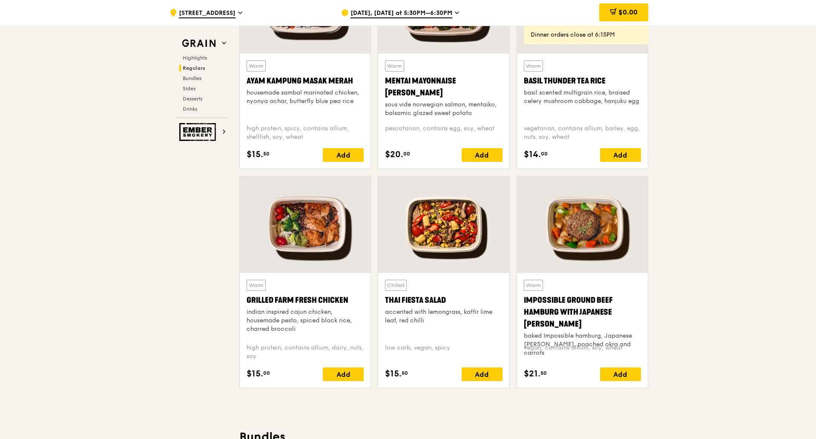
scroll to position [851, 0]
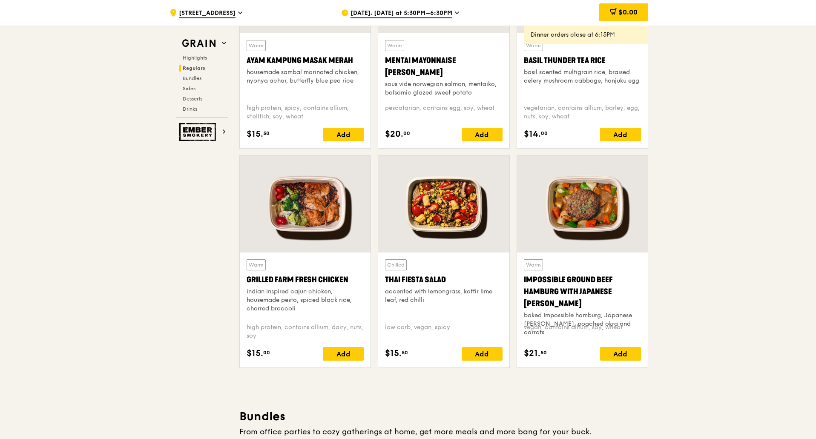
click at [456, 229] on div at bounding box center [443, 204] width 131 height 97
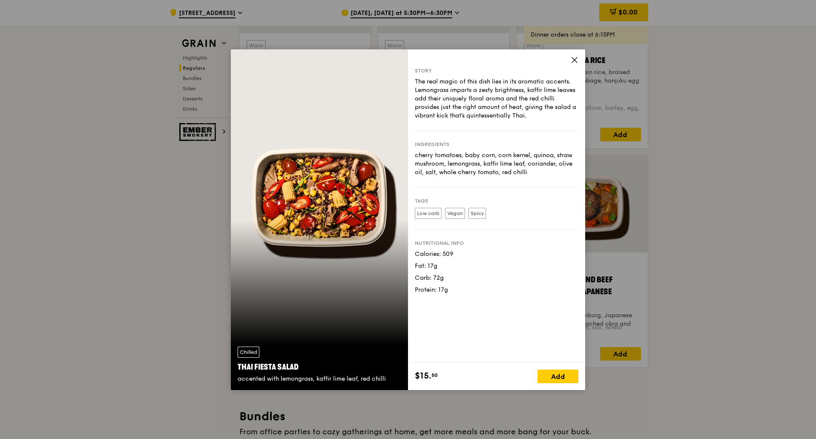
drag, startPoint x: 311, startPoint y: 364, endPoint x: 238, endPoint y: 367, distance: 72.8
click at [238, 367] on div "Thai Fiesta Salad" at bounding box center [319, 367] width 163 height 12
copy div "Thai Fiesta Salad"
click at [577, 61] on icon at bounding box center [574, 60] width 8 height 8
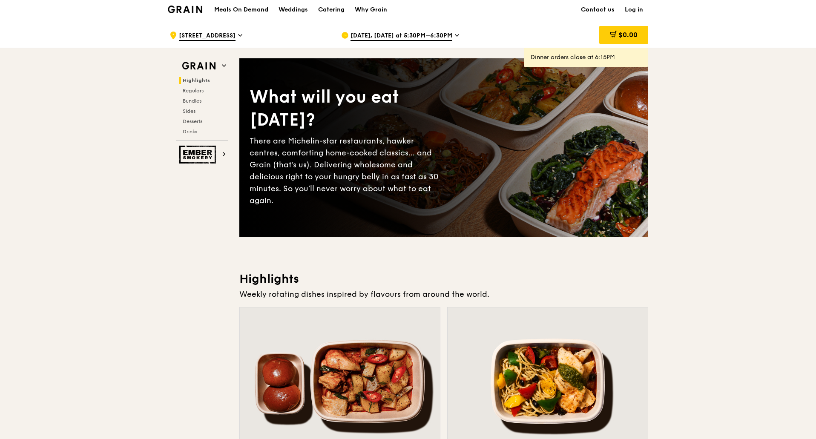
scroll to position [0, 0]
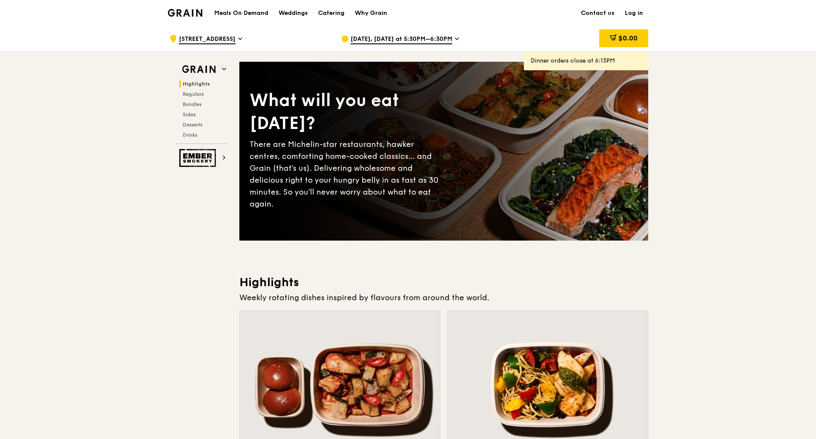
click at [438, 35] on span "[DATE], [DATE] at 5:30PM–6:30PM" at bounding box center [401, 39] width 102 height 9
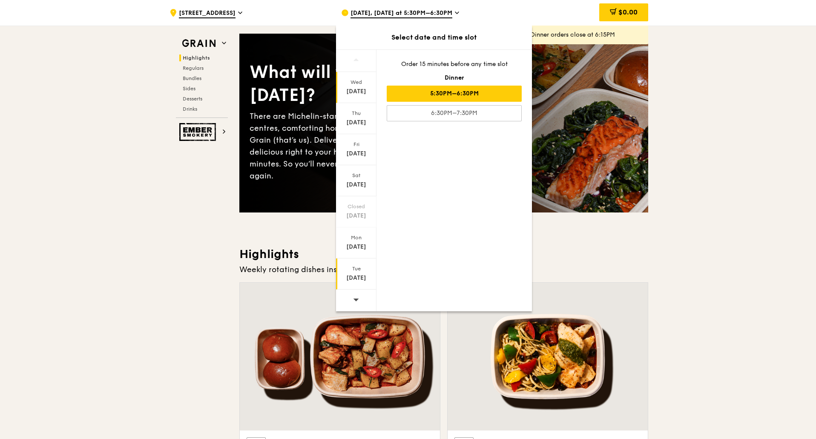
scroll to position [43, 0]
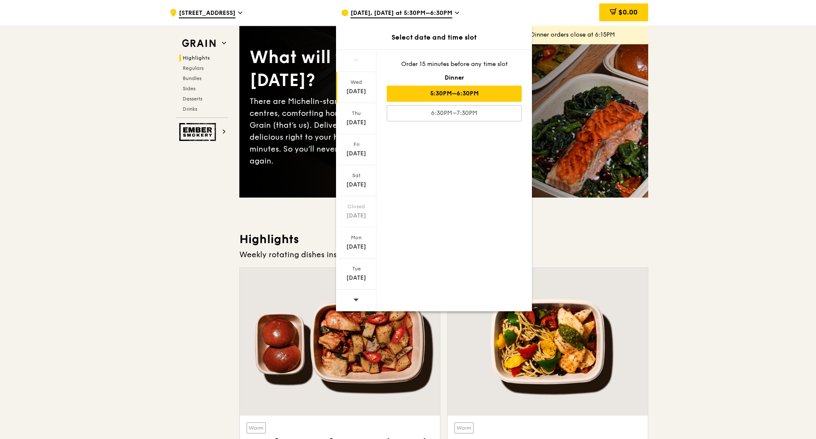
click at [355, 298] on icon at bounding box center [356, 299] width 6 height 6
click at [361, 92] on div "[DATE]" at bounding box center [356, 91] width 38 height 9
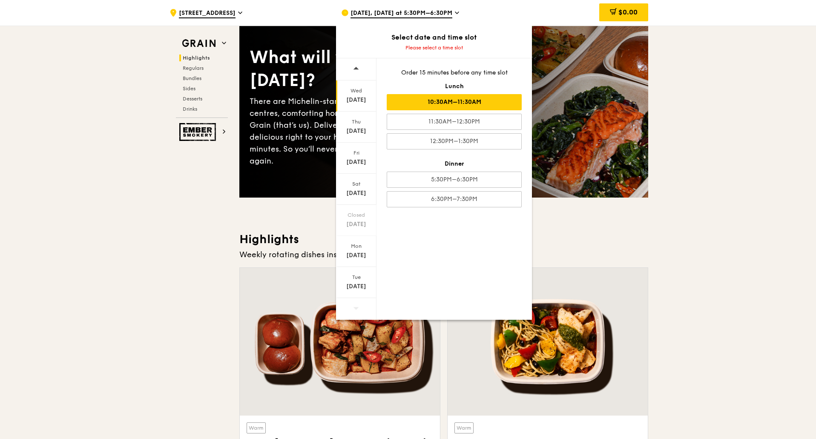
click at [458, 106] on div "10:30AM–11:30AM" at bounding box center [453, 102] width 135 height 16
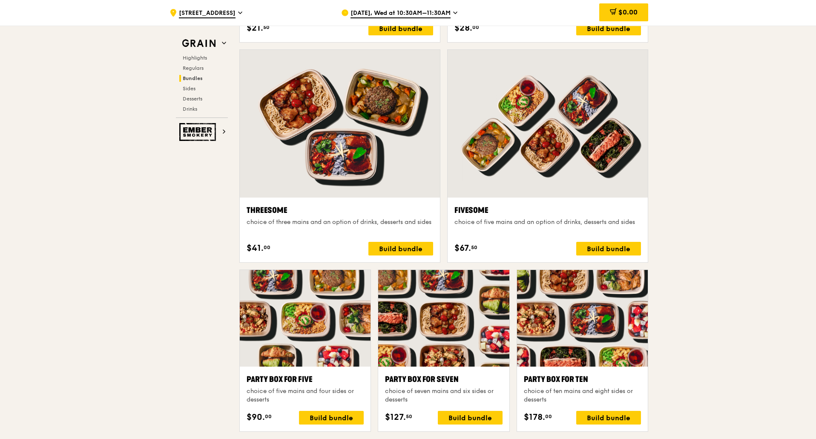
scroll to position [1458, 0]
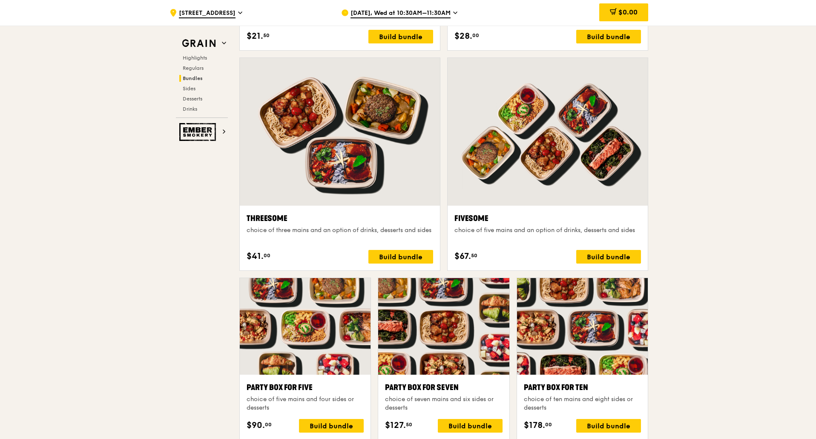
click at [48, 239] on div ".cls-1 { fill: none; stroke: #fff; stroke-linecap: round; stroke-linejoin: roun…" at bounding box center [408, 368] width 816 height 3603
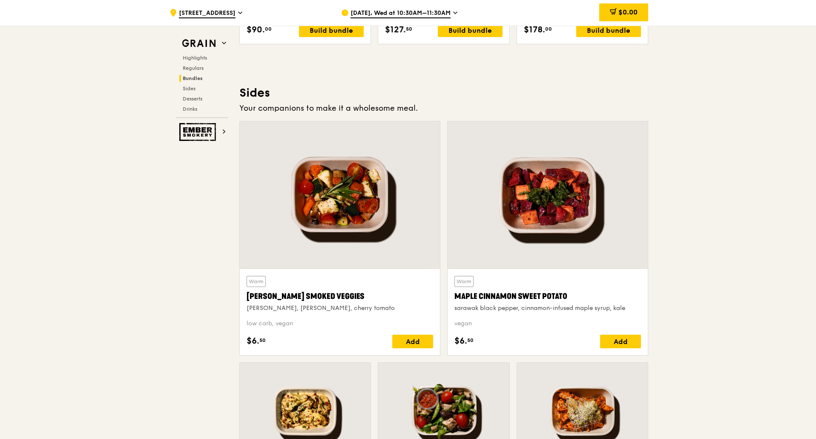
scroll to position [1841, 0]
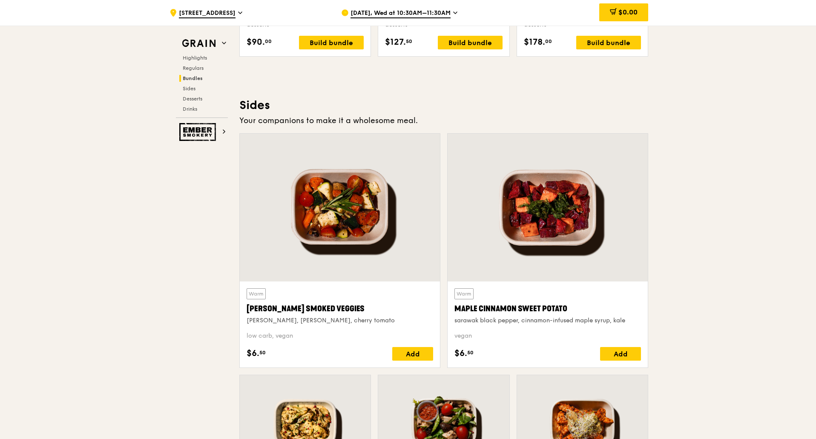
click at [556, 208] on div at bounding box center [547, 208] width 200 height 148
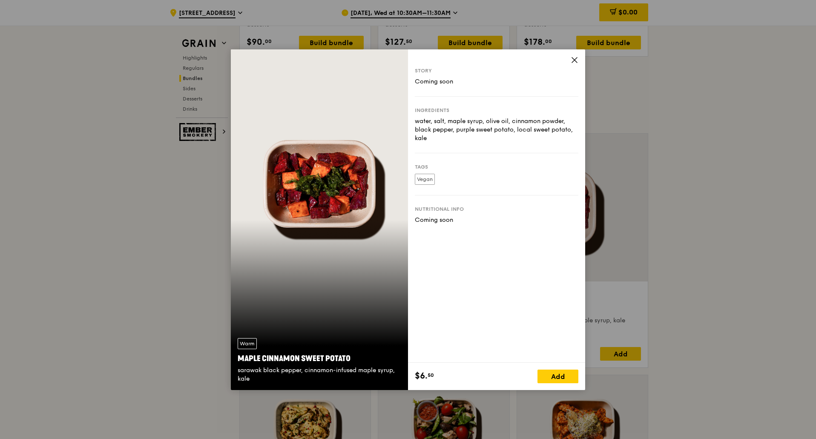
click at [326, 207] on div "Warm Maple Cinnamon Sweet Potato sarawak black pepper, cinnamon-infused maple s…" at bounding box center [319, 219] width 177 height 341
click at [575, 57] on icon at bounding box center [574, 60] width 8 height 8
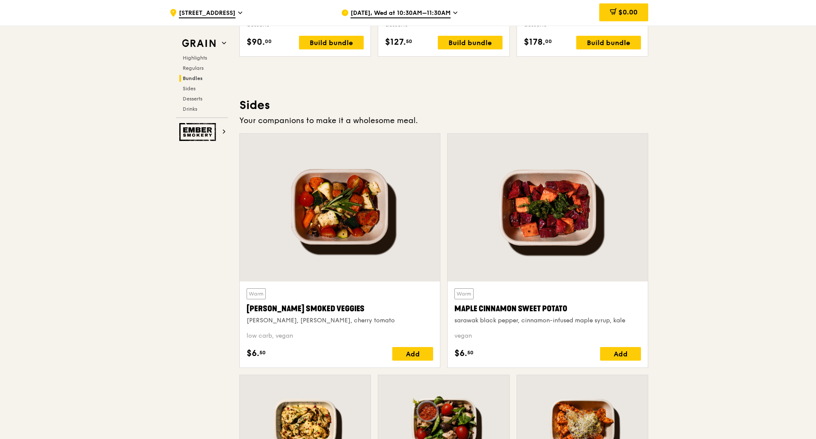
drag, startPoint x: 694, startPoint y: 172, endPoint x: 651, endPoint y: 186, distance: 45.2
click at [359, 119] on div "Your companions to make it a wholesome meal." at bounding box center [443, 120] width 409 height 12
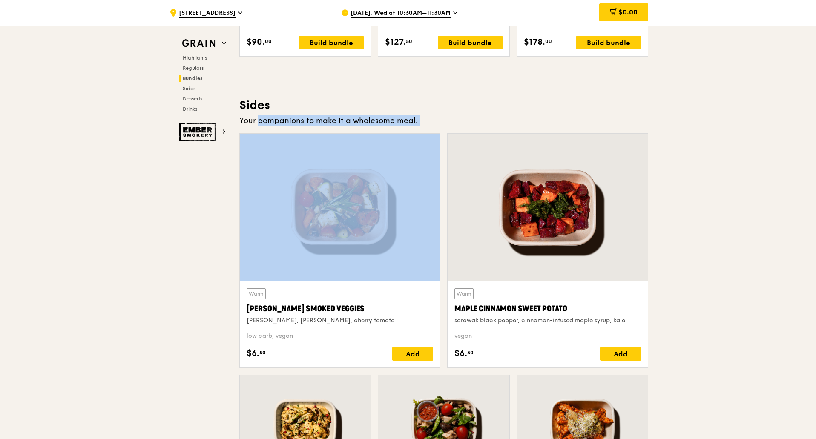
click at [359, 119] on div "Your companions to make it a wholesome meal." at bounding box center [443, 120] width 409 height 12
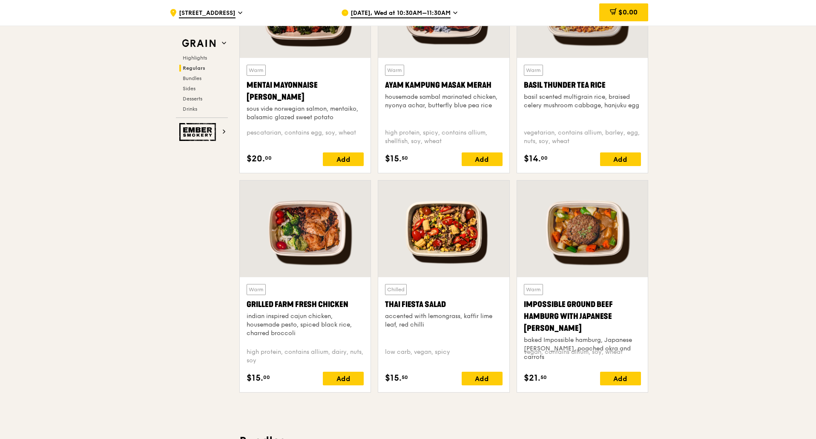
scroll to position [820, 0]
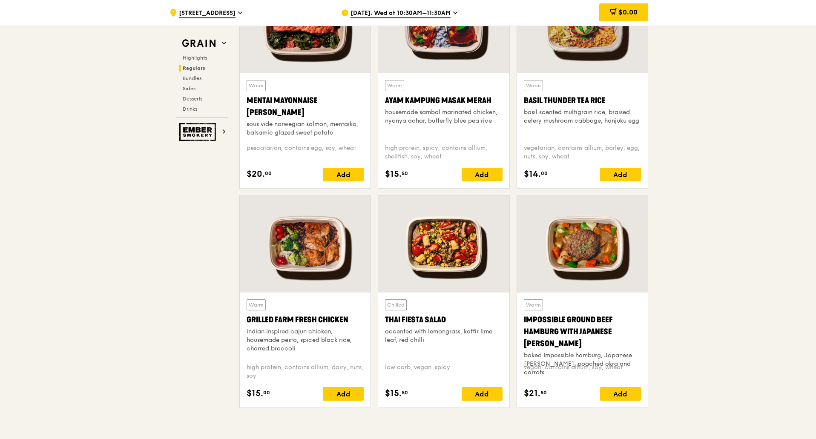
click at [450, 253] on div at bounding box center [443, 244] width 131 height 97
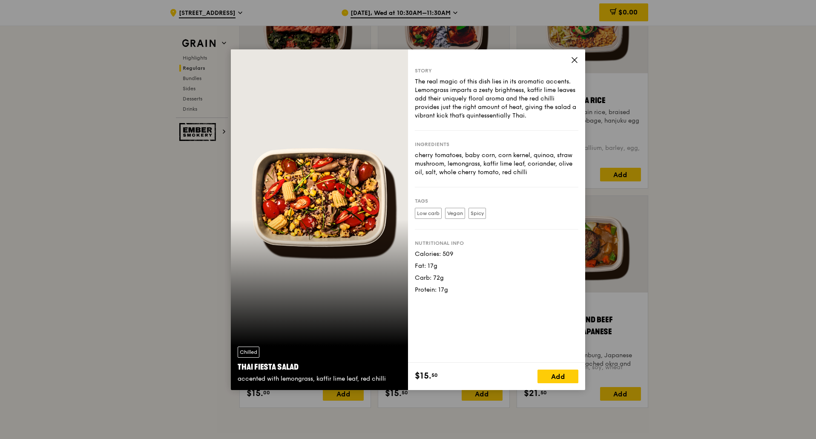
click at [581, 60] on div "Story The real magic of this dish lies in its aromatic accents. Lemongrass impa…" at bounding box center [496, 205] width 177 height 313
click at [578, 61] on icon at bounding box center [574, 60] width 8 height 8
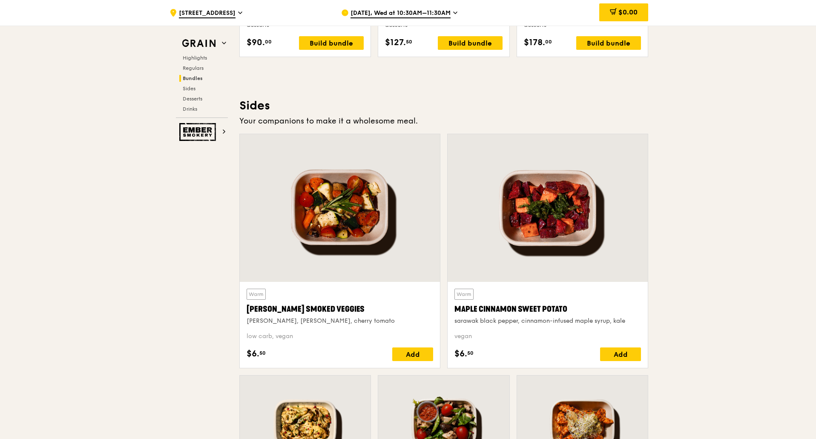
scroll to position [1841, 0]
click at [502, 260] on div at bounding box center [547, 208] width 200 height 148
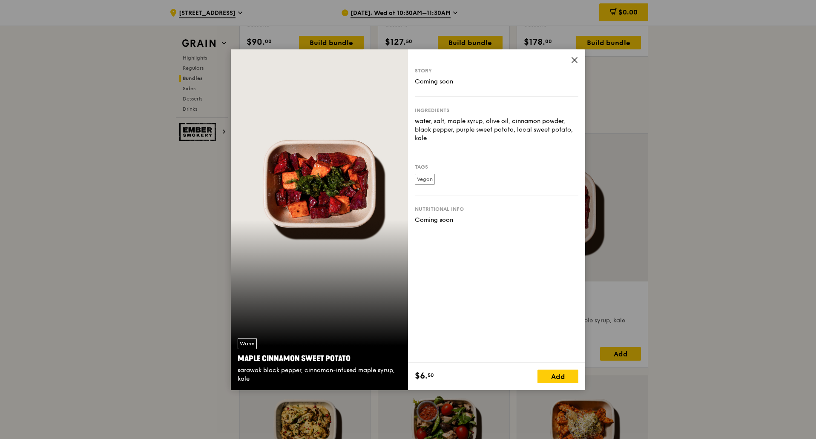
click at [416, 209] on div "Nutritional info" at bounding box center [496, 209] width 163 height 7
click at [426, 230] on div "Story Coming soon Ingredients water, salt, maple syrup, olive oil, cinnamon pow…" at bounding box center [496, 205] width 177 height 313
click at [422, 118] on div "water, salt, maple syrup, olive oil, cinnamon powder, black pepper, purple swee…" at bounding box center [496, 130] width 163 height 26
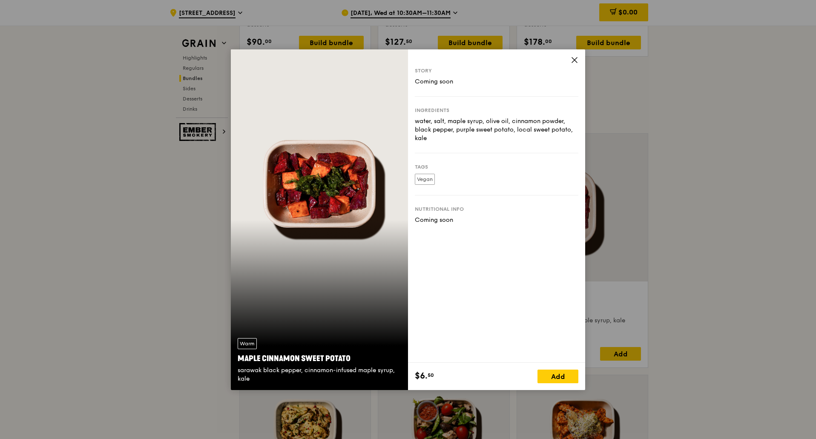
click at [438, 118] on div "water, salt, maple syrup, olive oil, cinnamon powder, black pepper, purple swee…" at bounding box center [496, 130] width 163 height 26
click at [473, 120] on div "water, salt, maple syrup, olive oil, cinnamon powder, black pepper, purple swee…" at bounding box center [496, 130] width 163 height 26
click at [505, 125] on div "water, salt, maple syrup, olive oil, cinnamon powder, black pepper, purple swee…" at bounding box center [496, 130] width 163 height 26
click at [535, 123] on div "water, salt, maple syrup, olive oil, cinnamon powder, black pepper, purple swee…" at bounding box center [496, 130] width 163 height 26
click at [470, 126] on div "water, salt, maple syrup, olive oil, cinnamon powder, black pepper, purple swee…" at bounding box center [496, 130] width 163 height 26
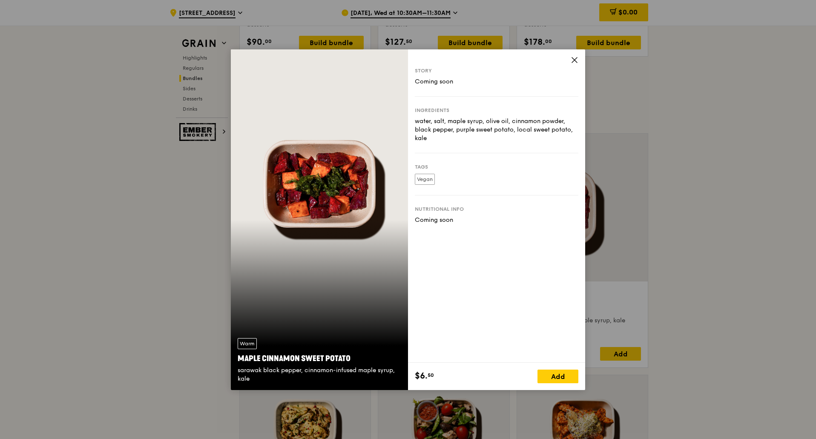
click at [472, 130] on div "water, salt, maple syrup, olive oil, cinnamon powder, black pepper, purple swee…" at bounding box center [496, 130] width 163 height 26
click at [578, 60] on div "Story Coming soon Ingredients water, salt, maple syrup, olive oil, cinnamon pow…" at bounding box center [496, 219] width 177 height 341
click at [575, 62] on icon at bounding box center [574, 60] width 8 height 8
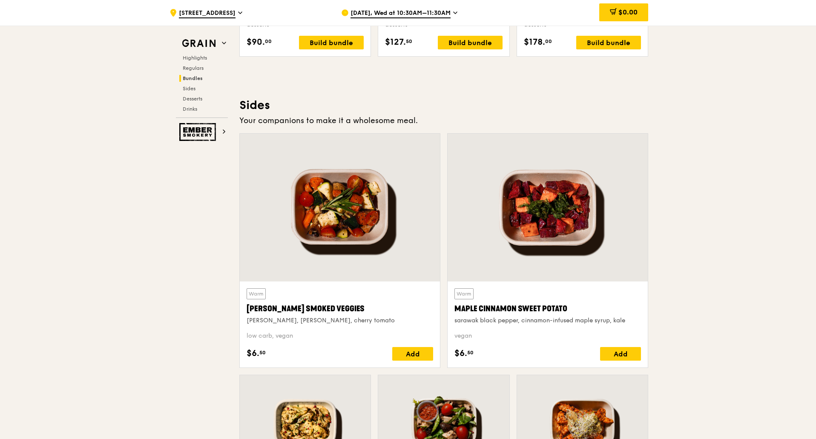
click at [324, 260] on div at bounding box center [340, 208] width 200 height 148
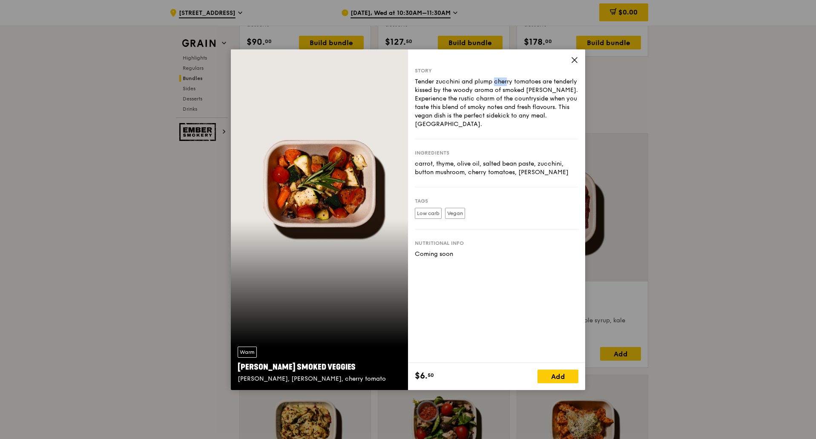
drag, startPoint x: 456, startPoint y: 80, endPoint x: 464, endPoint y: 77, distance: 9.0
click at [462, 78] on div "Tender zucchini and plump cherry tomatoes are tenderly kissed by the woody arom…" at bounding box center [496, 102] width 163 height 51
click at [570, 57] on icon at bounding box center [574, 60] width 8 height 8
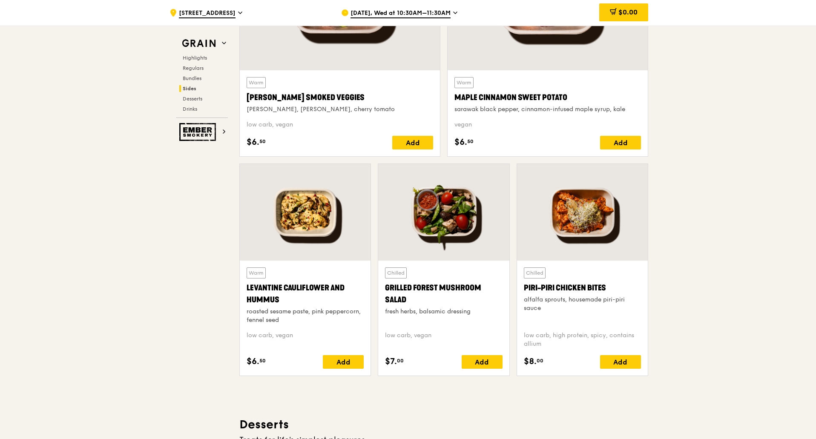
scroll to position [2054, 0]
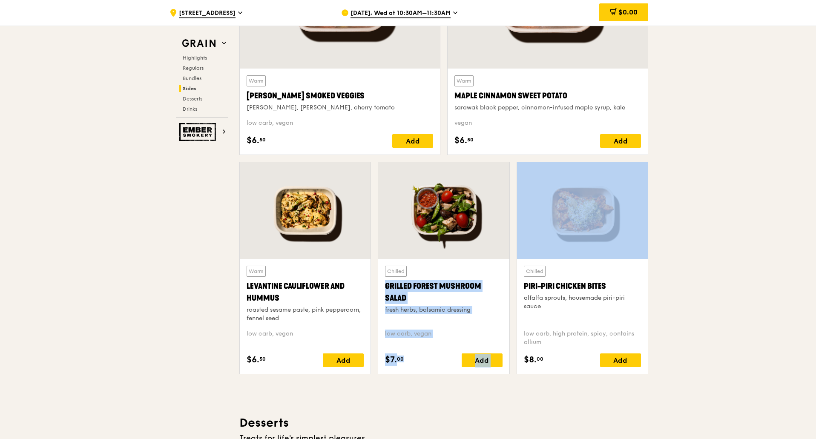
drag, startPoint x: 446, startPoint y: 213, endPoint x: 720, endPoint y: 279, distance: 282.5
click at [646, 248] on div "Warm Levantine Cauliflower and Hummus roasted sesame paste, pink peppercorn, fe…" at bounding box center [443, 271] width 415 height 219
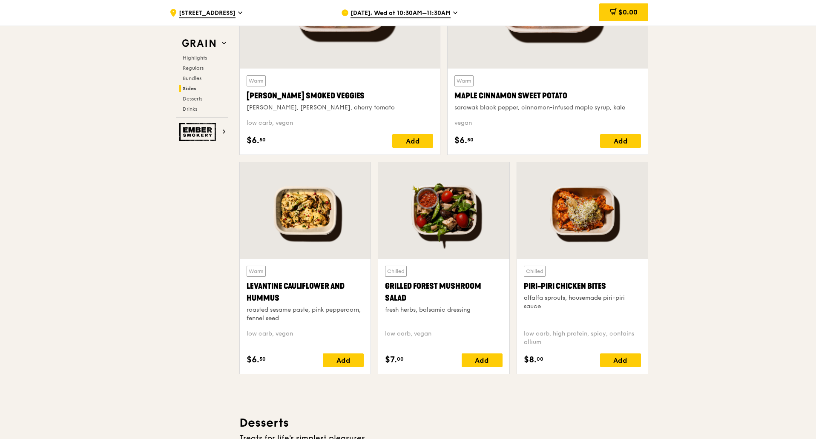
click at [586, 235] on div at bounding box center [582, 210] width 131 height 97
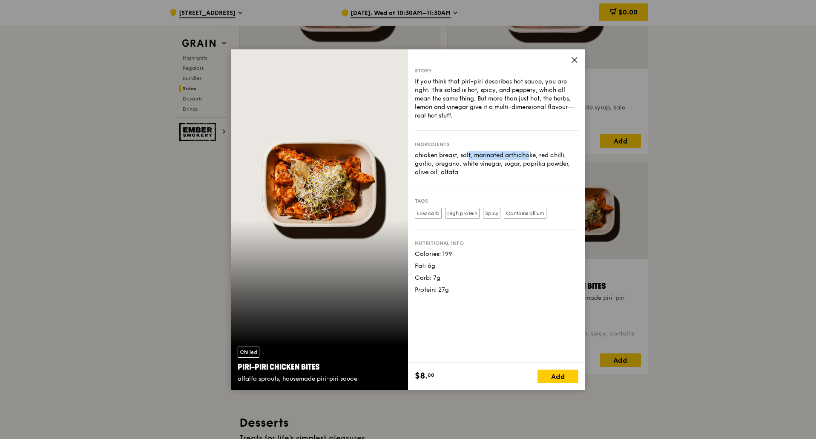
drag, startPoint x: 427, startPoint y: 156, endPoint x: 496, endPoint y: 144, distance: 70.0
click at [495, 144] on div "Ingredients chicken breast, salt, marinated arthichoke, red chilli, garlic, ore…" at bounding box center [496, 159] width 163 height 57
click at [575, 55] on div "Story If you think that piri-piri describes hot sauce, you are right. This sala…" at bounding box center [496, 205] width 177 height 313
drag, startPoint x: 573, startPoint y: 62, endPoint x: 560, endPoint y: 56, distance: 14.5
click at [573, 62] on icon at bounding box center [574, 60] width 8 height 8
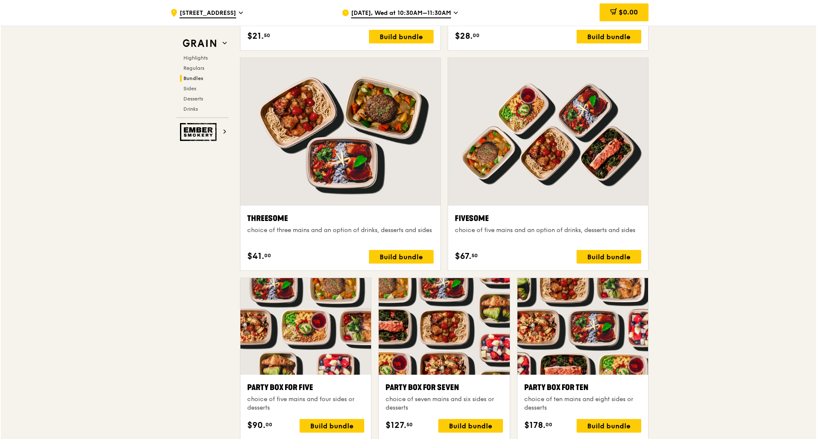
scroll to position [1671, 0]
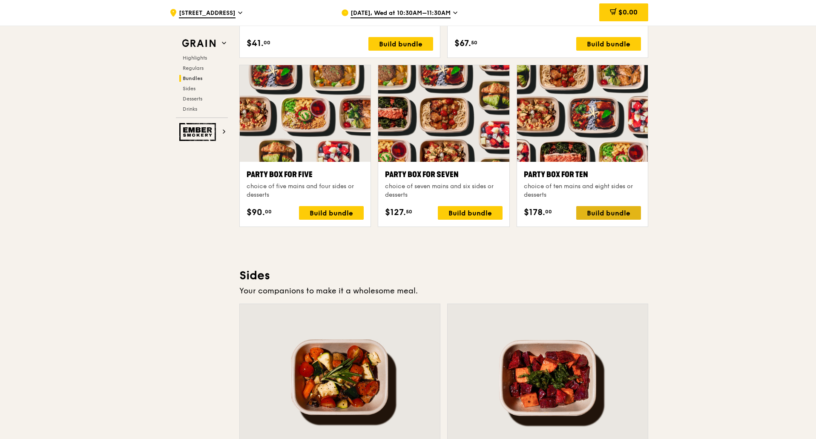
click at [616, 215] on div "Build bundle" at bounding box center [608, 213] width 65 height 14
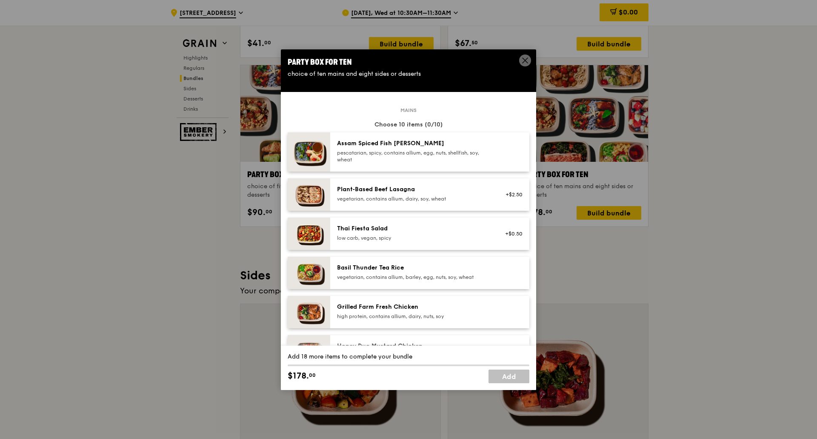
click at [430, 157] on div "pescatarian, spicy, contains allium, egg, nuts, shellfish, soy, wheat" at bounding box center [413, 156] width 153 height 14
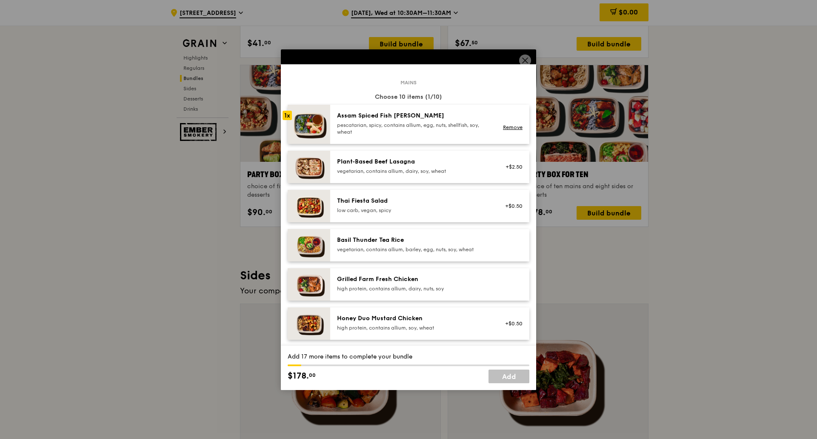
scroll to position [43, 0]
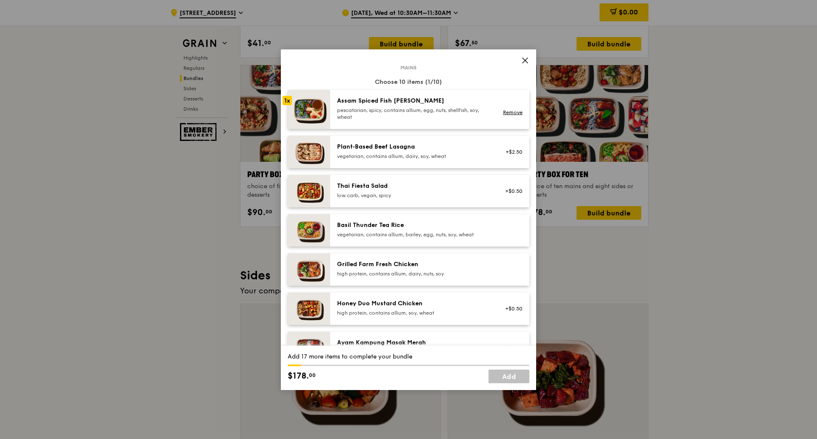
click at [429, 228] on div "Basil Thunder Tea Rice" at bounding box center [413, 225] width 153 height 9
click at [429, 199] on div "Thai Fiesta Salad low carb, vegan, spicy" at bounding box center [413, 191] width 163 height 19
click at [426, 266] on div "Grilled Farm Fresh Chicken" at bounding box center [413, 264] width 153 height 9
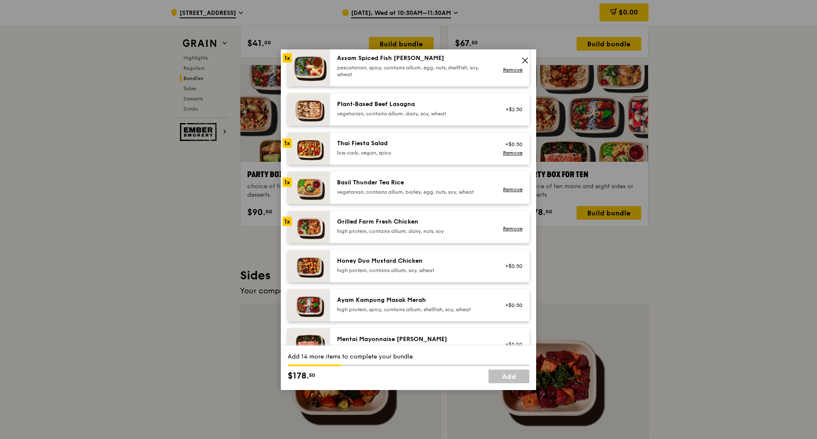
click at [426, 257] on div "Honey Duo Mustard Chicken" at bounding box center [413, 261] width 153 height 9
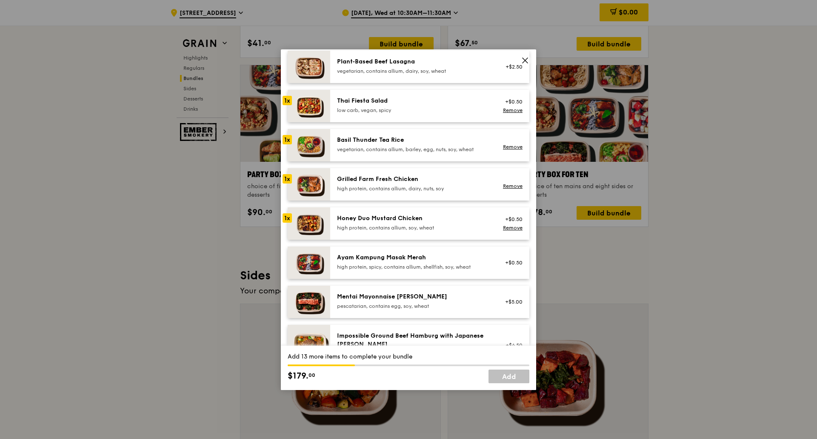
click at [426, 257] on div "Ayam Kampung Masak Merah" at bounding box center [413, 257] width 153 height 9
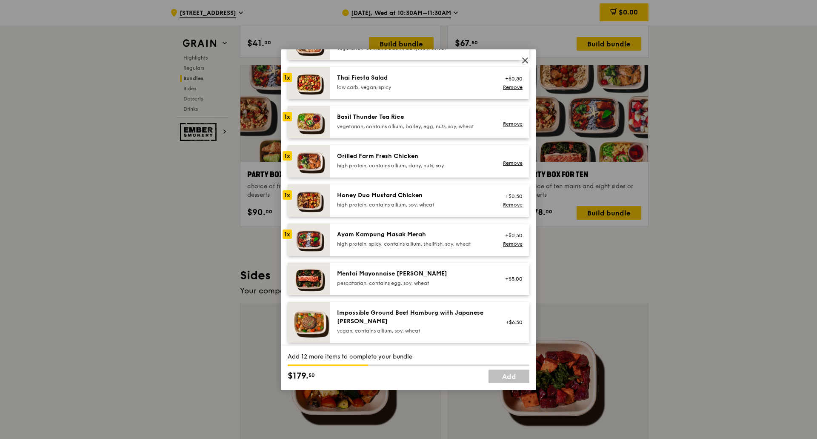
scroll to position [170, 0]
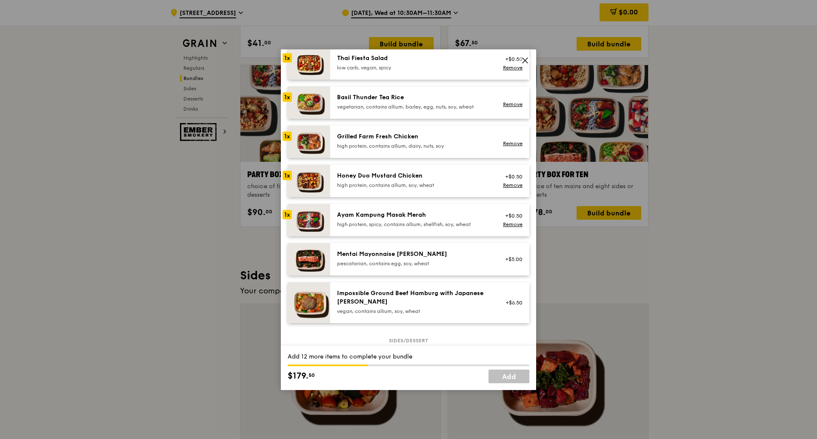
drag, startPoint x: 427, startPoint y: 264, endPoint x: 435, endPoint y: 159, distance: 105.9
click at [435, 149] on div "Mains Choose 10 items (6/10) 1x Assam Spiced Fish [PERSON_NAME] pescatarian, sp…" at bounding box center [409, 140] width 242 height 401
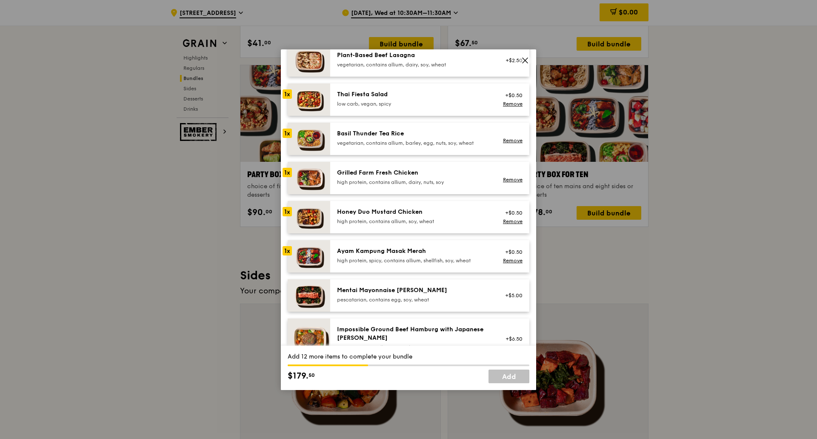
scroll to position [85, 0]
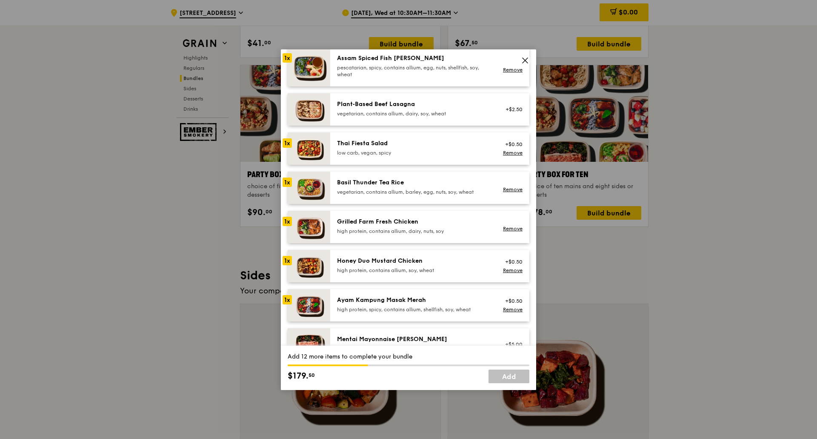
click at [406, 112] on div "vegetarian, contains allium, dairy, soy, wheat" at bounding box center [413, 113] width 153 height 7
click at [388, 70] on div "pescatarian, spicy, contains allium, egg, nuts, shellfish, soy, wheat" at bounding box center [413, 71] width 153 height 14
click at [390, 151] on div "low carb, vegan, spicy" at bounding box center [413, 152] width 153 height 7
click at [382, 182] on div "Basil Thunder Tea Rice" at bounding box center [413, 182] width 153 height 9
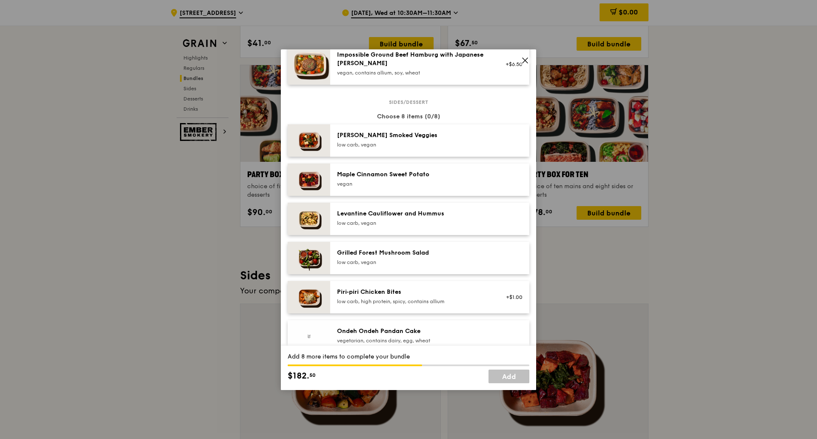
scroll to position [426, 0]
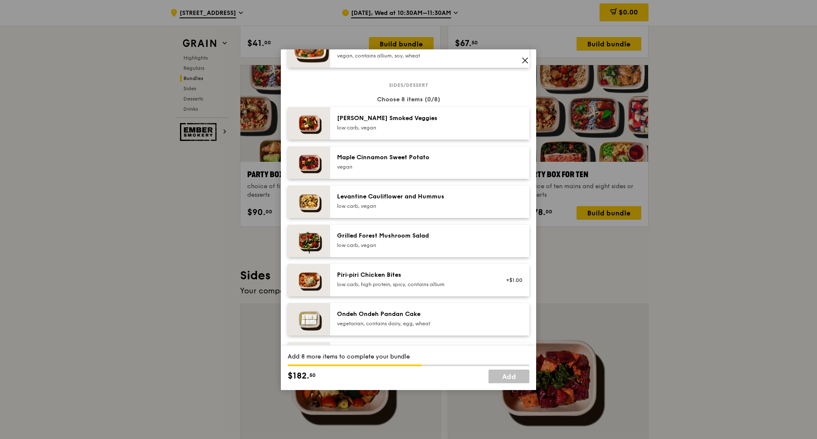
click at [385, 117] on div "[PERSON_NAME] Smoked Veggies" at bounding box center [413, 118] width 153 height 9
click at [384, 159] on div "Maple Cinnamon Sweet Potato" at bounding box center [413, 157] width 153 height 9
click at [392, 200] on div "Levantine Cauliflower and Hummus" at bounding box center [413, 196] width 153 height 9
click at [407, 244] on div "low carb, vegan" at bounding box center [413, 245] width 153 height 7
click at [412, 286] on div "low carb, high protein, spicy, contains allium" at bounding box center [413, 284] width 153 height 7
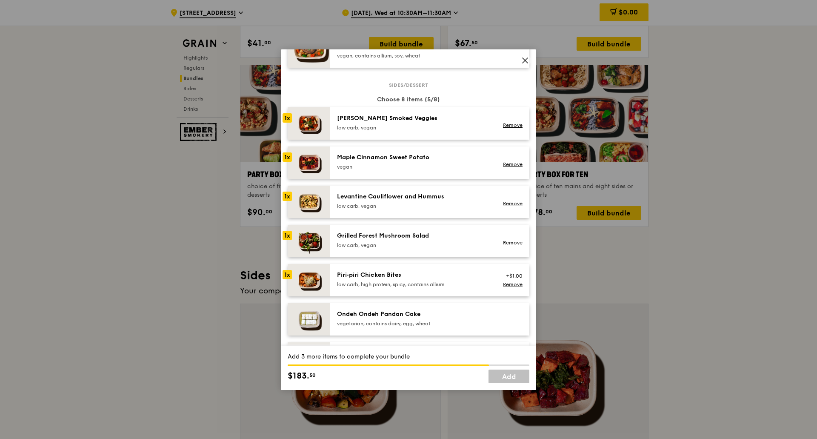
click at [417, 319] on div "Ondeh Ondeh Pandan Cake vegetarian, contains dairy, egg, wheat" at bounding box center [413, 318] width 153 height 17
click at [388, 126] on div "low carb, vegan" at bounding box center [413, 127] width 153 height 7
click at [387, 151] on div "Maple Cinnamon Sweet Potato [GEOGRAPHIC_DATA] Remove" at bounding box center [429, 162] width 199 height 32
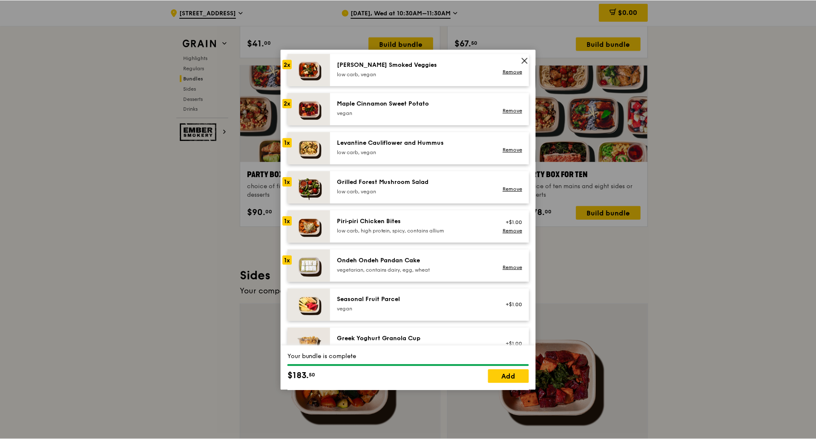
scroll to position [596, 0]
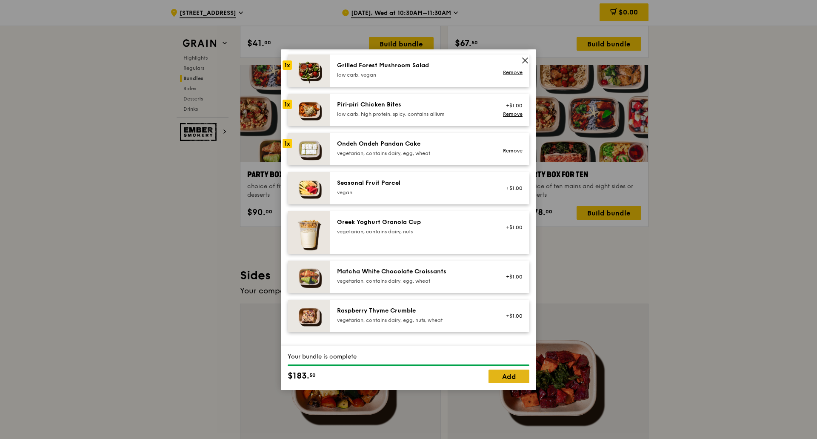
click at [514, 375] on link "Add" at bounding box center [509, 376] width 41 height 14
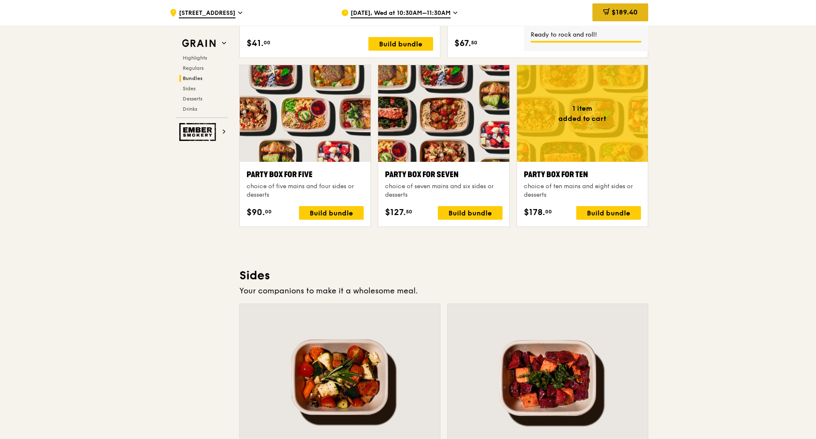
click at [636, 15] on span "$189.40" at bounding box center [624, 12] width 26 height 8
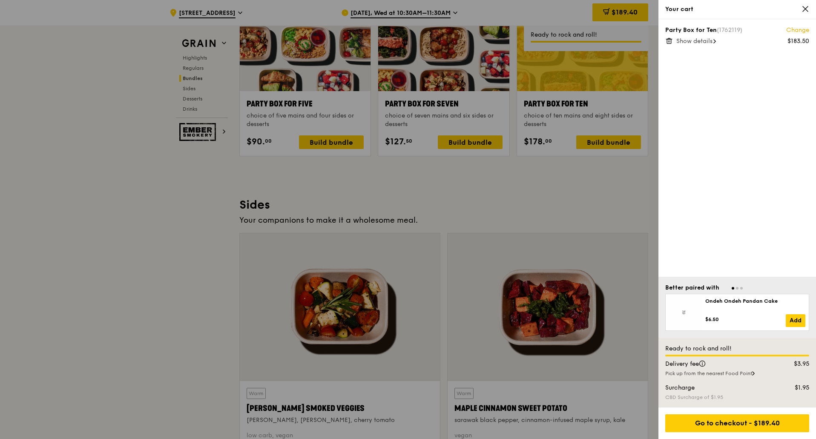
scroll to position [1756, 0]
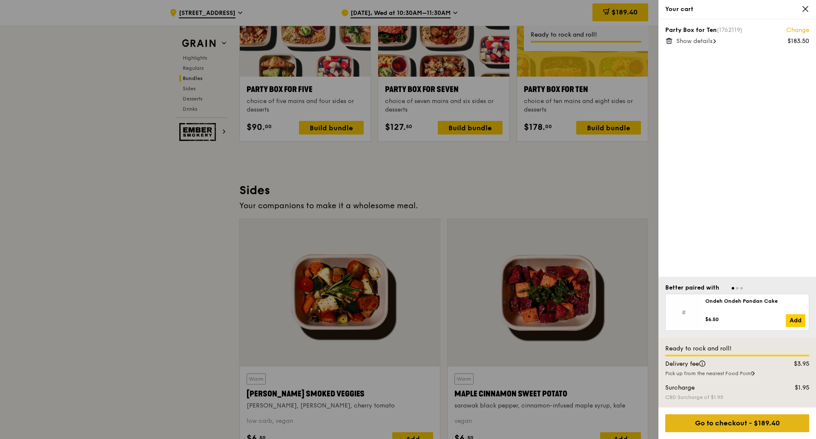
click at [740, 421] on div "Go to checkout - $189.40" at bounding box center [737, 423] width 144 height 18
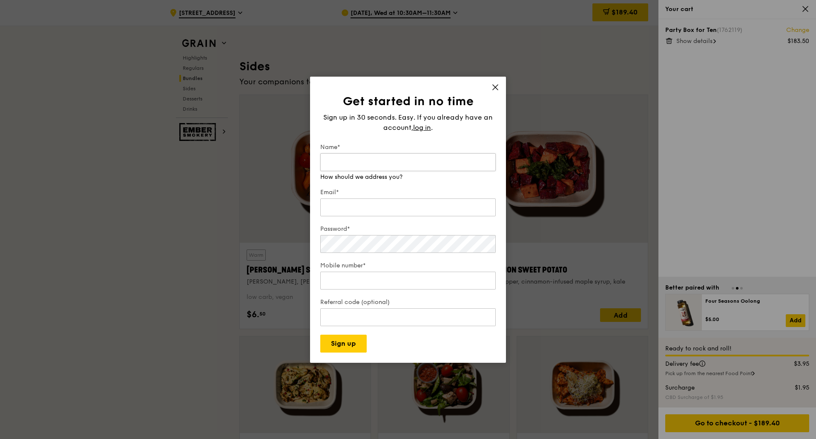
scroll to position [1884, 0]
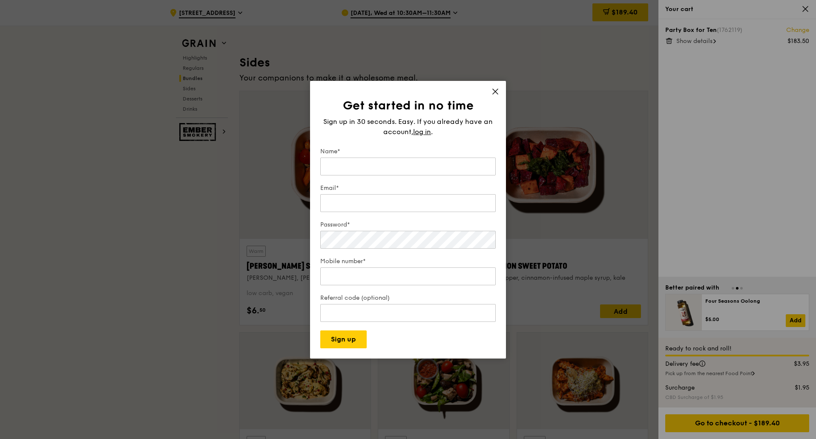
click at [490, 89] on div "Get started in no time Sign up in 30 seconds. Easy. If you already have an acco…" at bounding box center [408, 220] width 196 height 278
click at [498, 92] on icon at bounding box center [495, 92] width 8 height 8
